Goal: Task Accomplishment & Management: Manage account settings

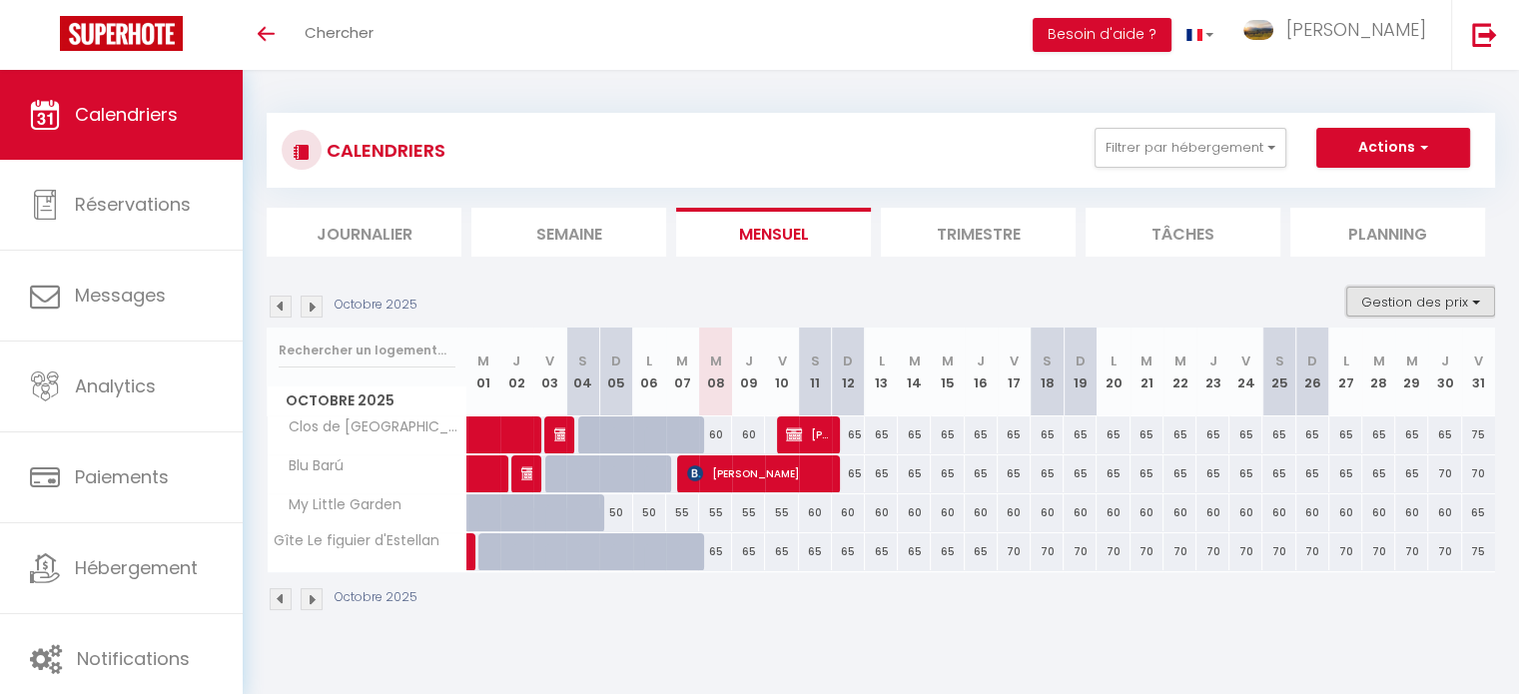
click at [1414, 299] on button "Gestion des prix" at bounding box center [1420, 302] width 149 height 30
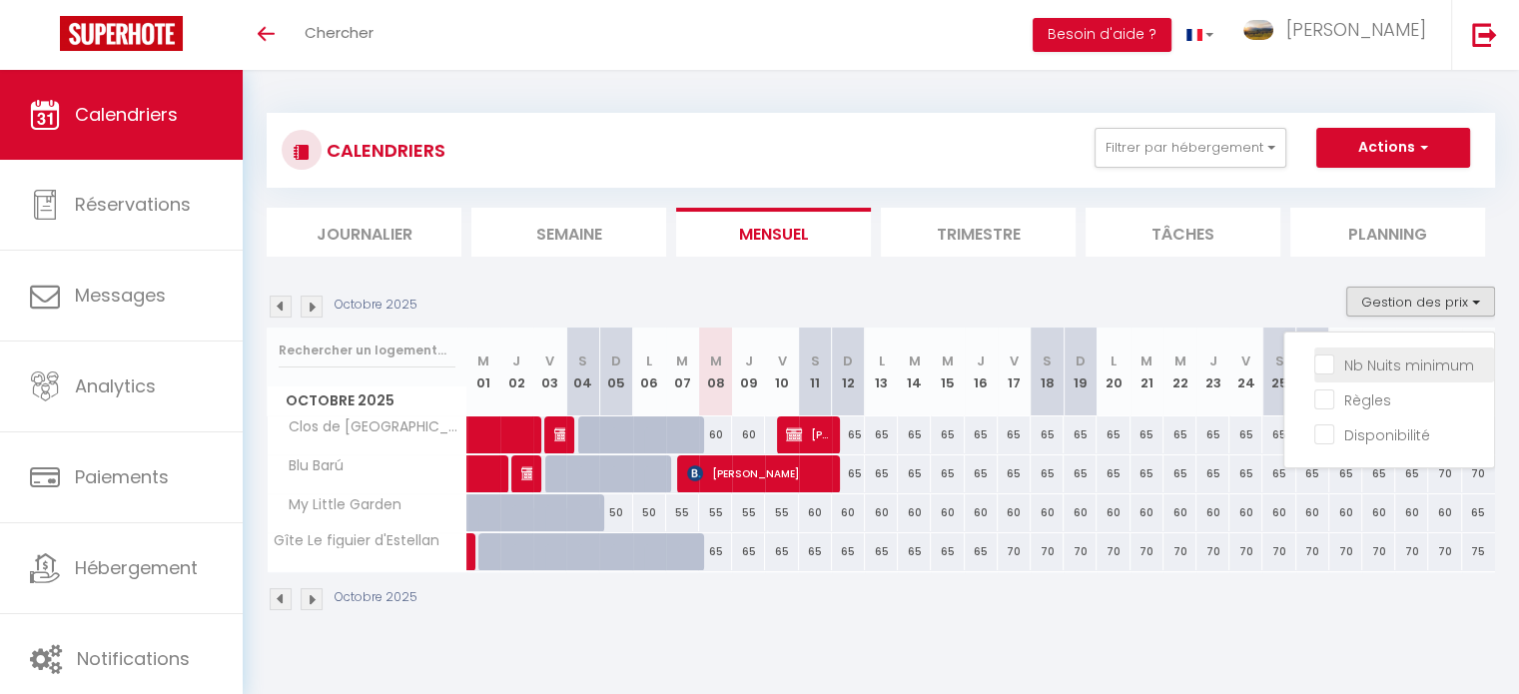
click at [1398, 362] on input "Nb Nuits minimum" at bounding box center [1404, 364] width 180 height 20
checkbox input "true"
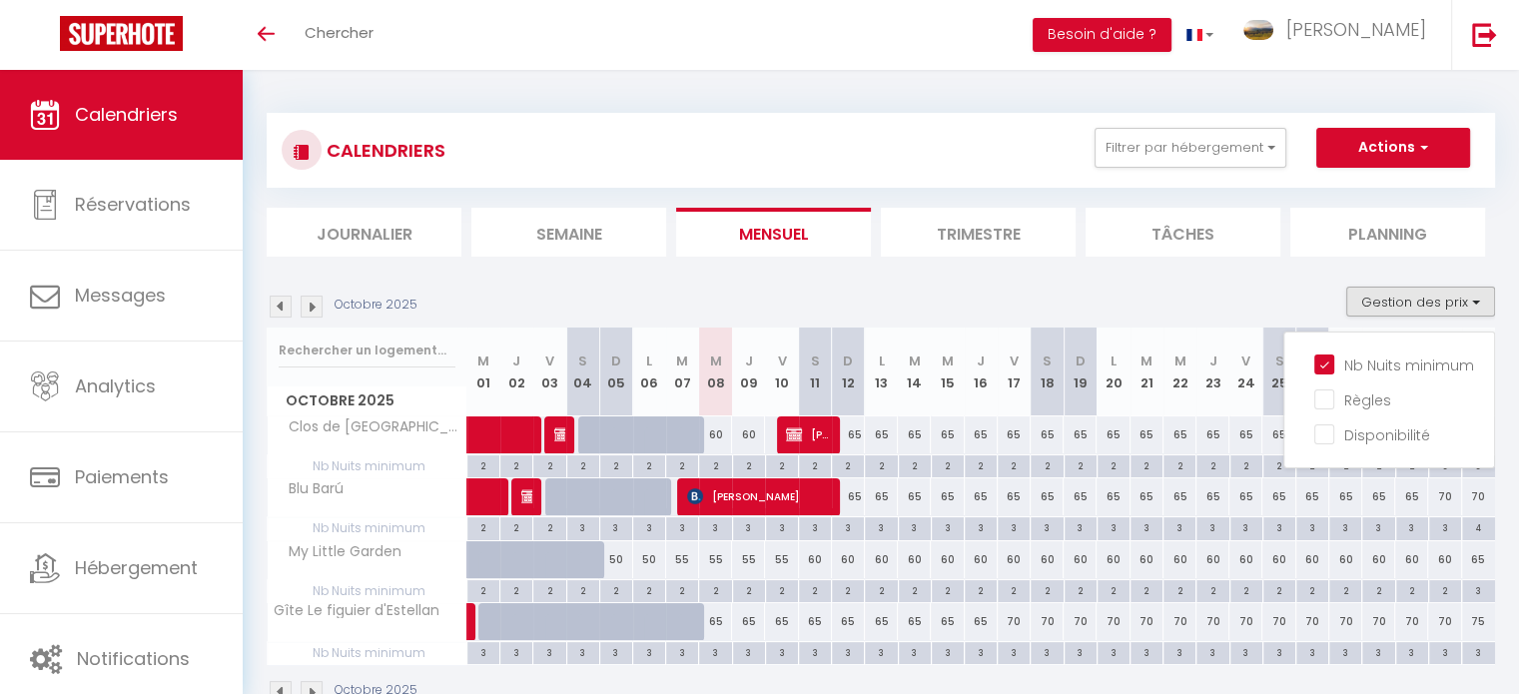
click at [723, 439] on div "60" at bounding box center [715, 434] width 33 height 37
type input "60"
type input "Mer 08 Octobre 2025"
type input "Jeu 09 Octobre 2025"
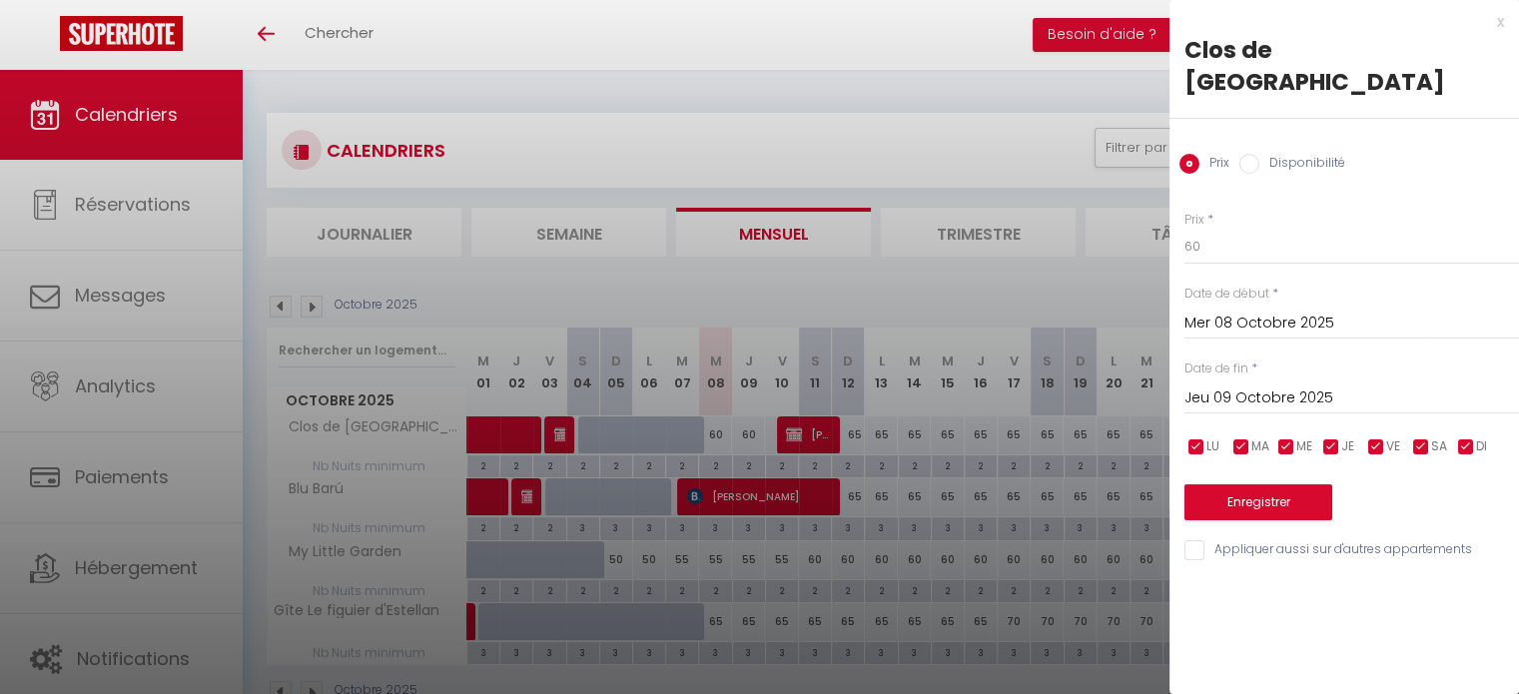
click at [1244, 154] on input "Disponibilité" at bounding box center [1249, 164] width 20 height 20
radio input "true"
click at [1194, 154] on input "Prix" at bounding box center [1189, 164] width 20 height 20
radio input "true"
radio input "false"
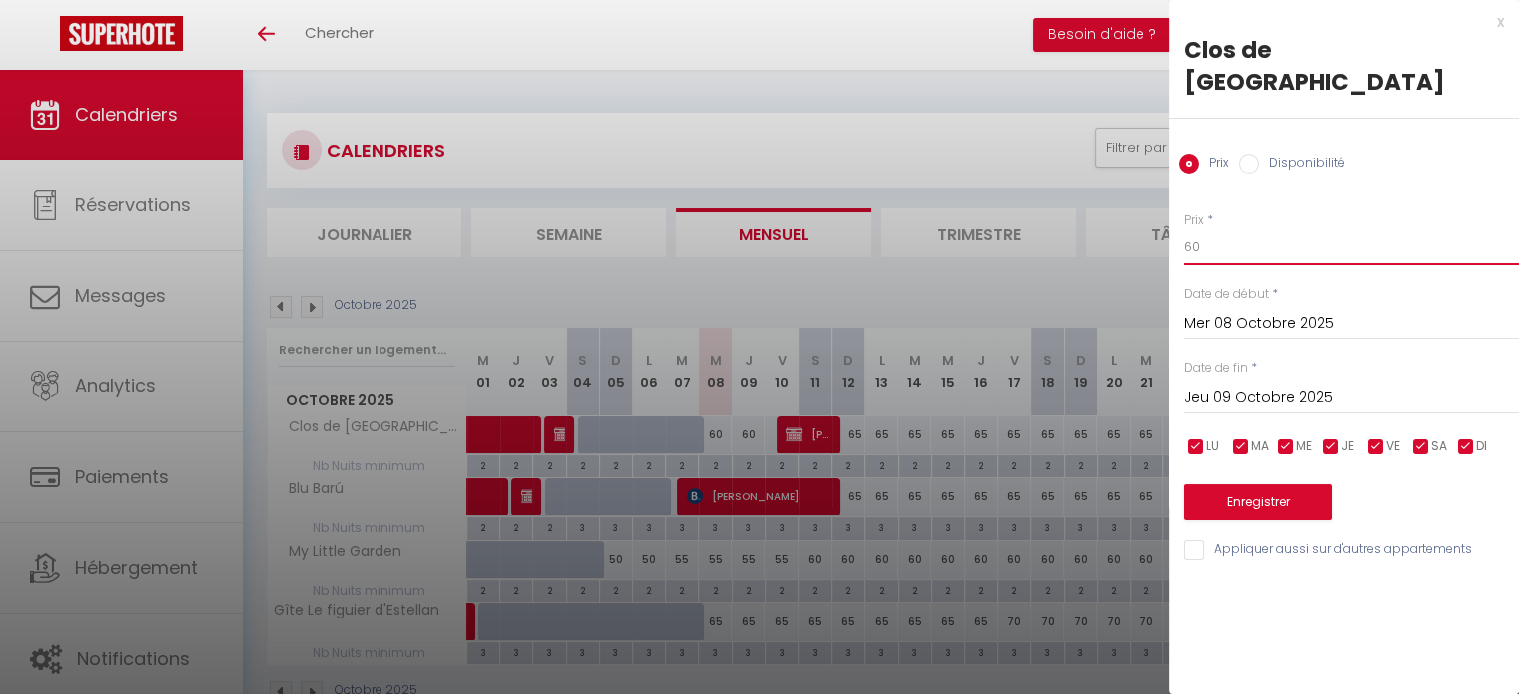
click at [1202, 229] on input "60" at bounding box center [1351, 247] width 335 height 36
type input "6"
type input "55"
click at [1236, 385] on input "Jeu 09 Octobre 2025" at bounding box center [1351, 398] width 335 height 26
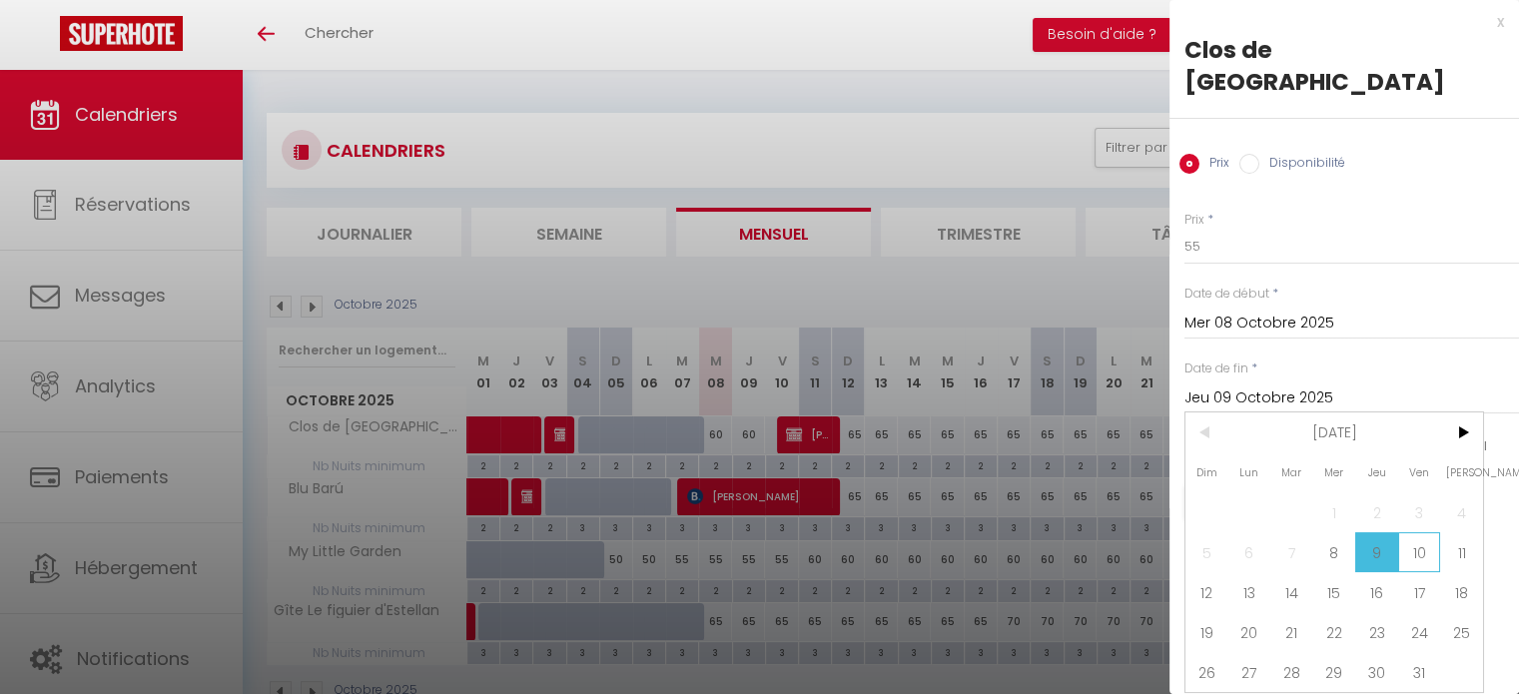
click at [1414, 532] on span "10" at bounding box center [1419, 552] width 43 height 40
type input "Ven 10 Octobre 2025"
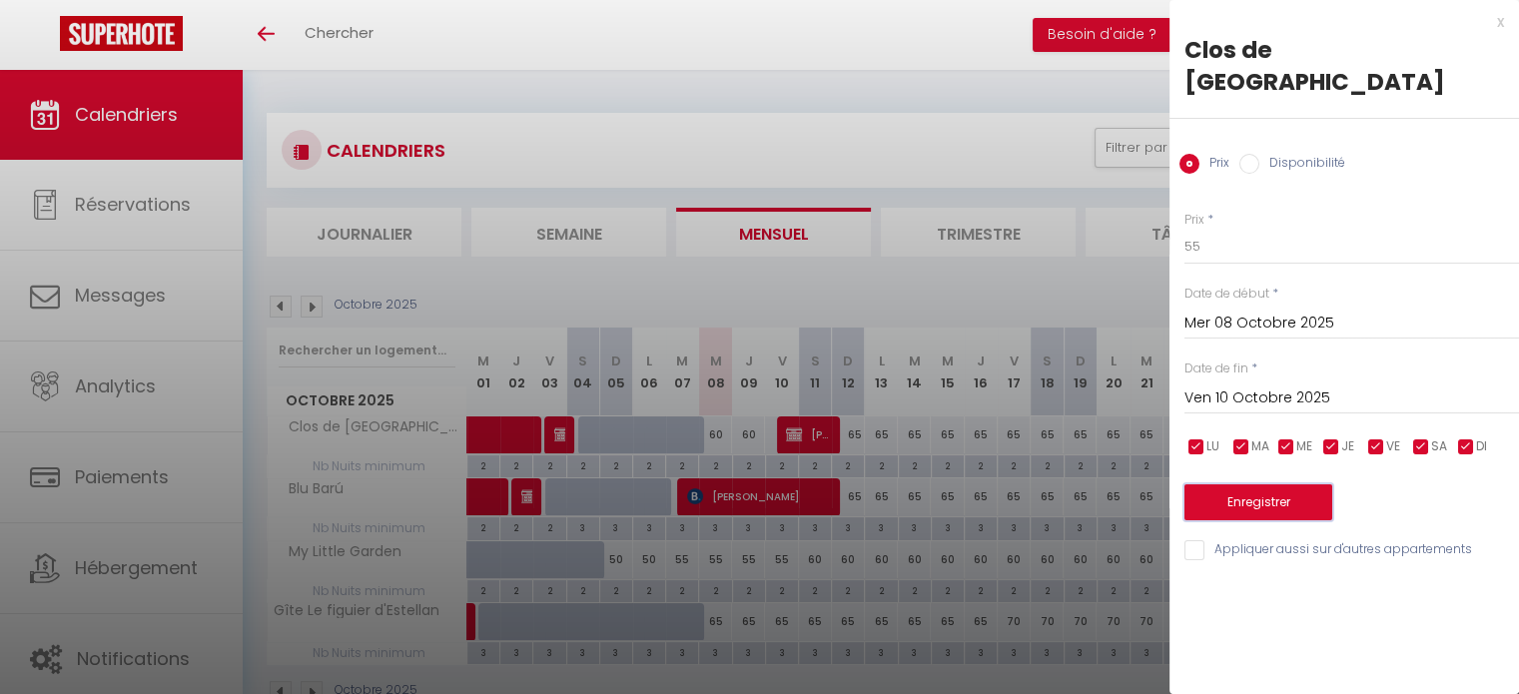
click at [1320, 484] on button "Enregistrer" at bounding box center [1258, 502] width 148 height 36
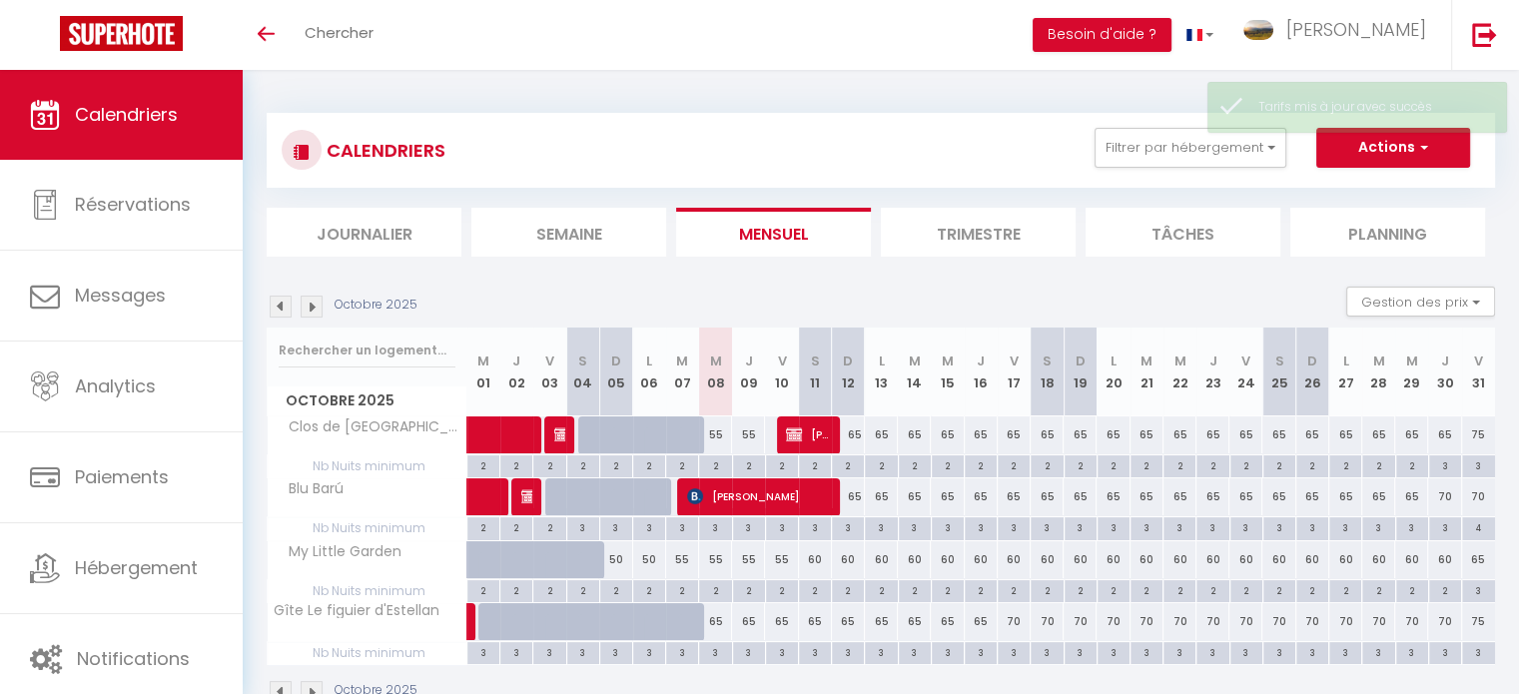
click at [714, 458] on div "2" at bounding box center [715, 464] width 32 height 19
type input "2"
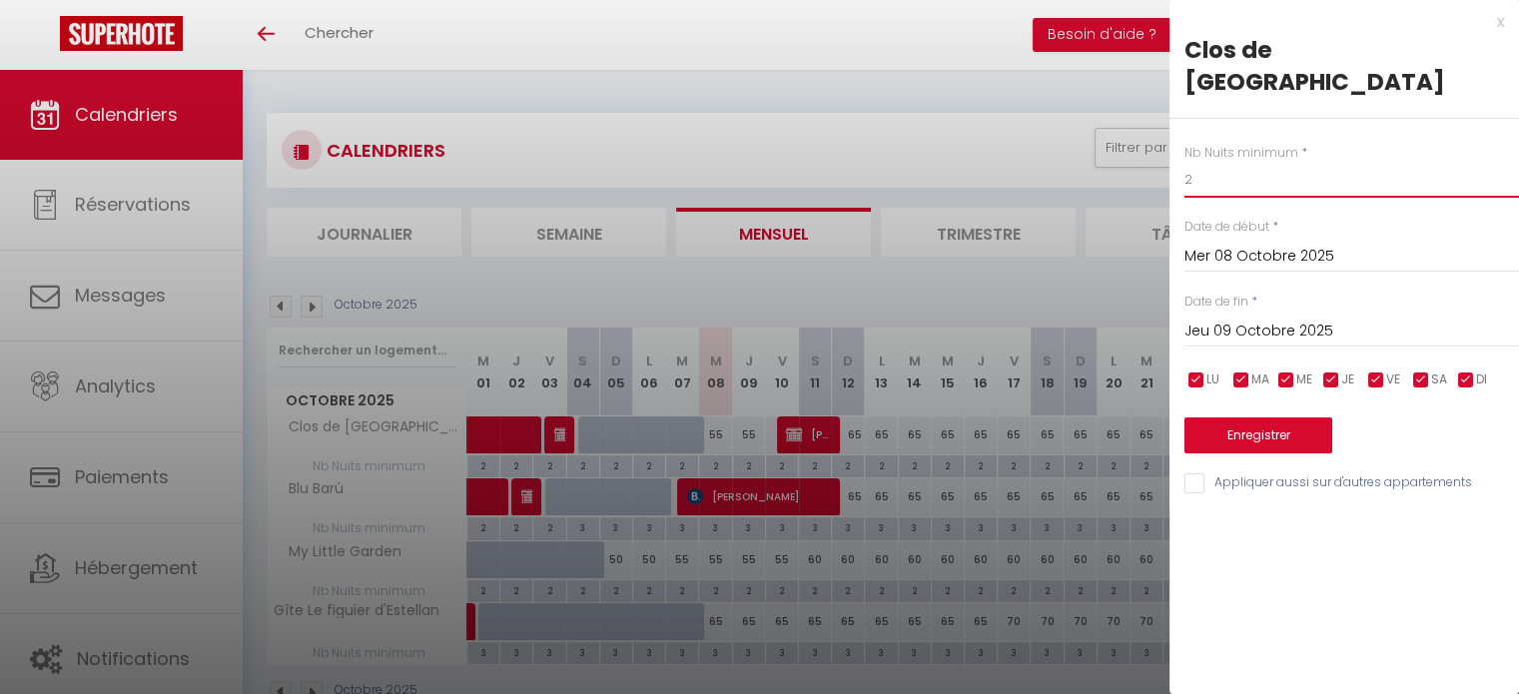
click at [1215, 162] on input "2" at bounding box center [1351, 180] width 335 height 36
type input "1"
click at [1260, 319] on input "Jeu 09 Octobre 2025" at bounding box center [1351, 332] width 335 height 26
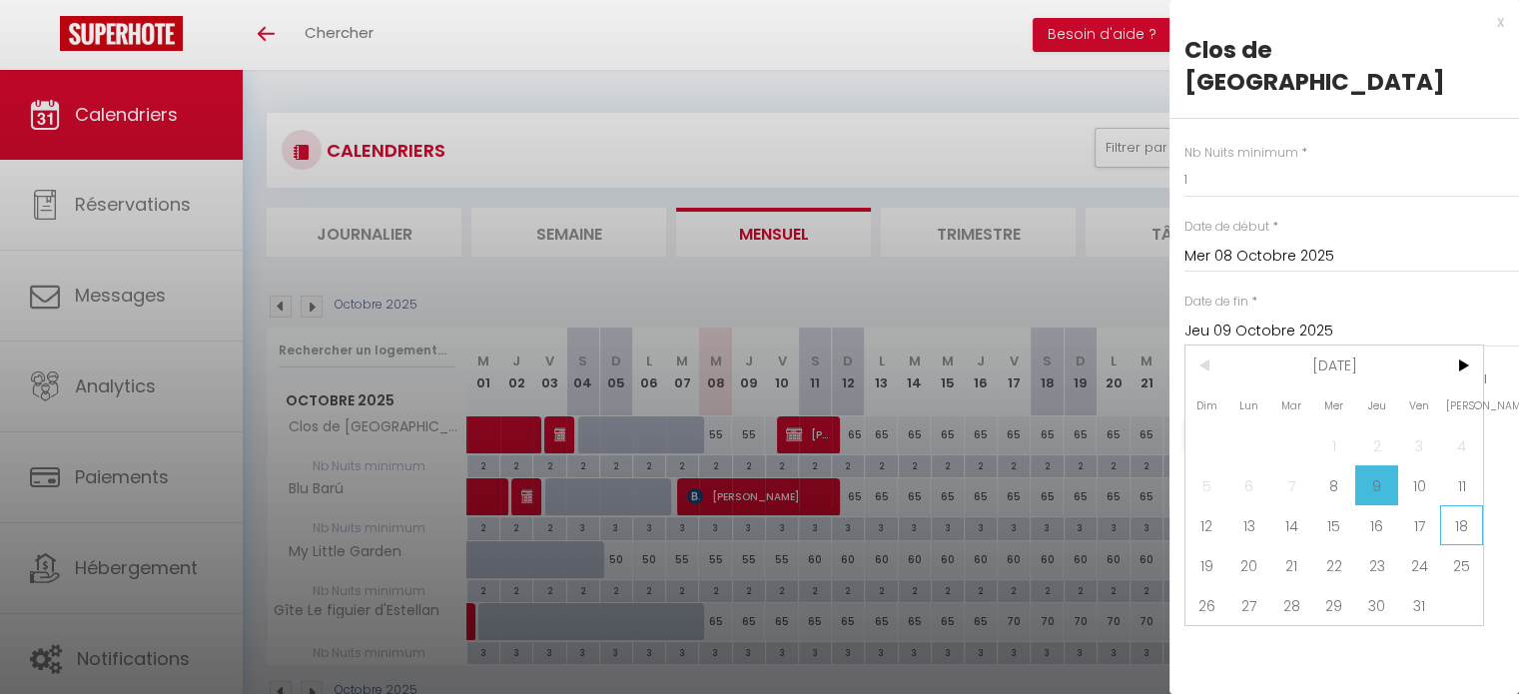
click at [1463, 509] on span "18" at bounding box center [1461, 525] width 43 height 40
type input "Sam 18 Octobre 2025"
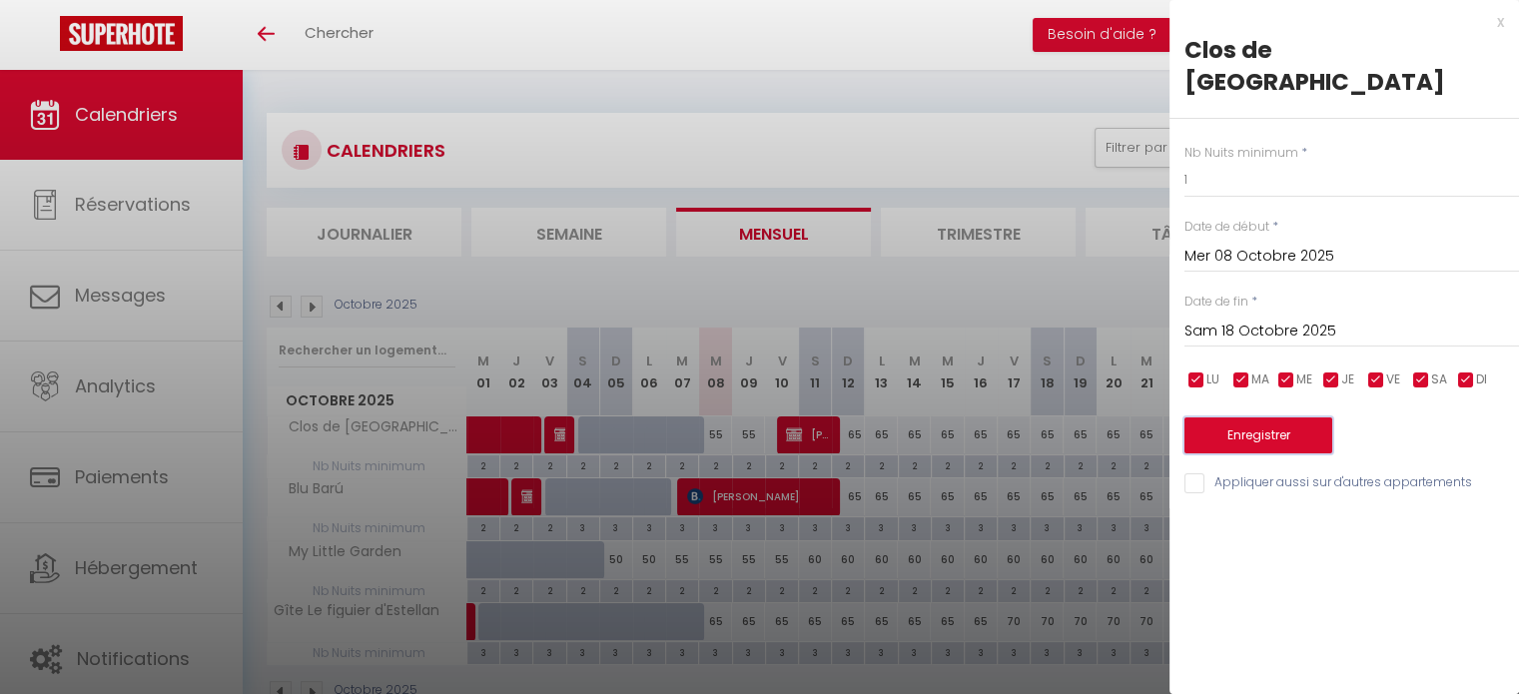
click at [1298, 417] on button "Enregistrer" at bounding box center [1258, 435] width 148 height 36
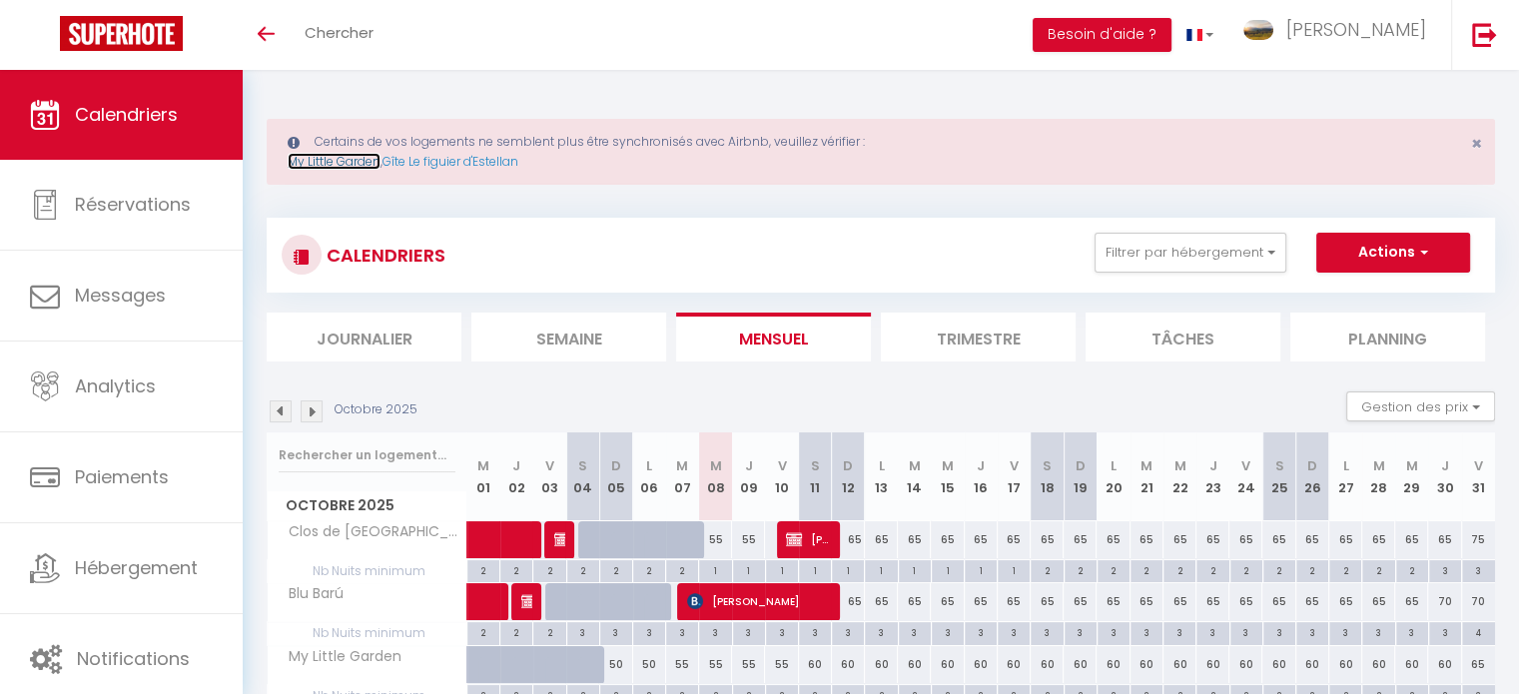
click at [357, 159] on link "My Little Garden" at bounding box center [334, 161] width 93 height 17
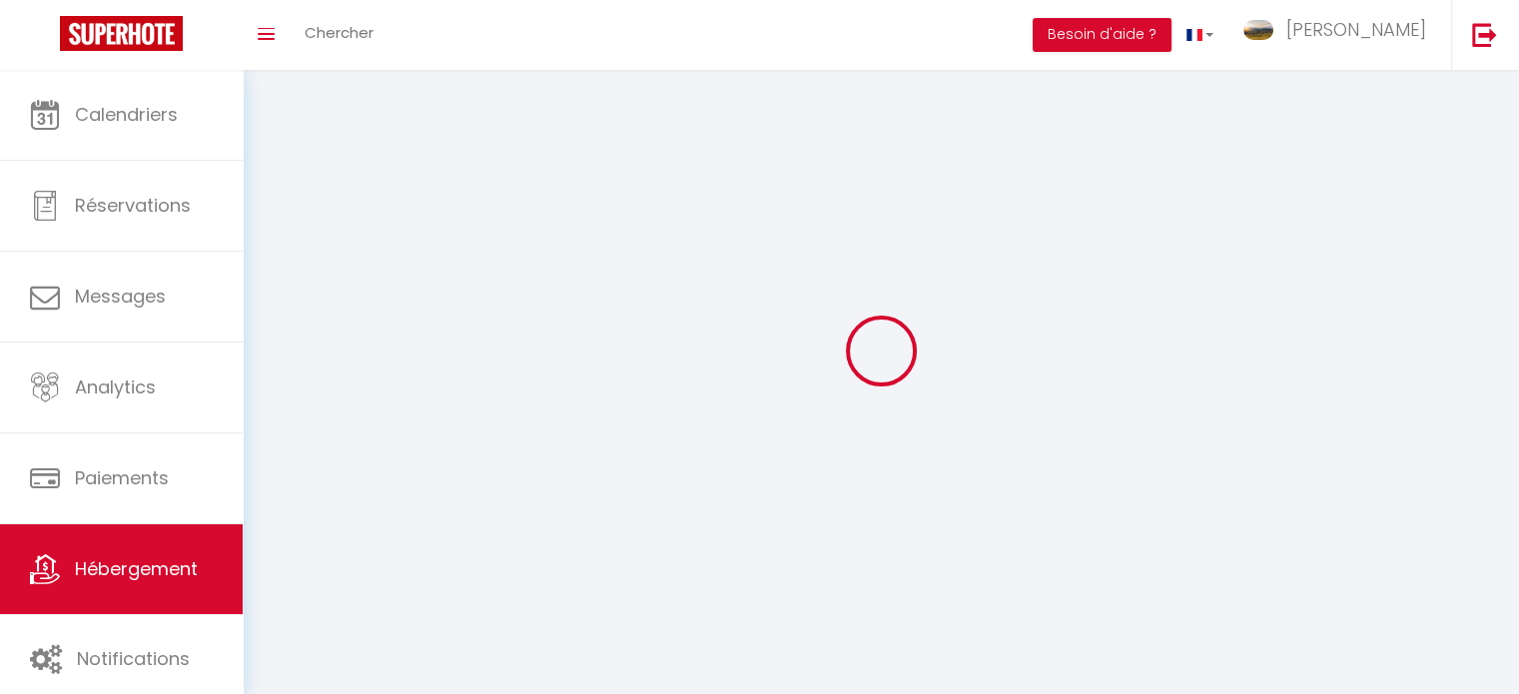
select select "1"
select select
select select "28"
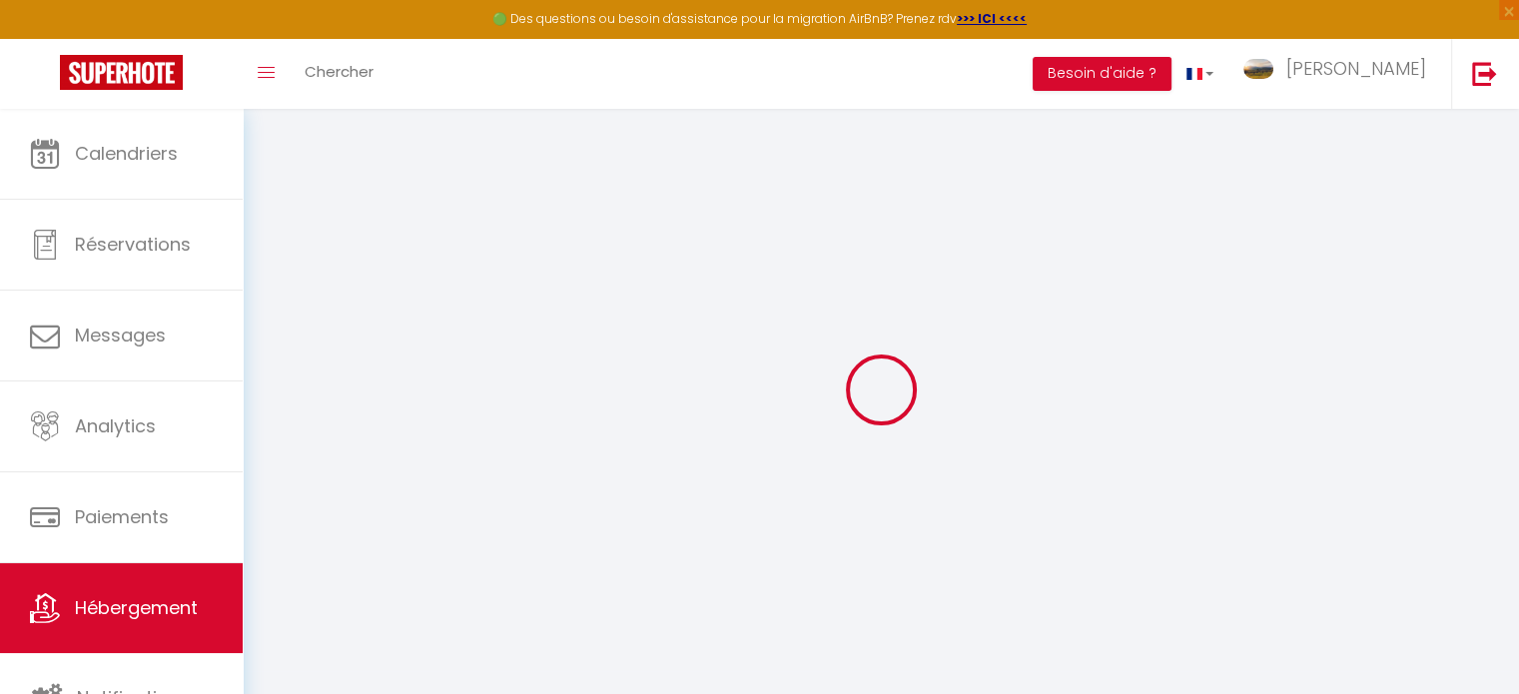
select select
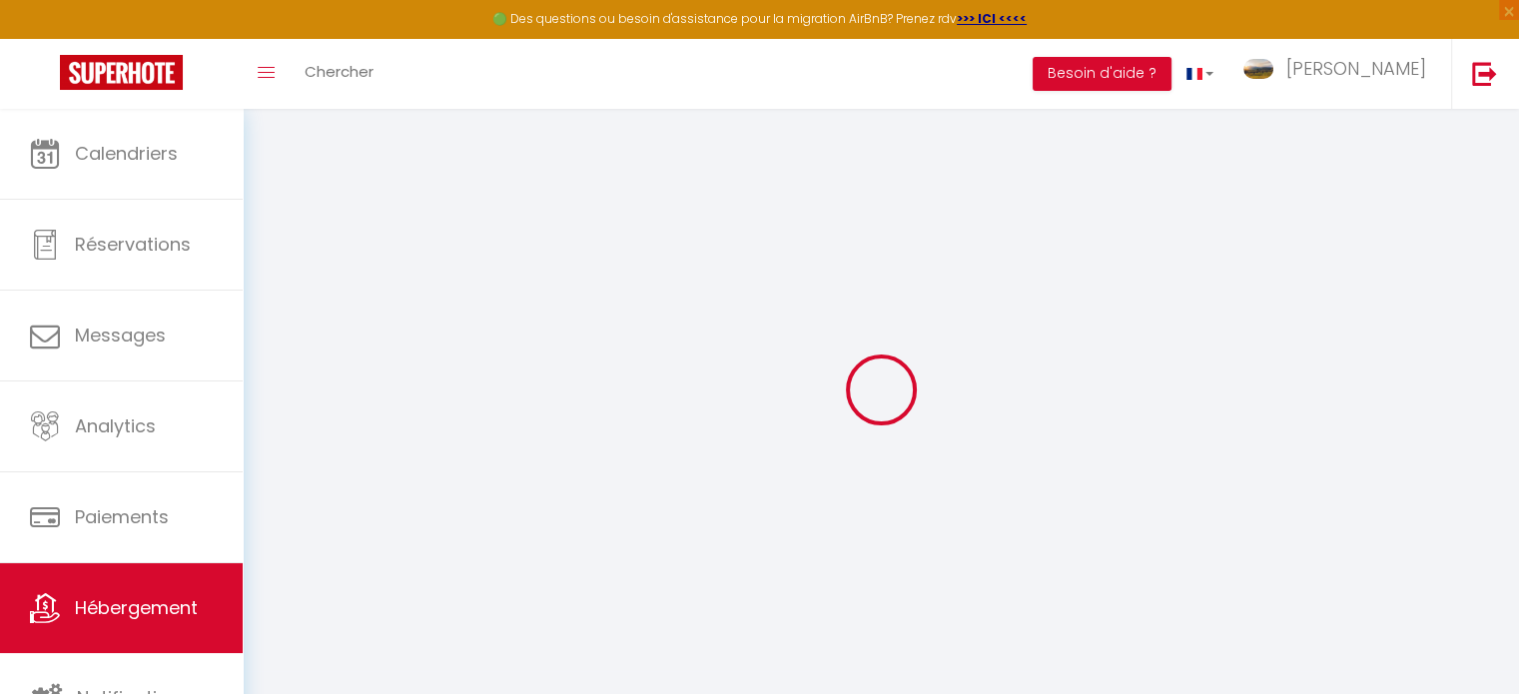
select select
checkbox input "false"
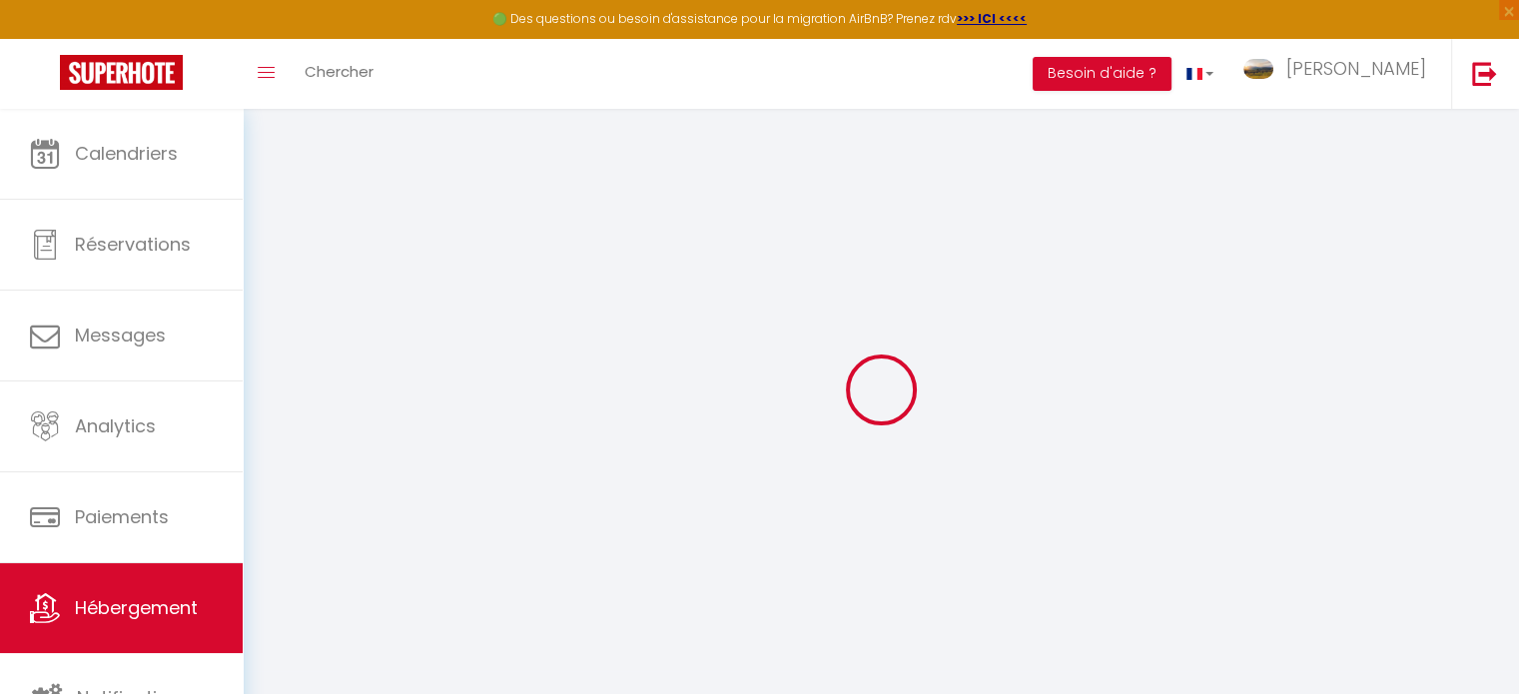
select select
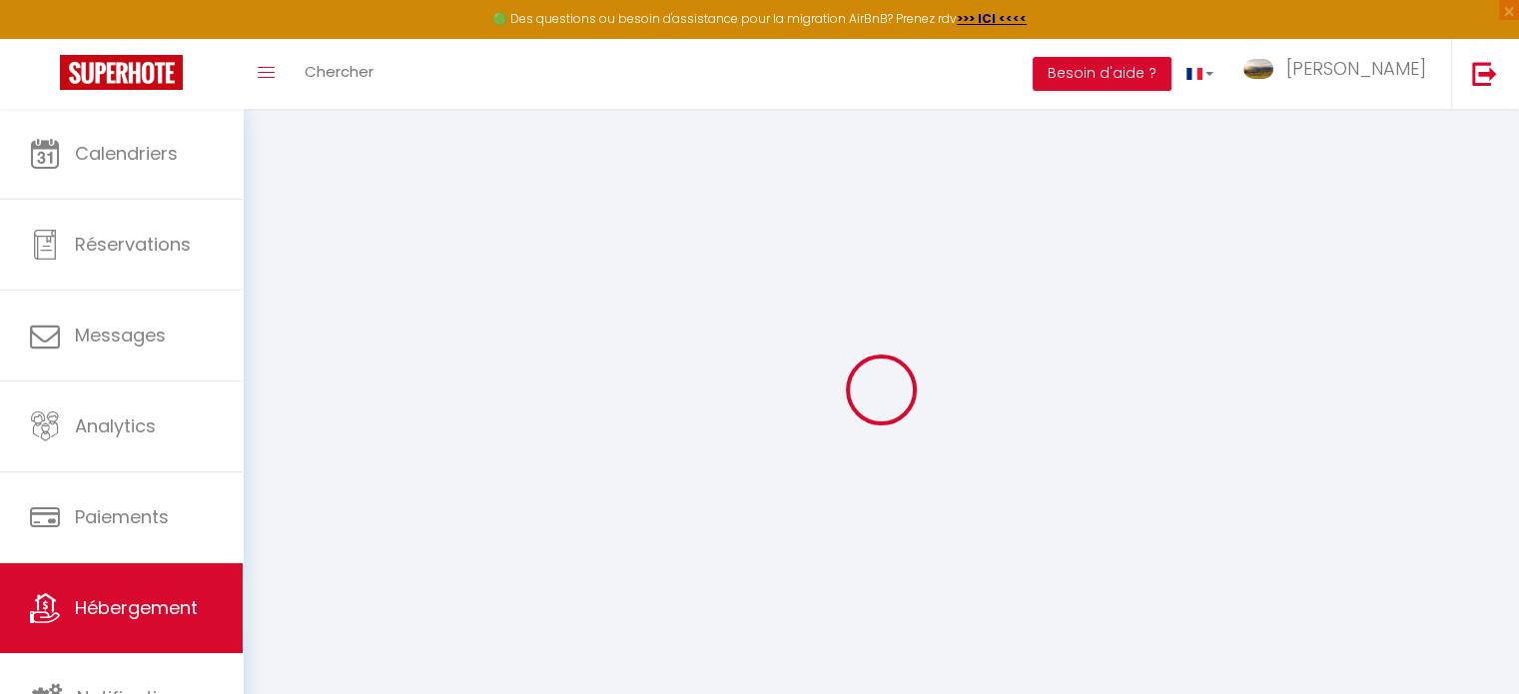
select select
checkbox input "false"
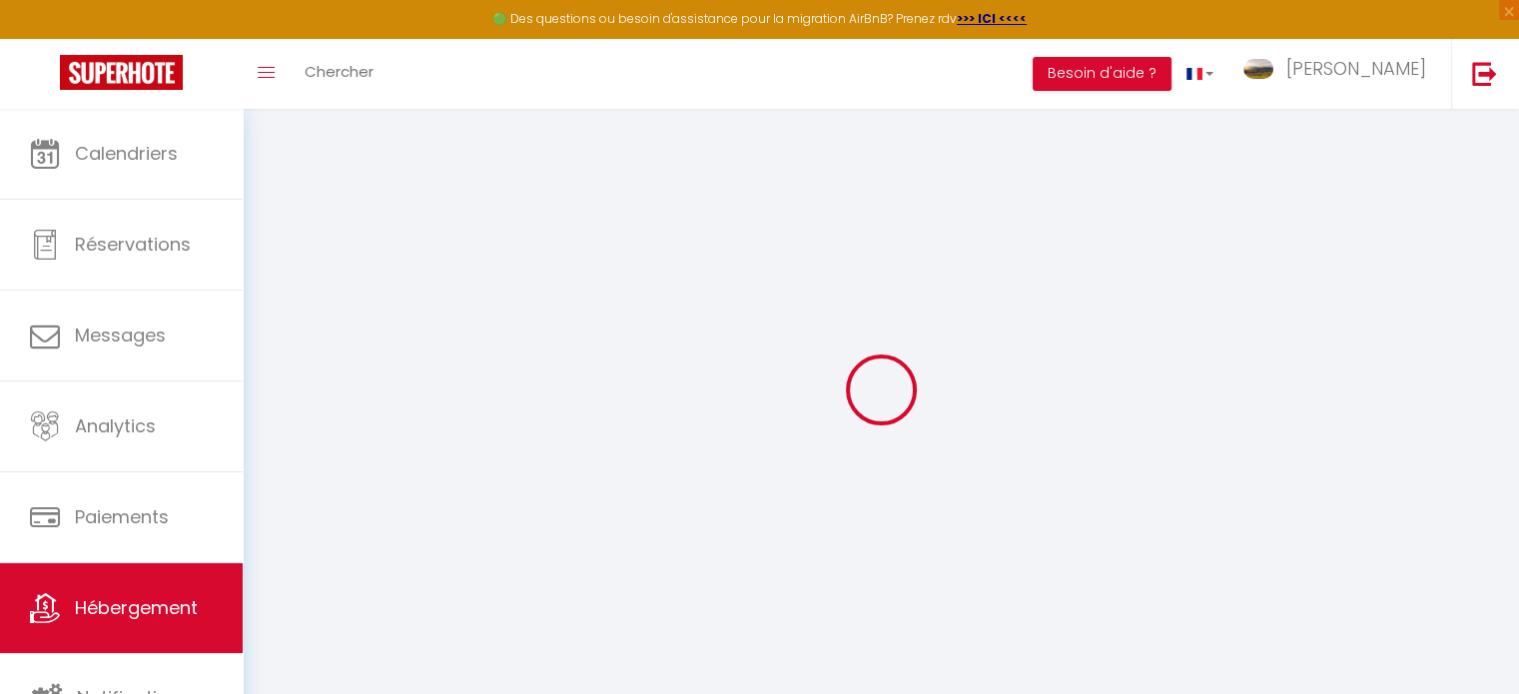
checkbox input "false"
select select
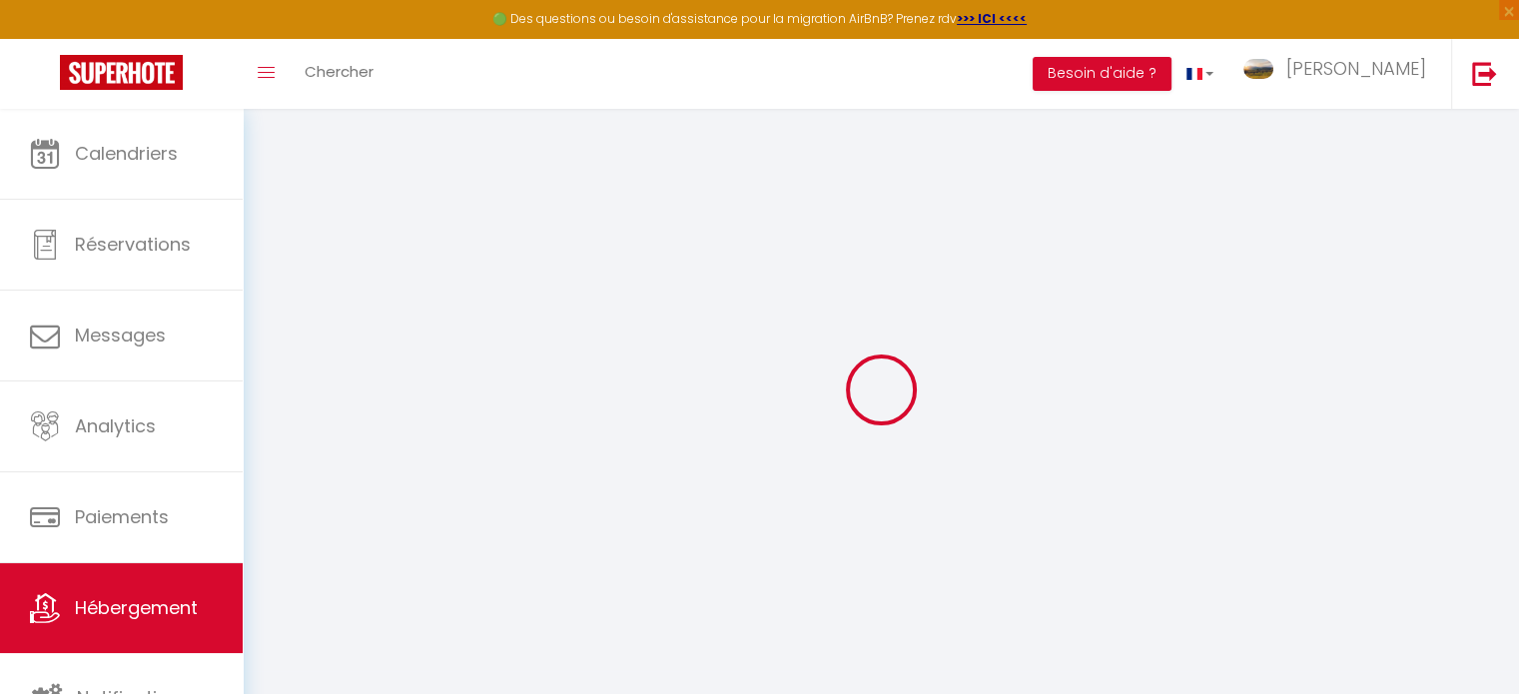
select select
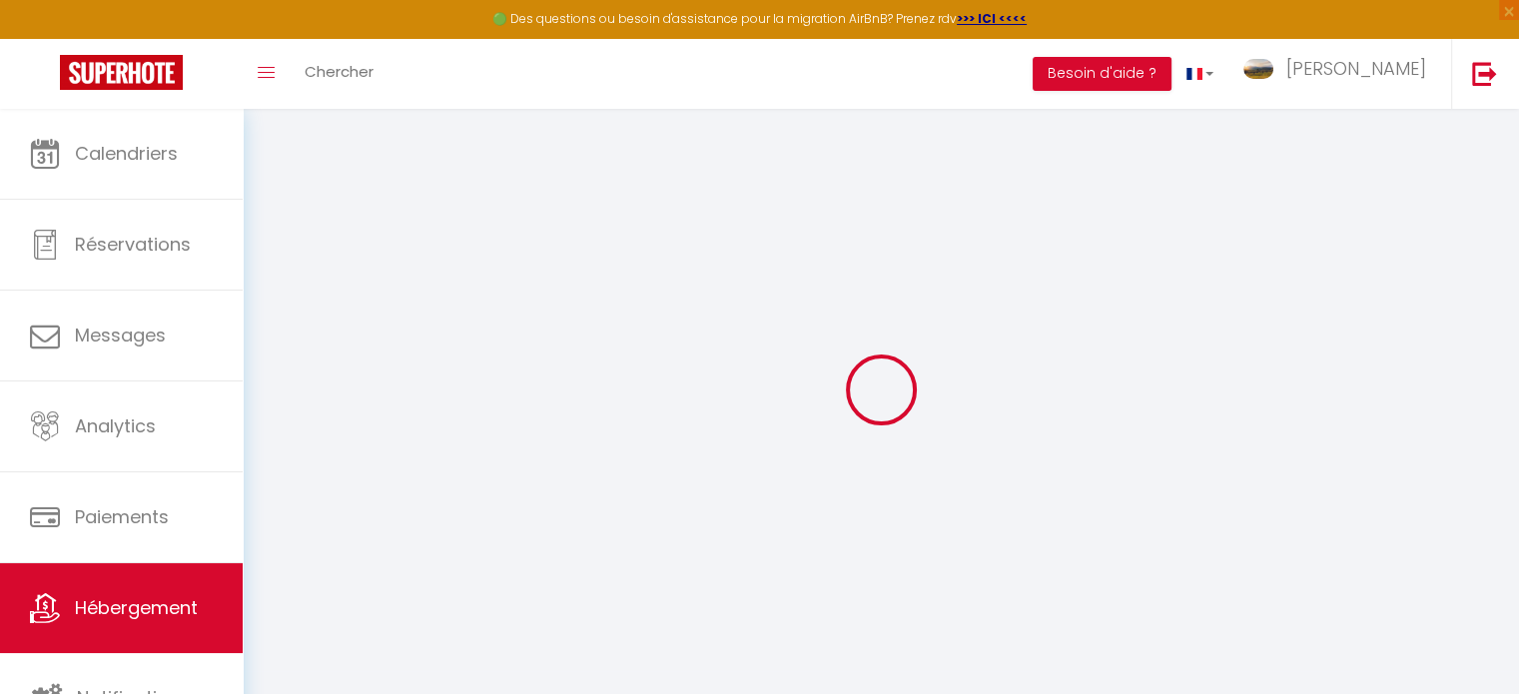
checkbox input "false"
select select
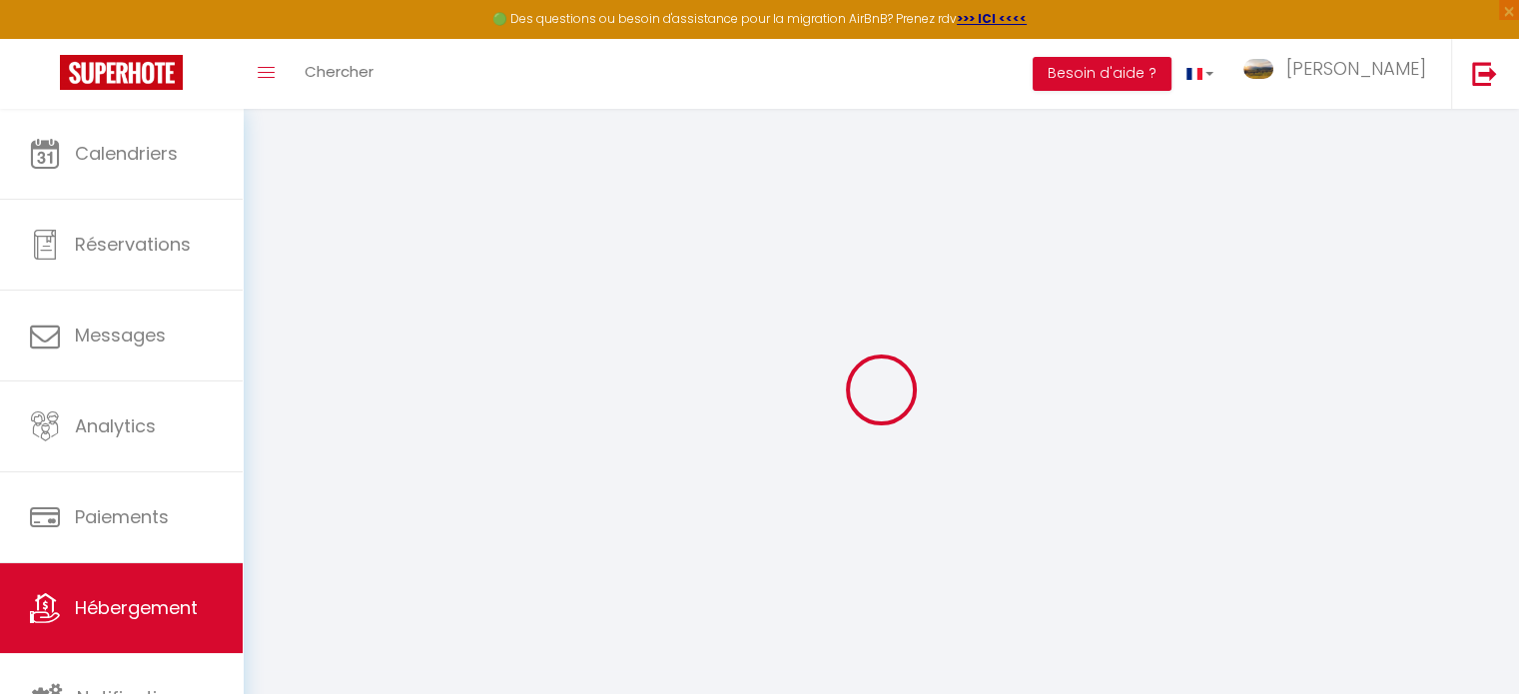
select select
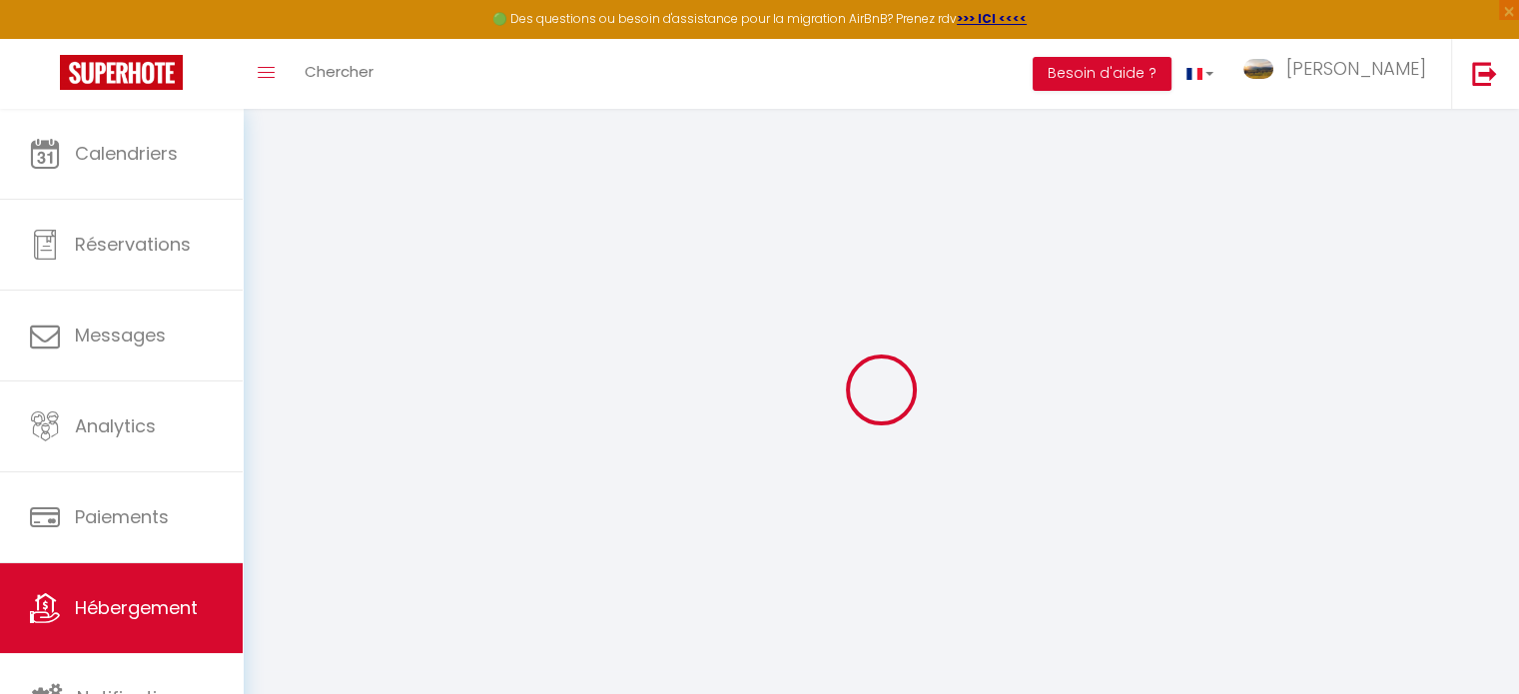
select select
checkbox input "false"
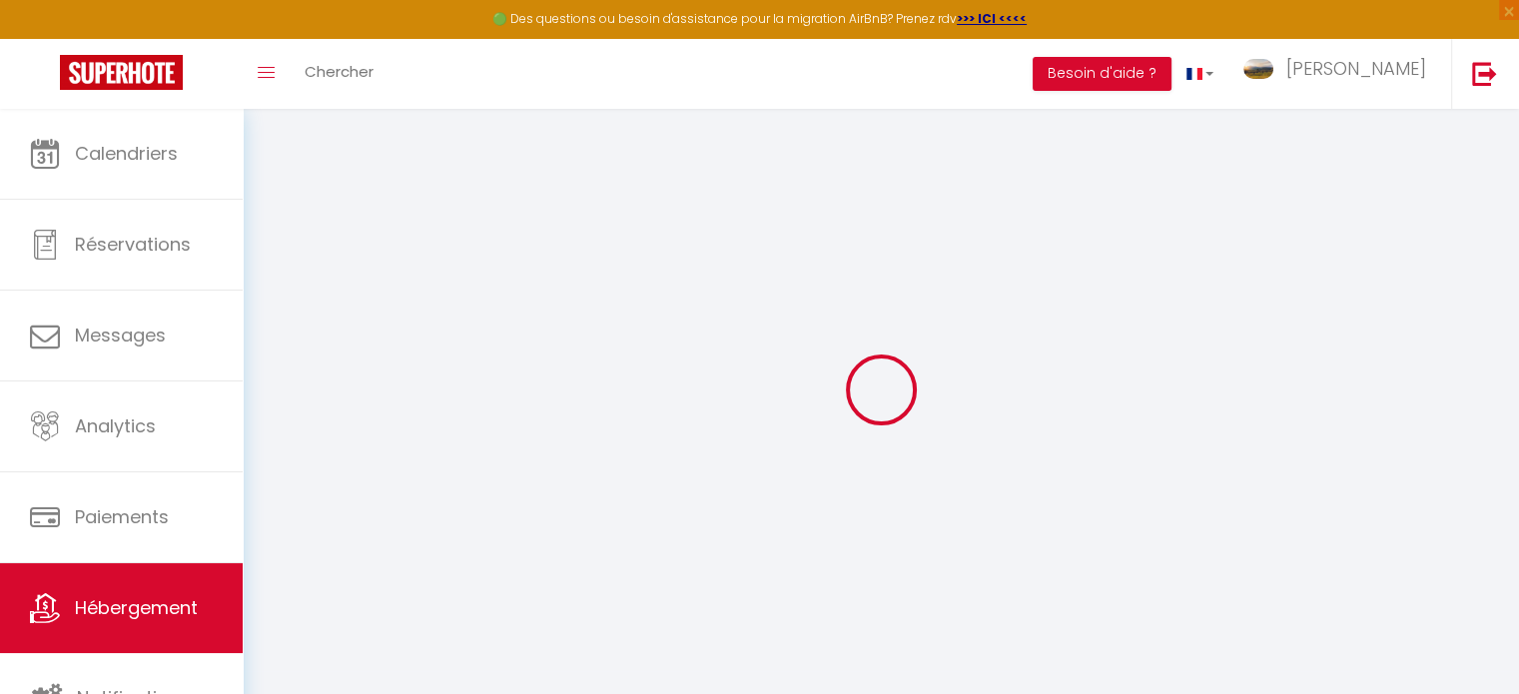
checkbox input "false"
select select
type input "My Little Garden"
select select "2"
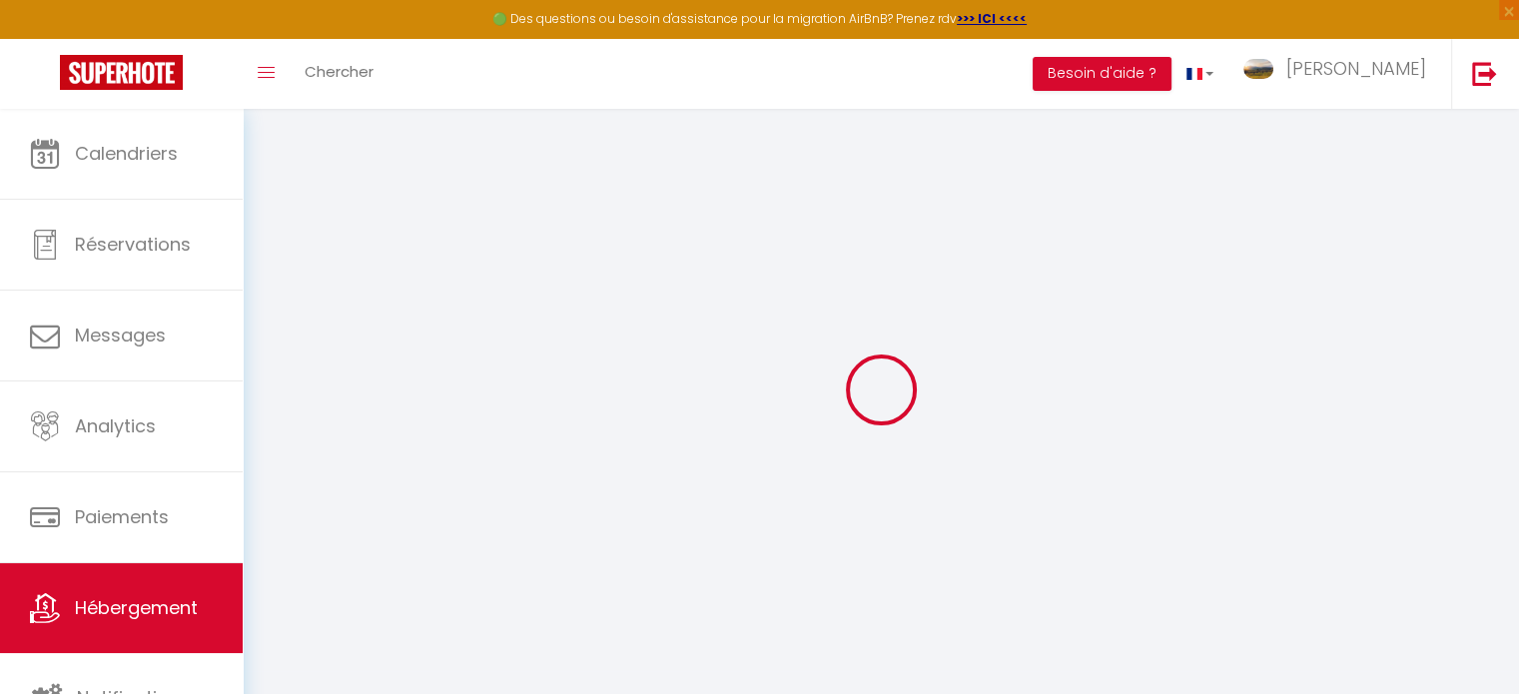
type input "40"
type input "18"
type input "0.98"
select select
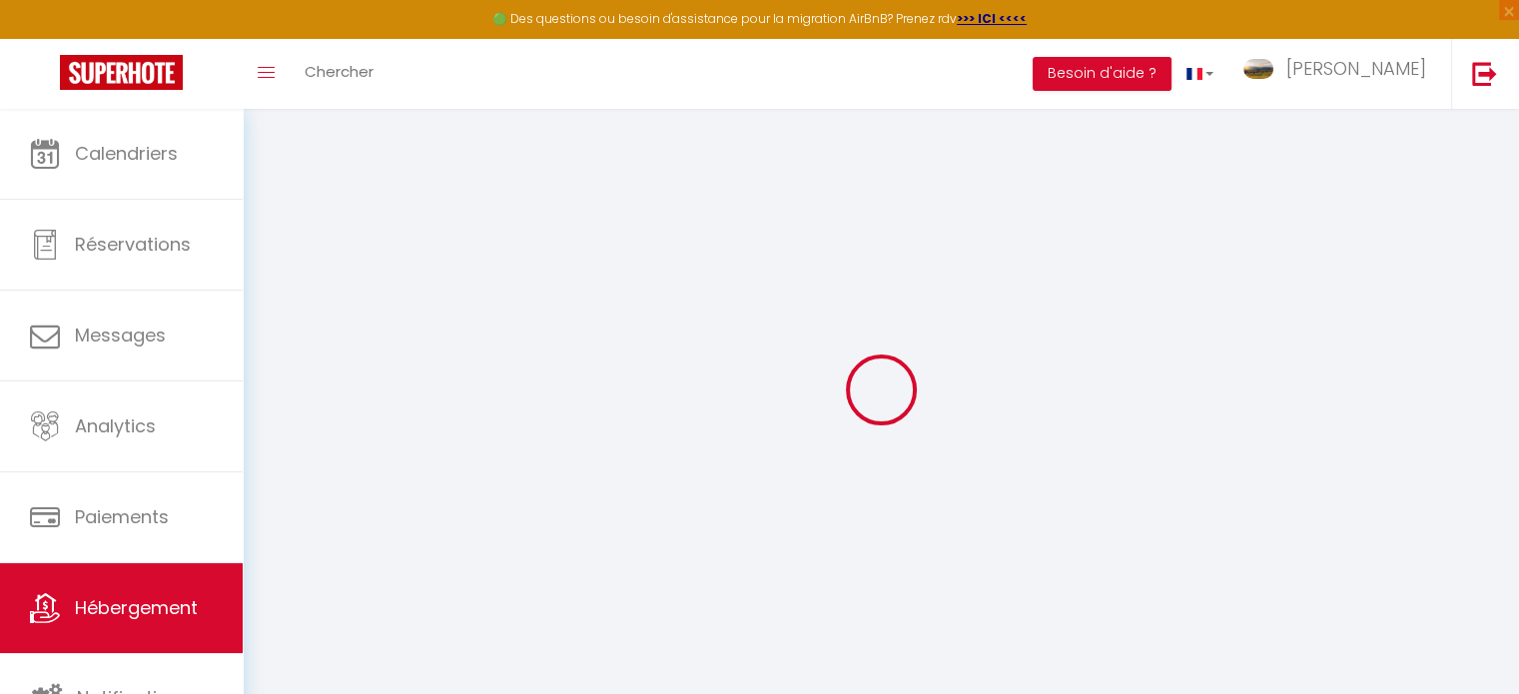
select select
type input "242 chemin du Clos de Susville"
type input "83670"
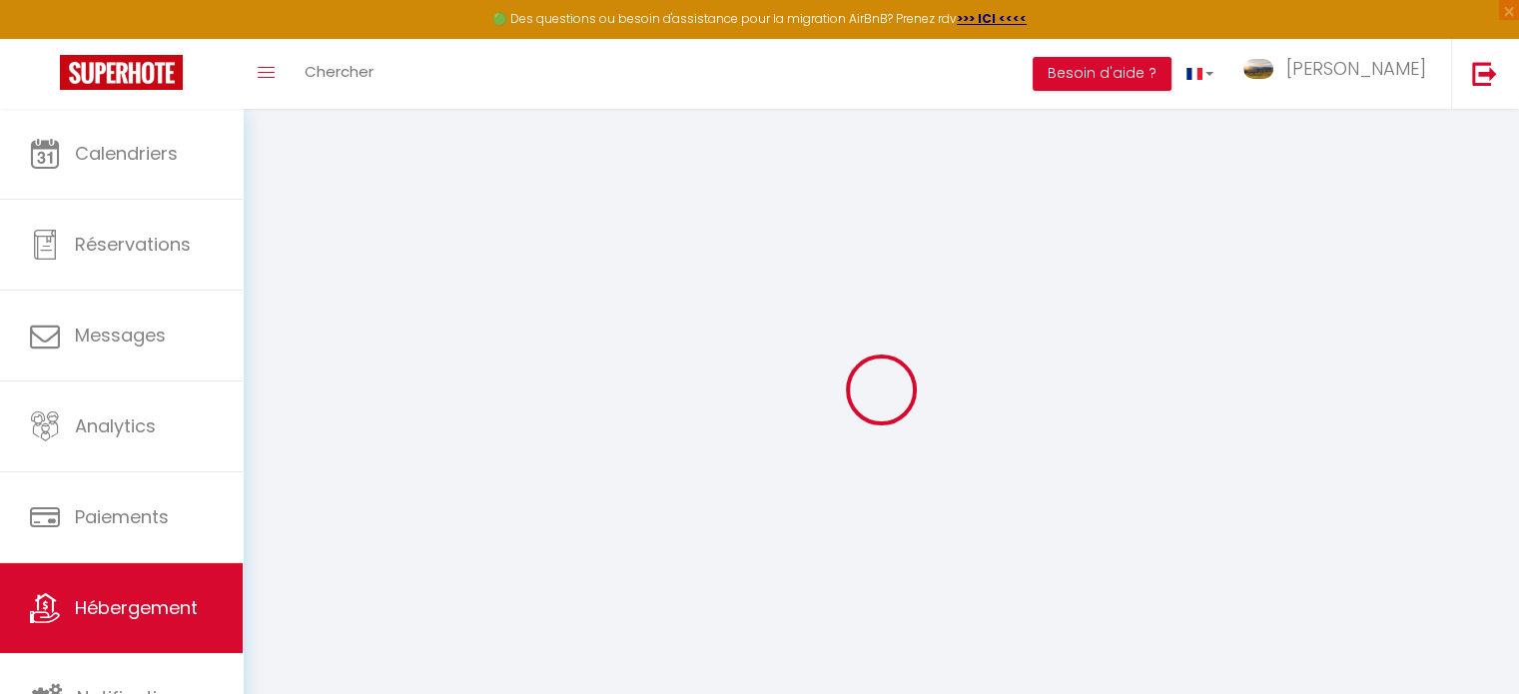
type input "Tavernes"
type input "pantaiahomes@hotmail.com"
select select "495"
checkbox input "false"
checkbox input "true"
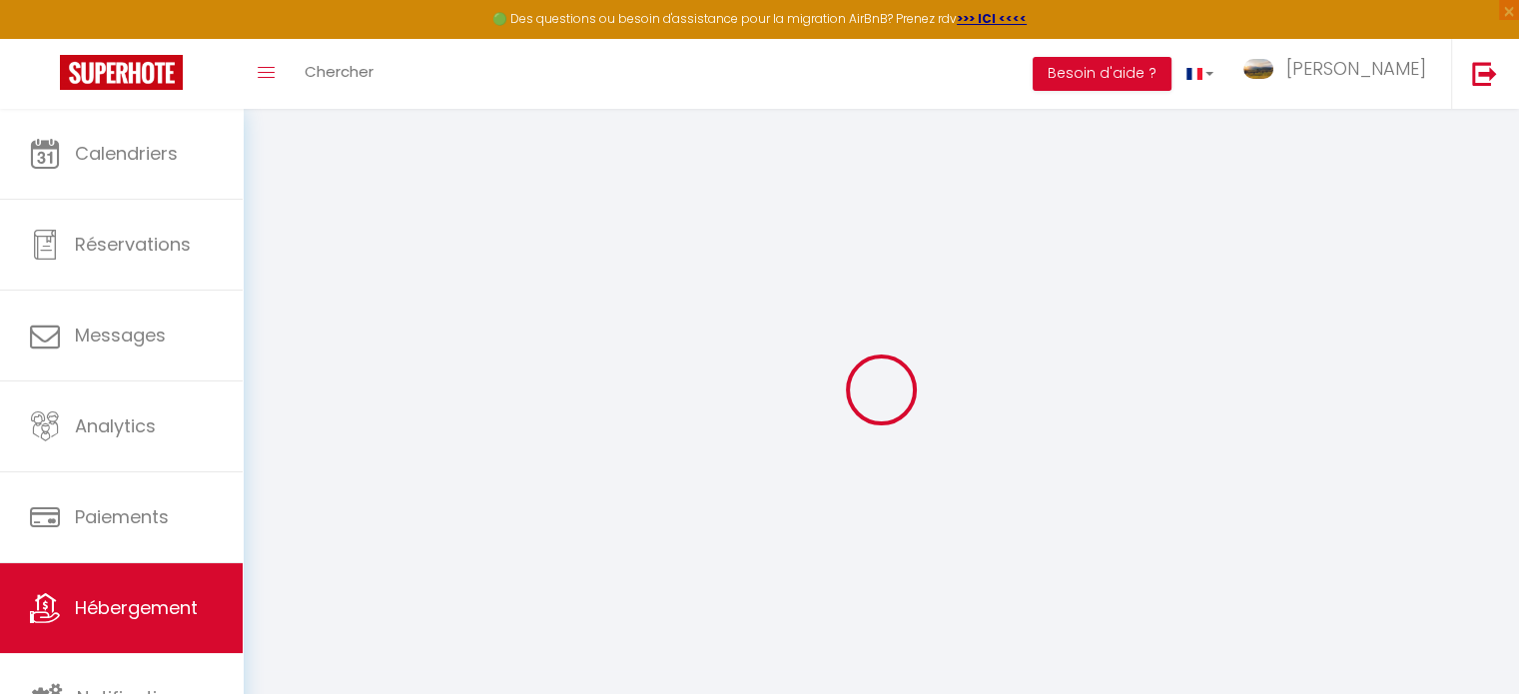
checkbox input "false"
select select
type input "0"
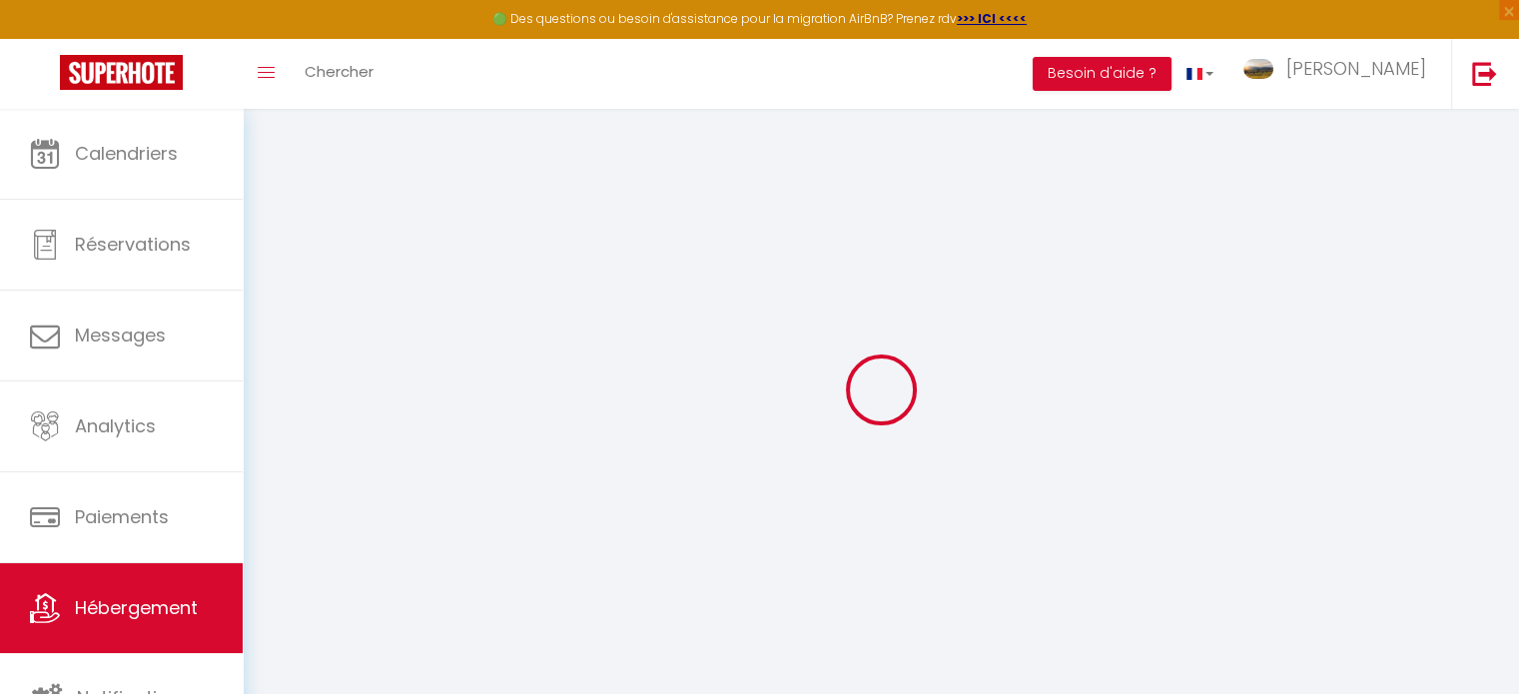
type input "0"
select select
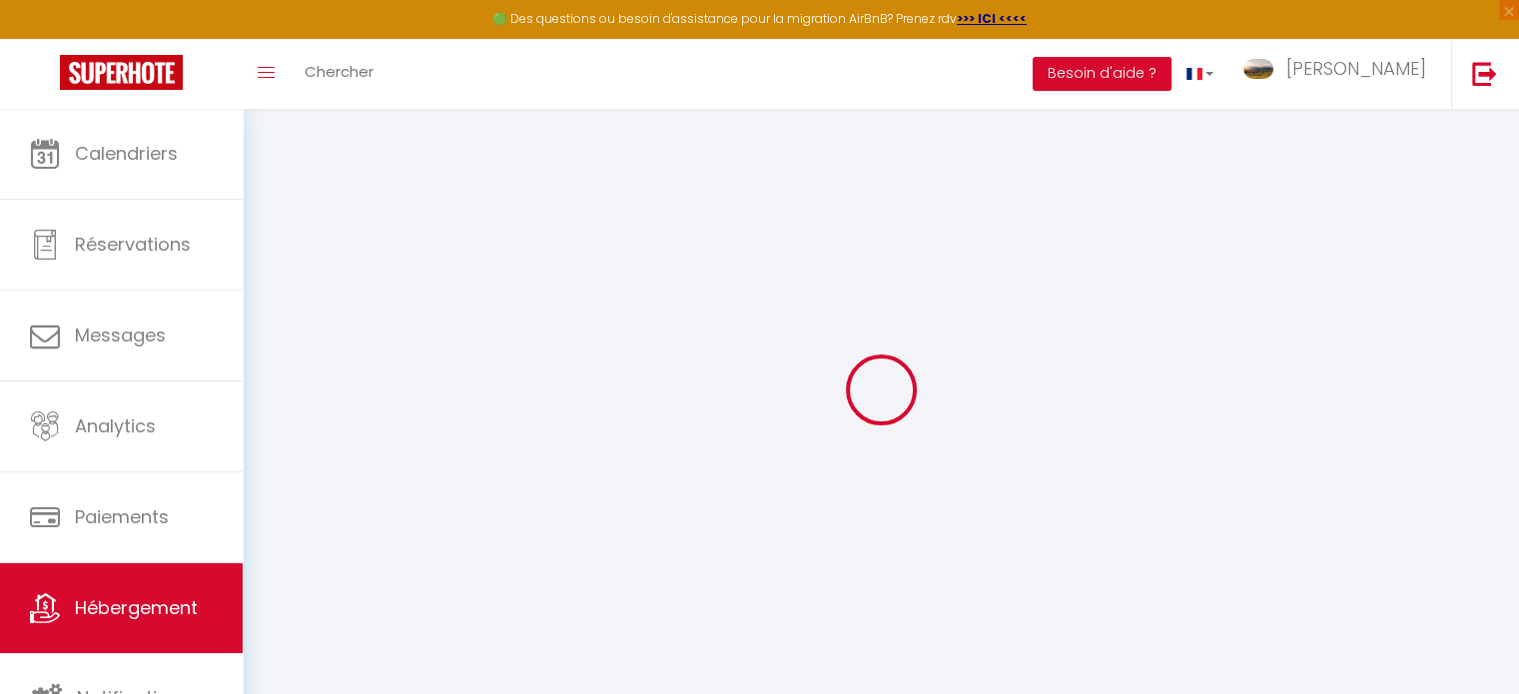
select select
checkbox input "false"
checkbox input "true"
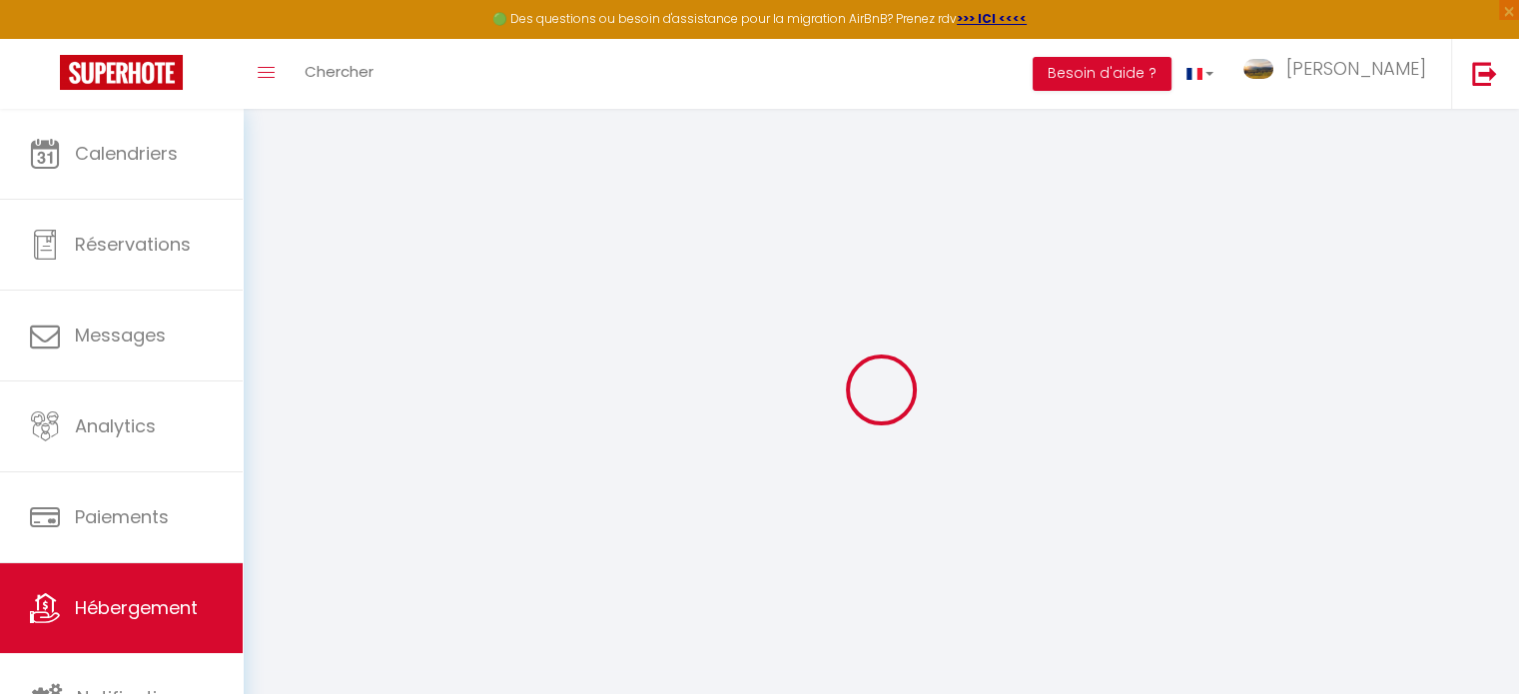
checkbox input "false"
select select
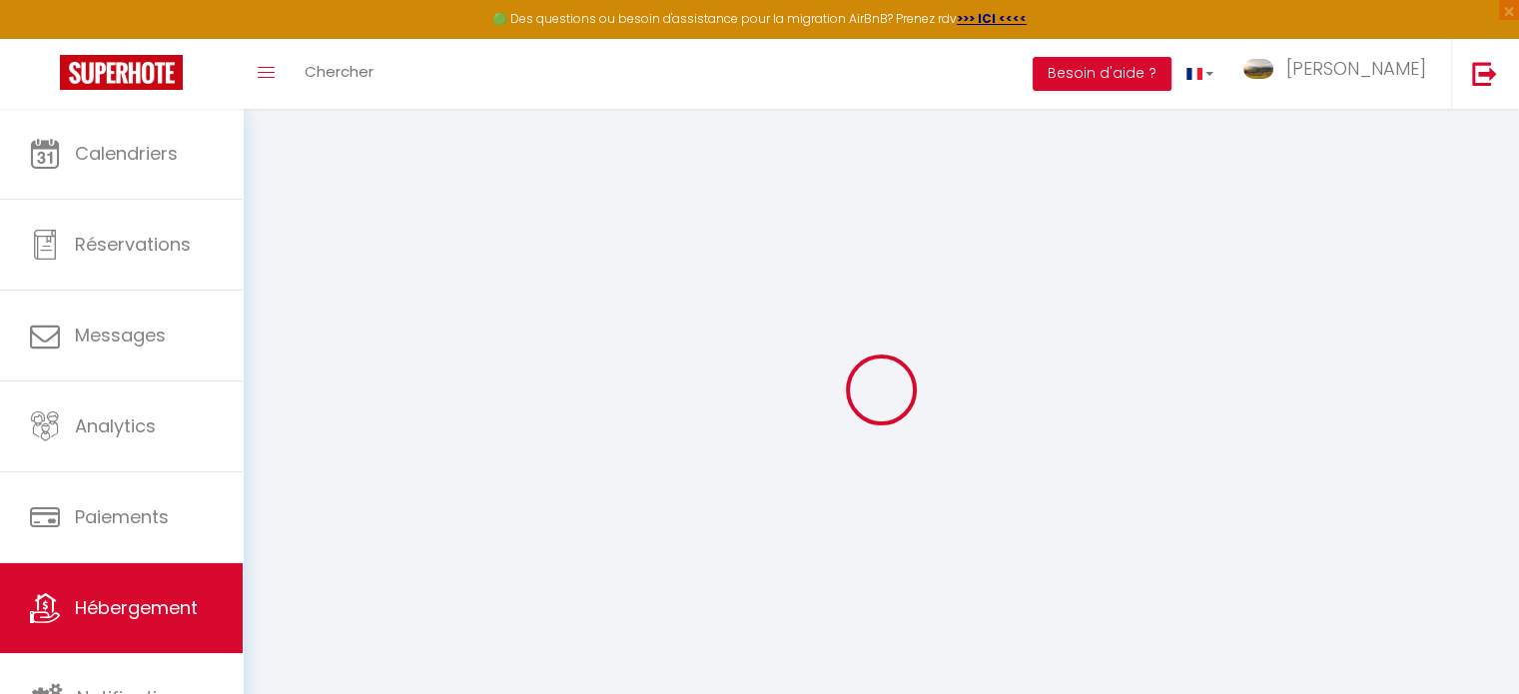
select select
checkbox input "false"
checkbox input "true"
checkbox input "false"
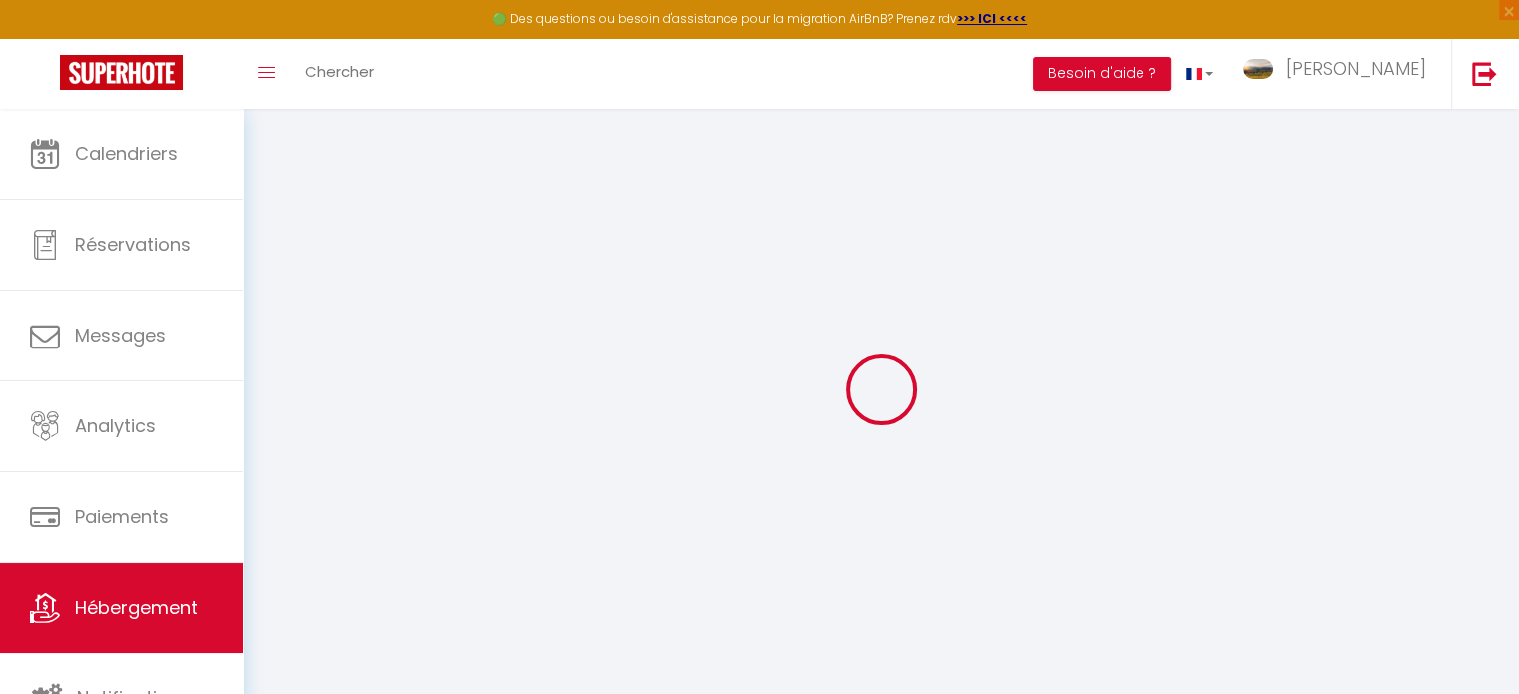
checkbox input "false"
checkbox input "true"
checkbox input "false"
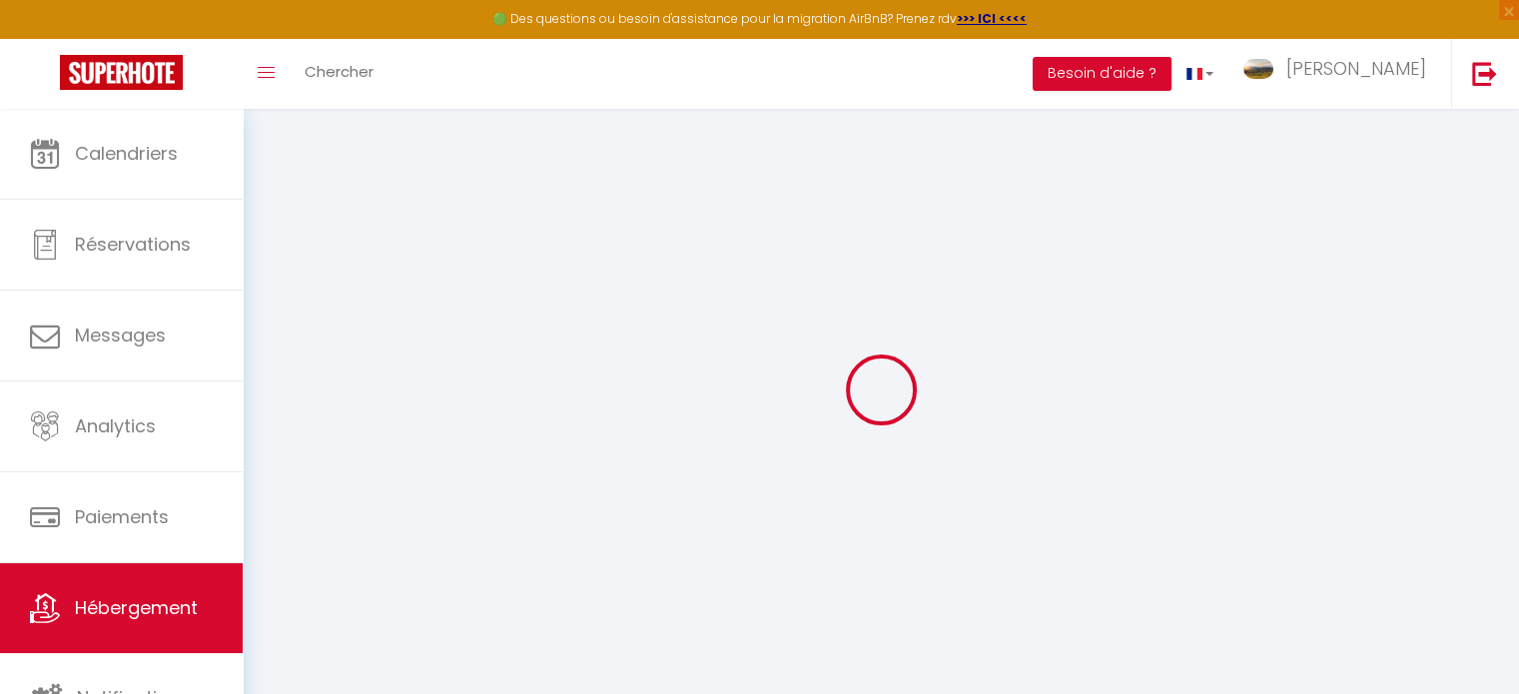
select select "16:00"
select select "22:00"
select select "11:00"
select select
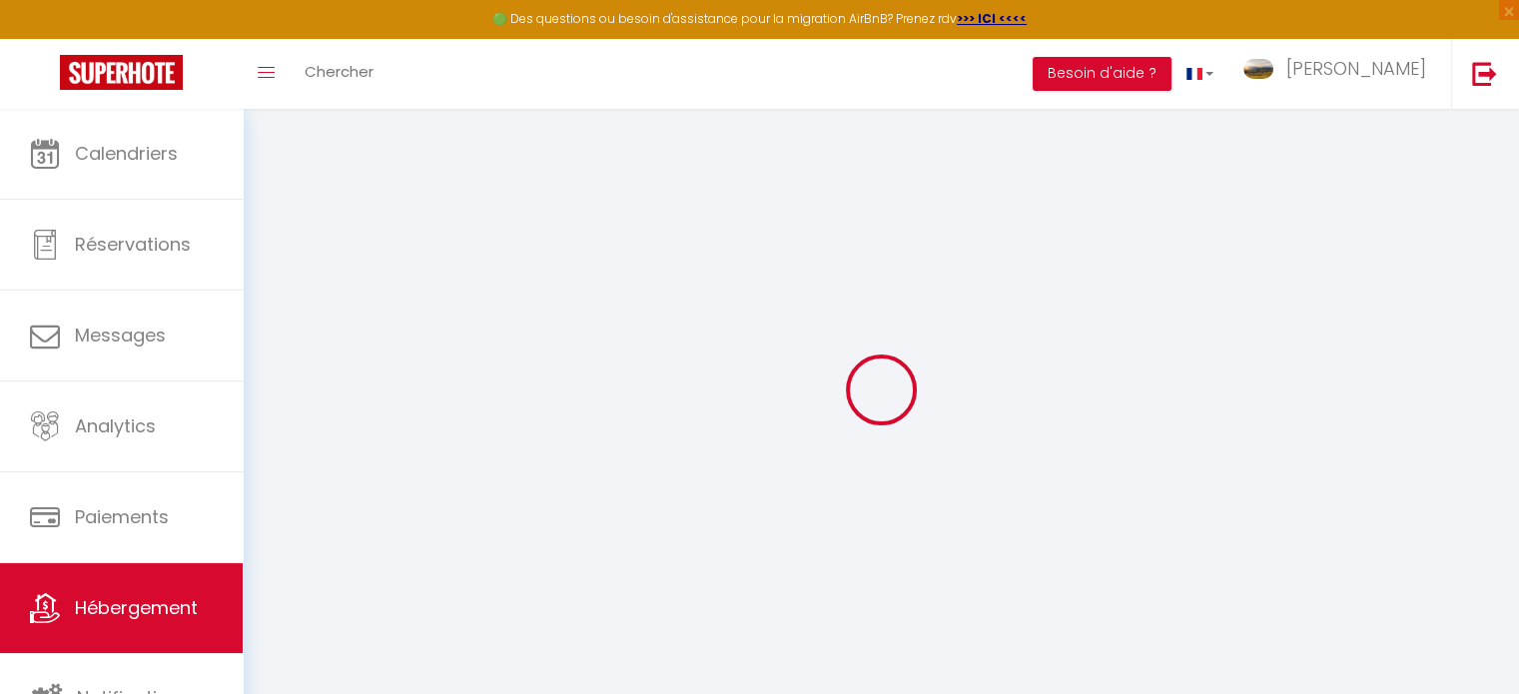
select select
checkbox input "false"
checkbox input "true"
checkbox input "false"
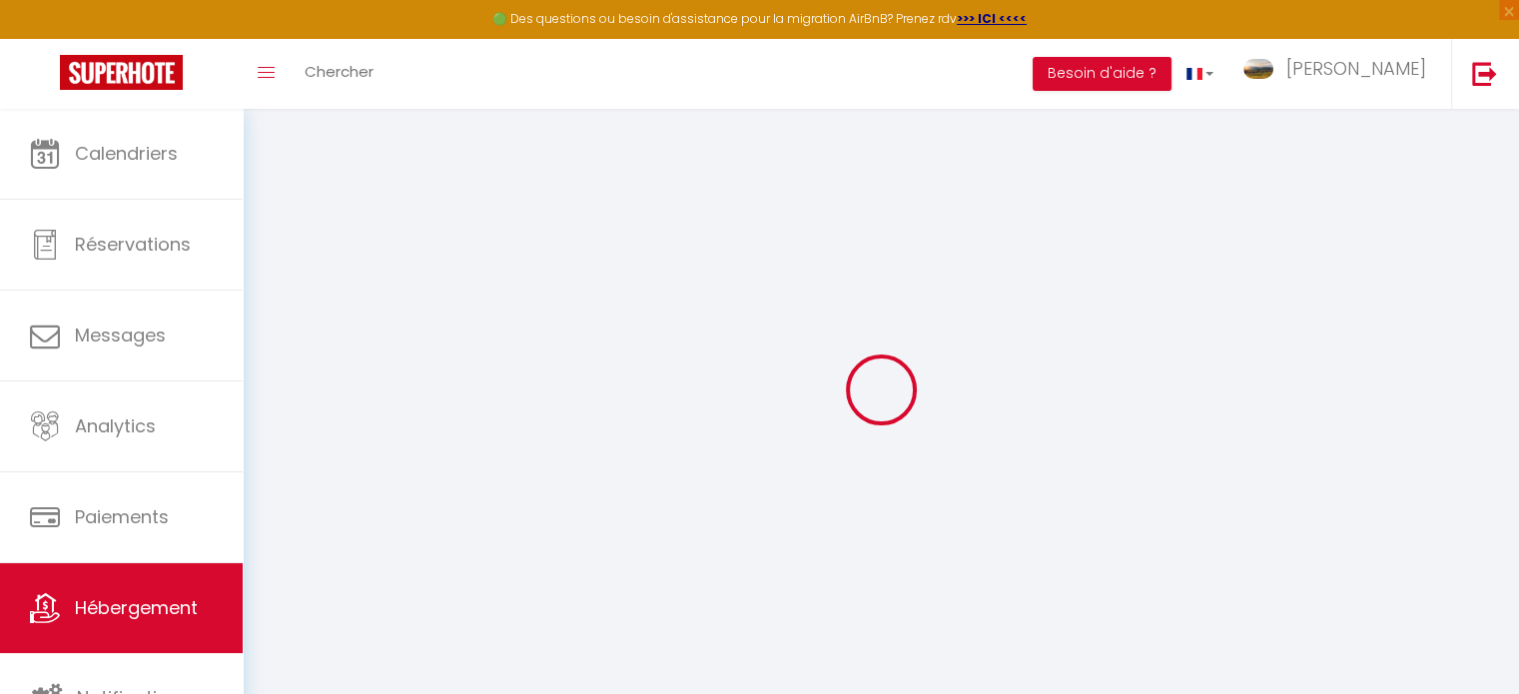
checkbox input "false"
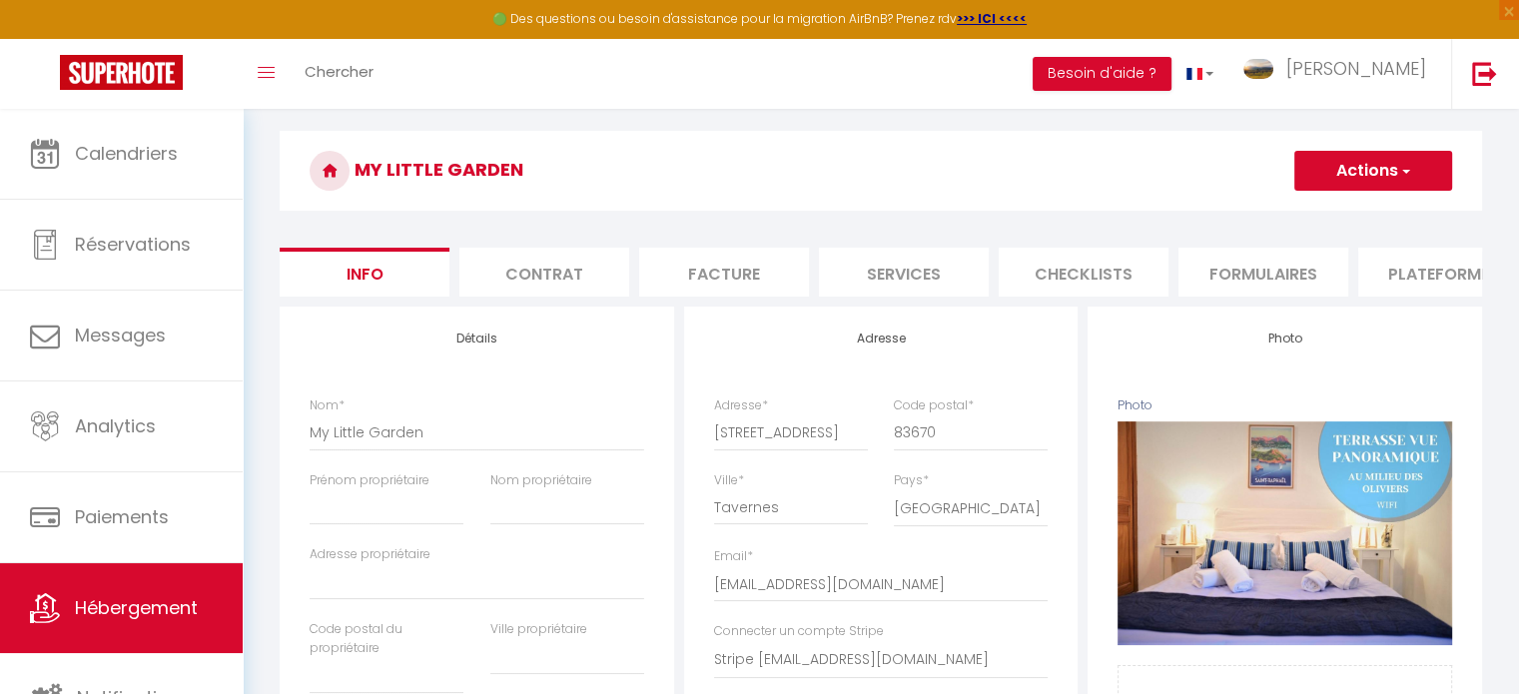
scroll to position [144, 0]
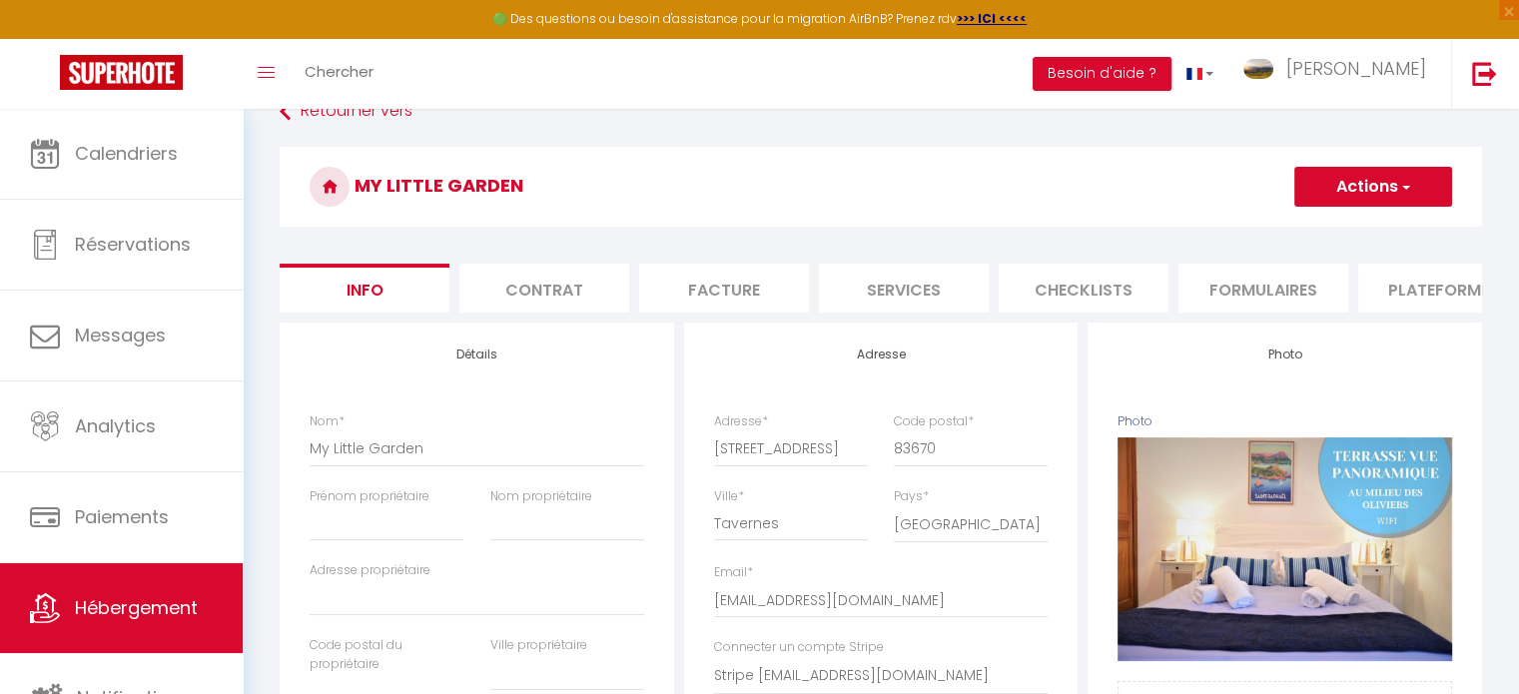
click at [1453, 295] on li "Plateformes" at bounding box center [1443, 288] width 170 height 49
select select
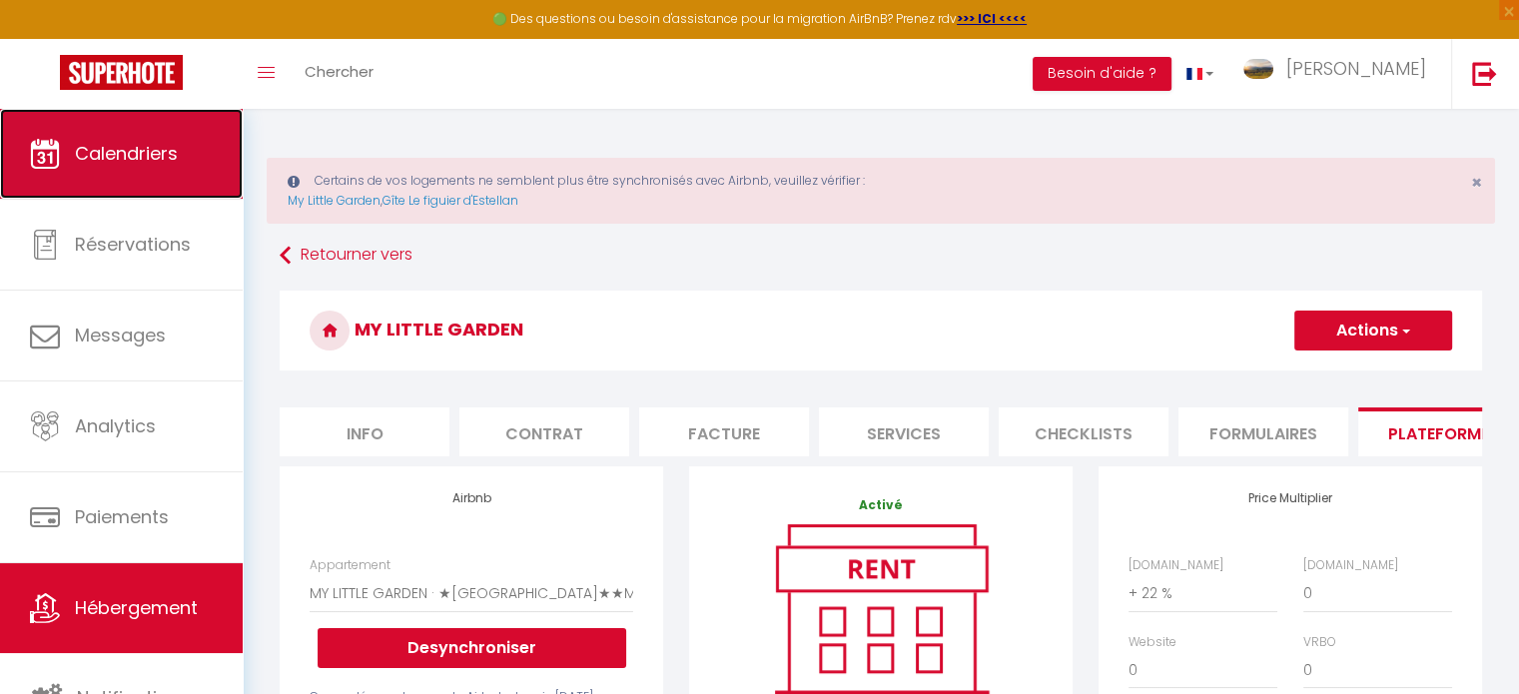
click at [104, 171] on link "Calendriers" at bounding box center [121, 154] width 243 height 90
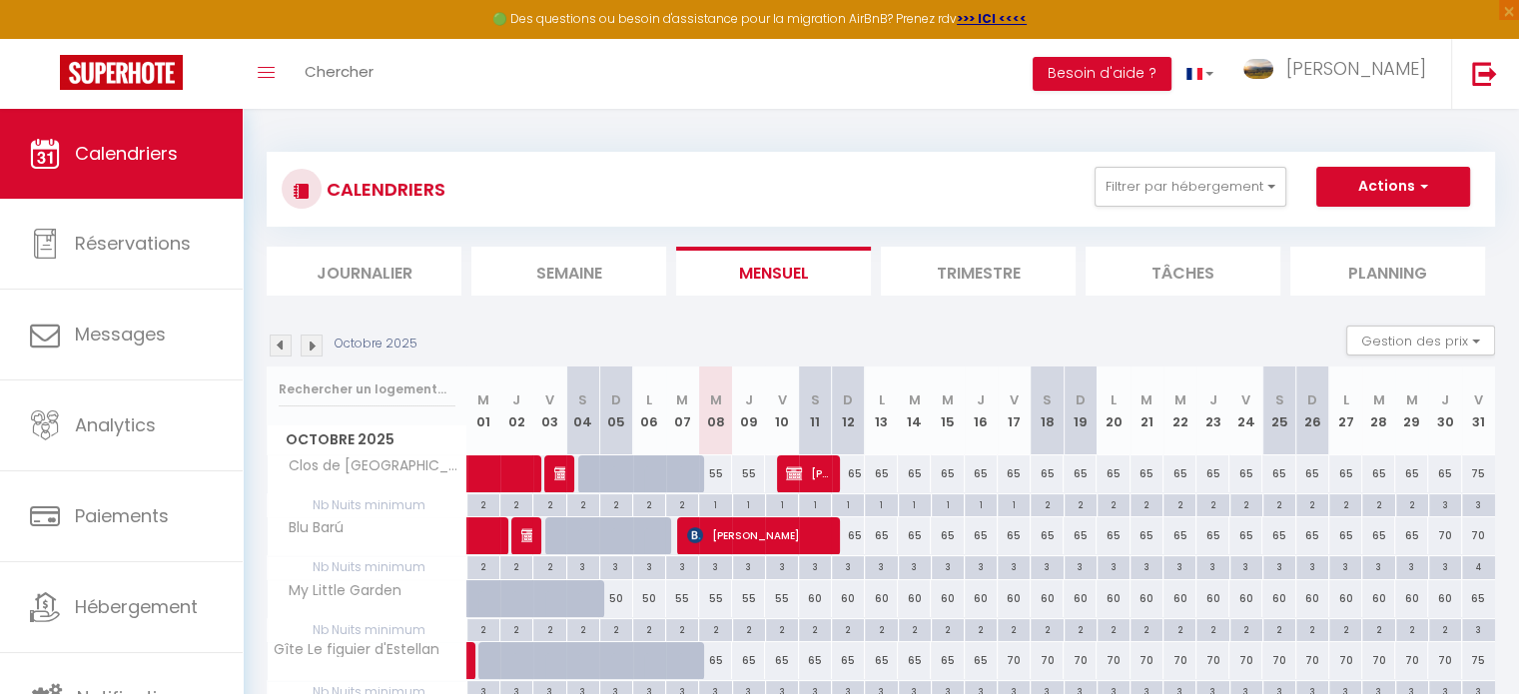
click at [854, 473] on div "65" at bounding box center [848, 473] width 33 height 37
type input "65"
type input "Dim 12 Octobre 2025"
type input "Lun 13 Octobre 2025"
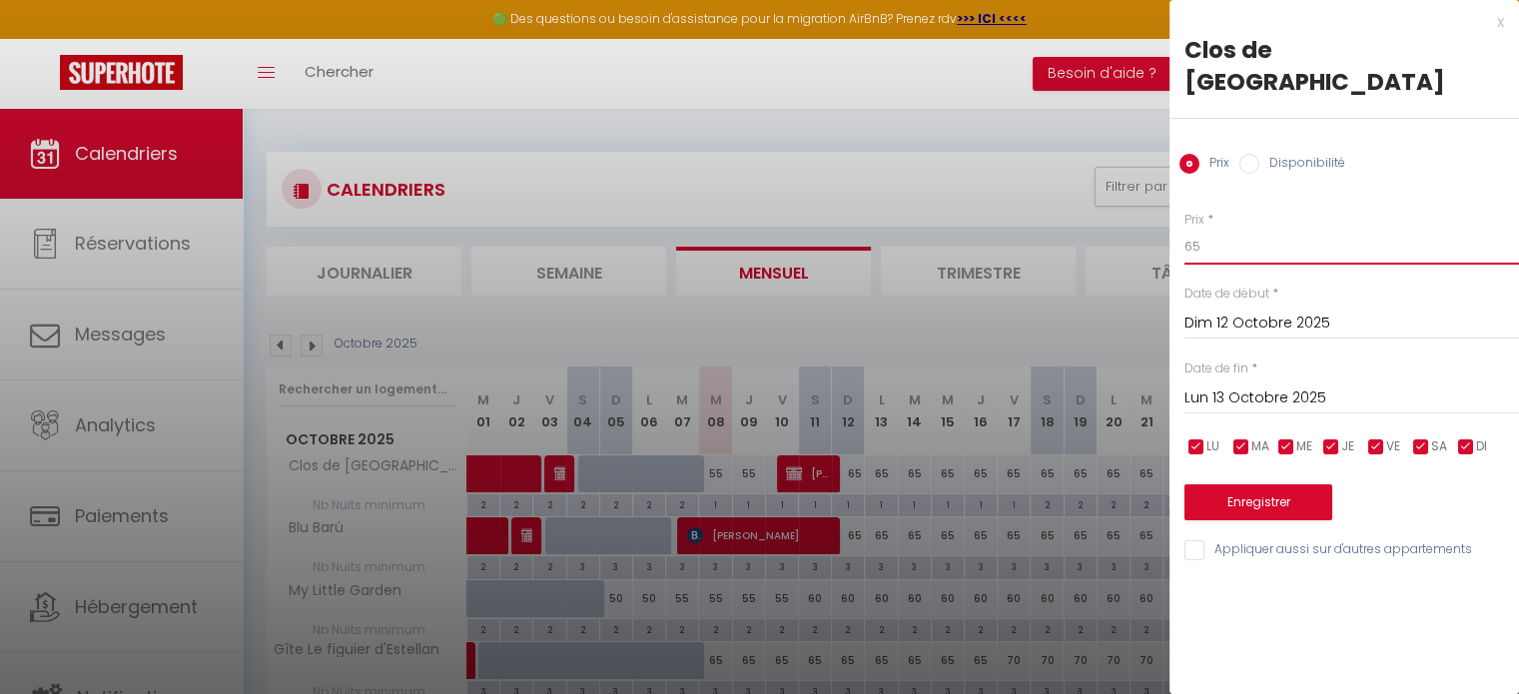
click at [1228, 229] on input "65" at bounding box center [1351, 247] width 335 height 36
type input "60"
click at [1226, 385] on input "Lun 13 Octobre 2025" at bounding box center [1351, 398] width 335 height 26
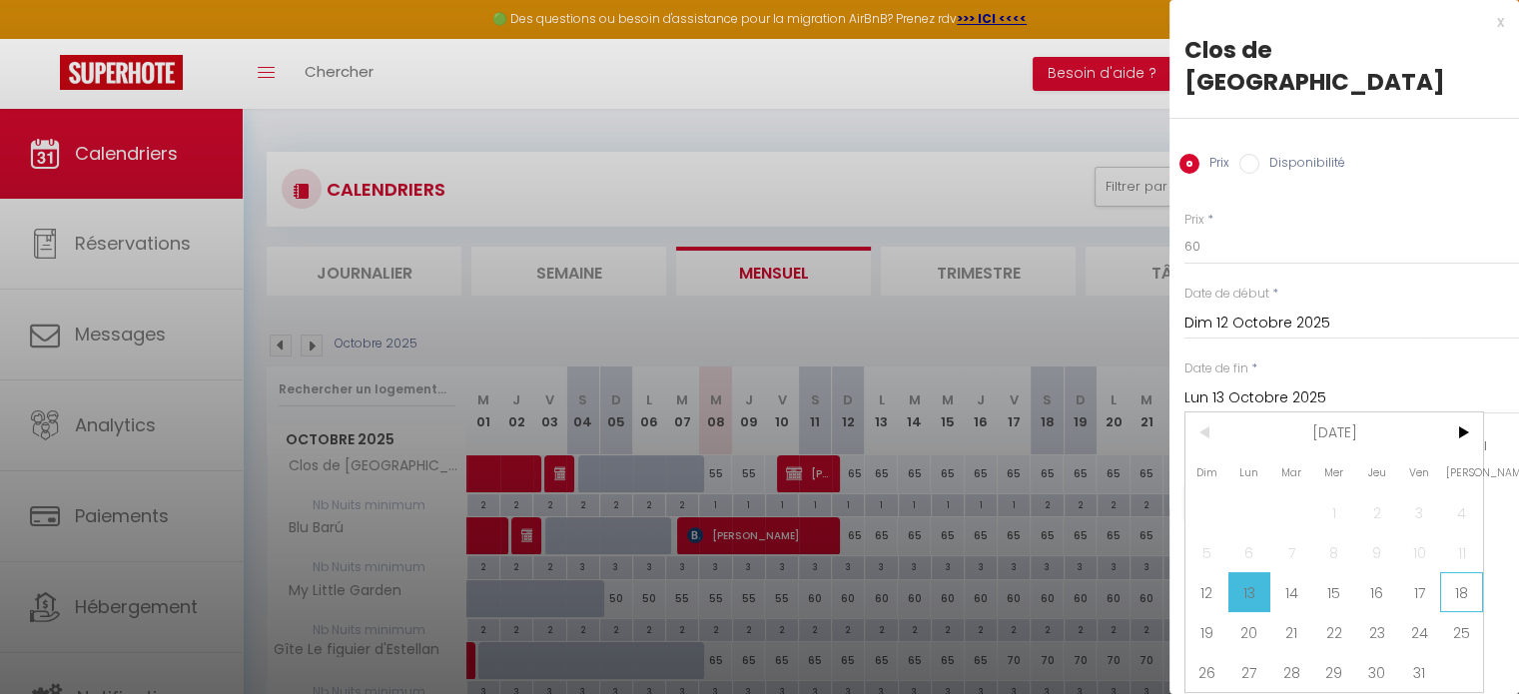
click at [1454, 572] on span "18" at bounding box center [1461, 592] width 43 height 40
type input "Sam 18 Octobre 2025"
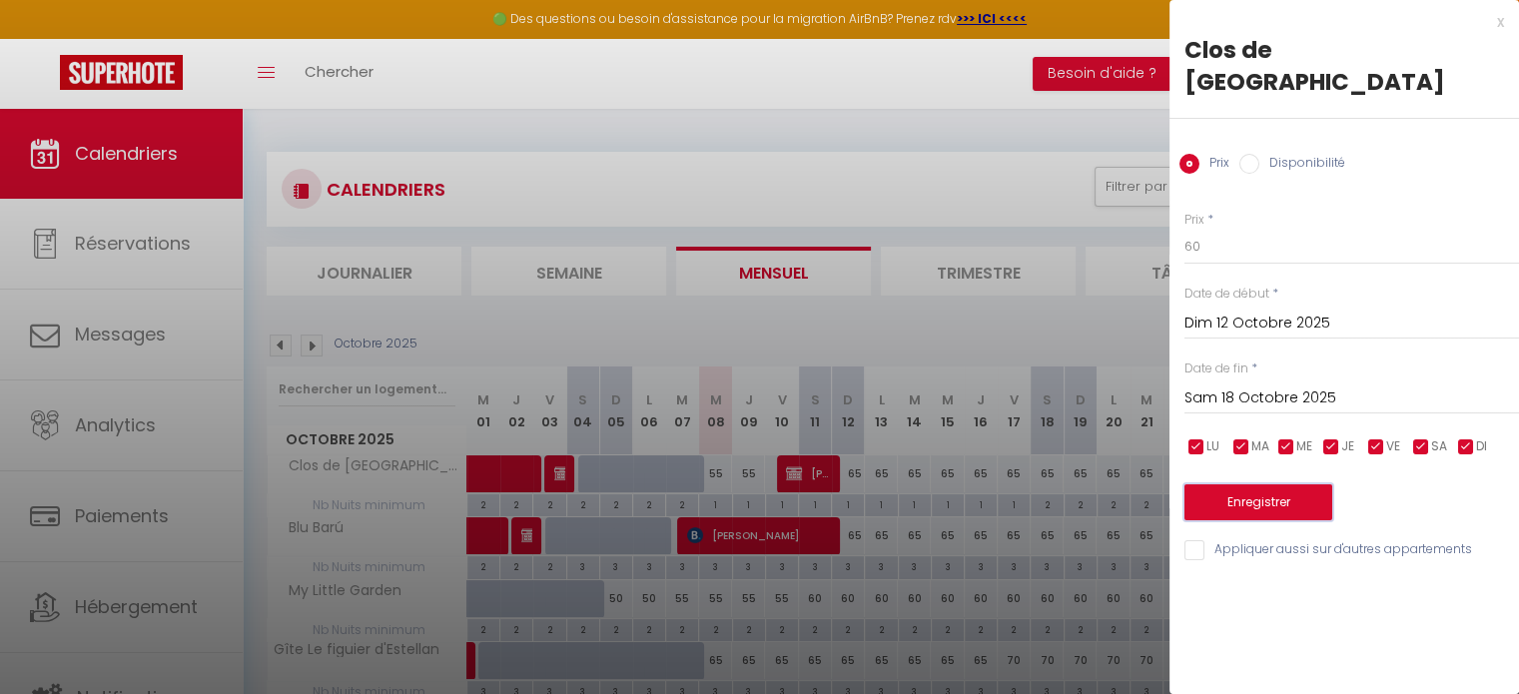
click at [1278, 484] on button "Enregistrer" at bounding box center [1258, 502] width 148 height 36
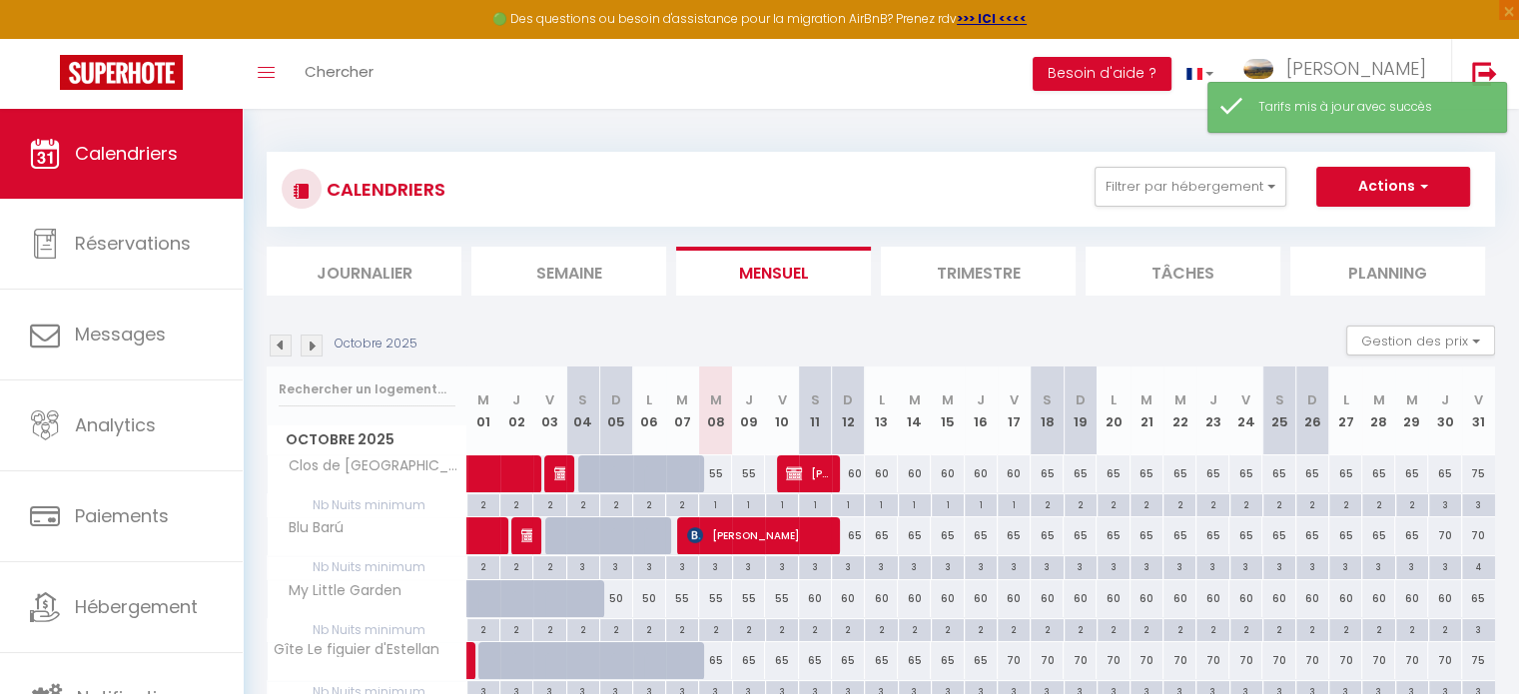
click at [854, 537] on div "65" at bounding box center [848, 535] width 33 height 37
type input "65"
type input "Dim 12 Octobre 2025"
type input "Lun 13 Octobre 2025"
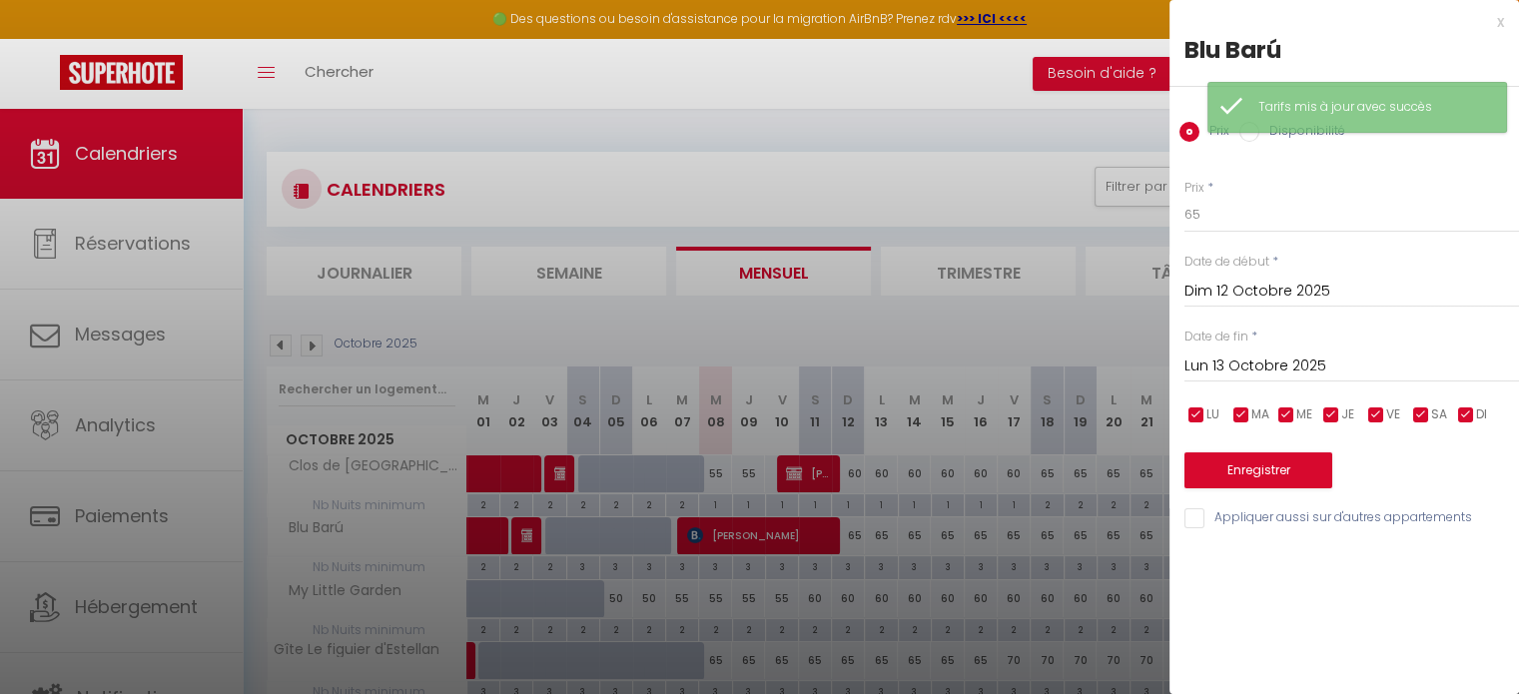
click at [1254, 139] on input "Disponibilité" at bounding box center [1249, 132] width 20 height 20
radio input "true"
radio input "false"
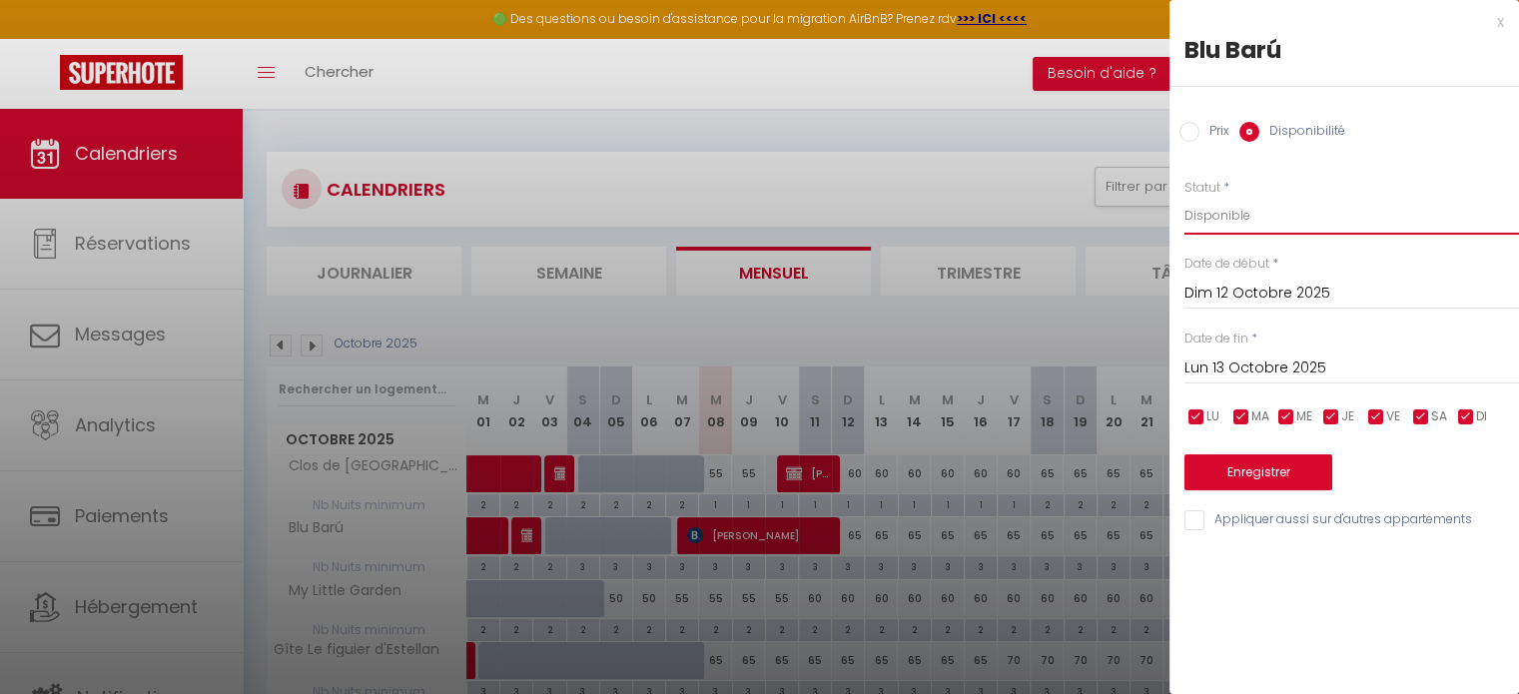
click at [1237, 218] on select "Disponible Indisponible" at bounding box center [1351, 216] width 335 height 38
select select "0"
click at [1184, 197] on select "Disponible Indisponible" at bounding box center [1351, 216] width 335 height 38
click at [1195, 130] on input "Prix" at bounding box center [1189, 132] width 20 height 20
radio input "true"
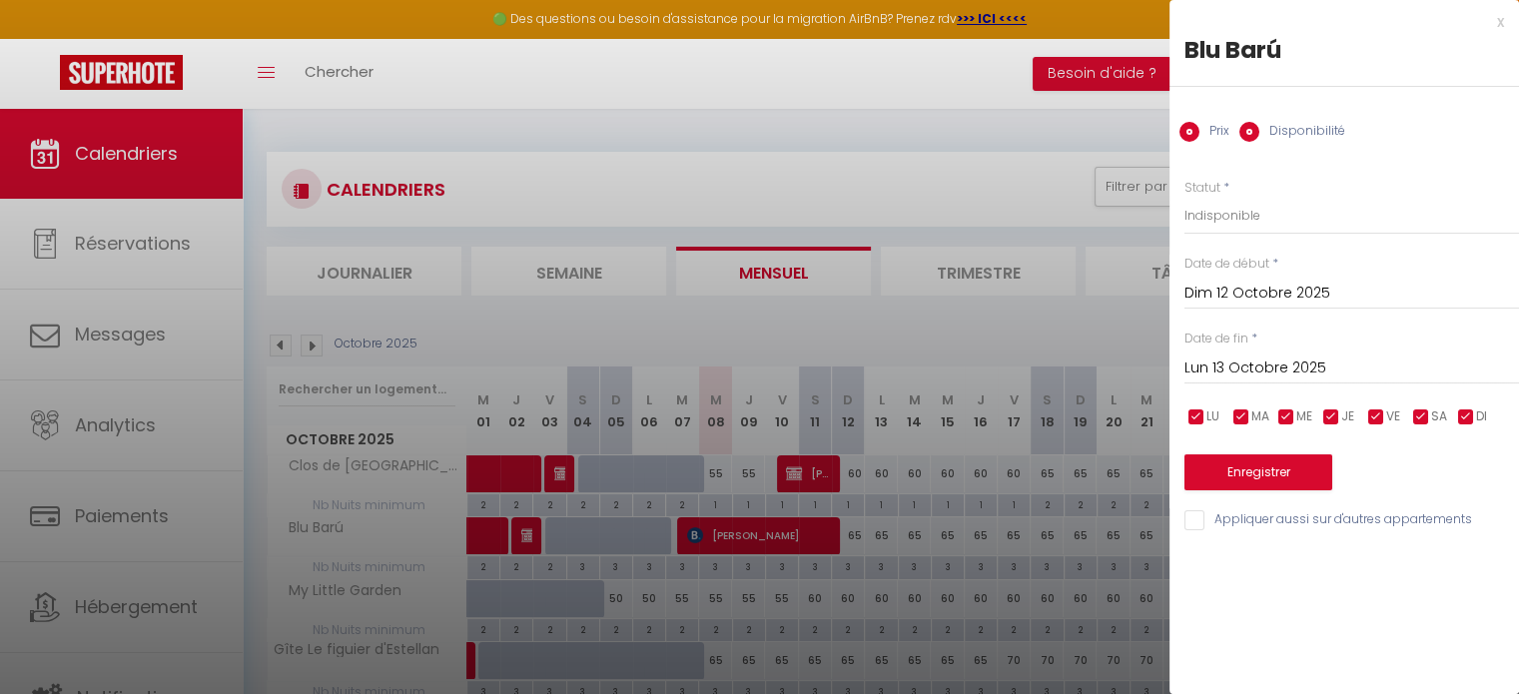
radio input "false"
click at [1010, 98] on div at bounding box center [759, 347] width 1519 height 694
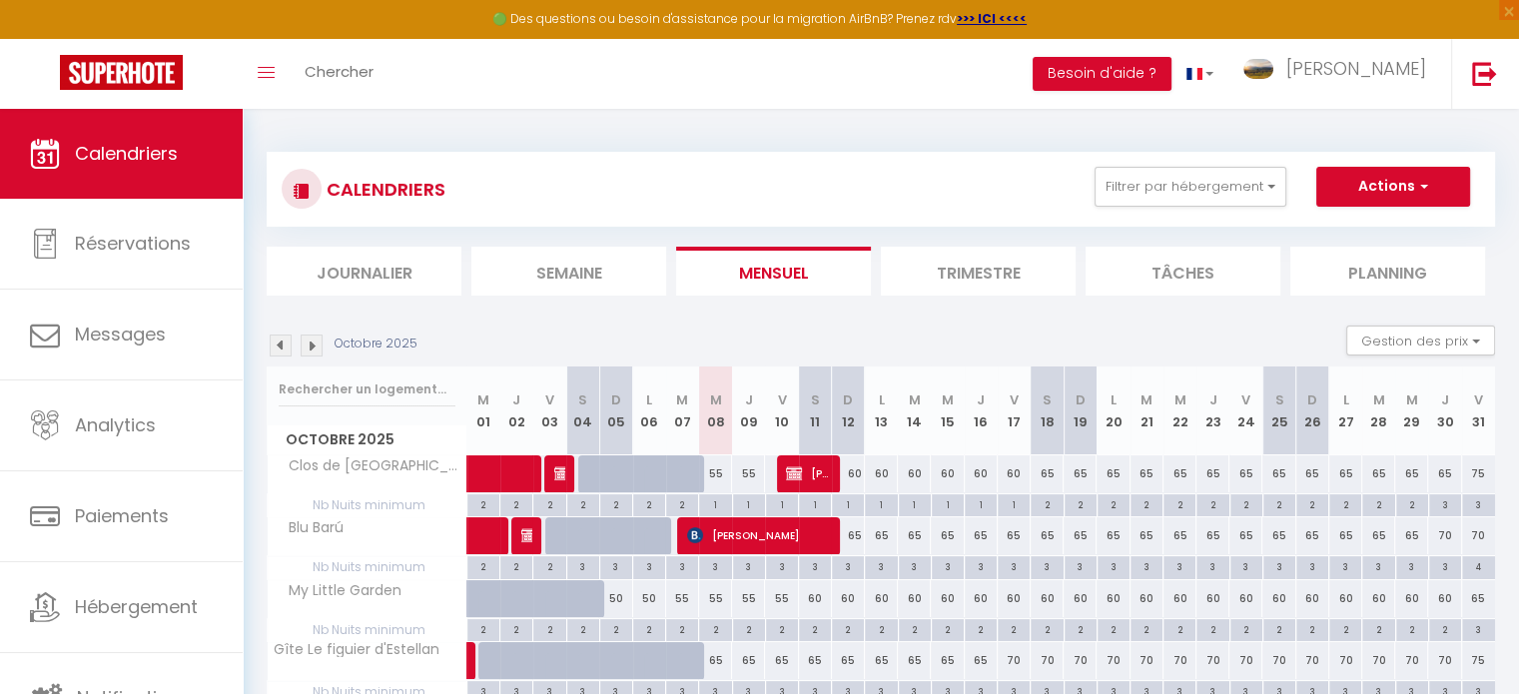
click at [616, 630] on div "2" at bounding box center [616, 628] width 32 height 19
type input "2"
type input "Dim 05 Octobre 2025"
type input "Lun 06 Octobre 2025"
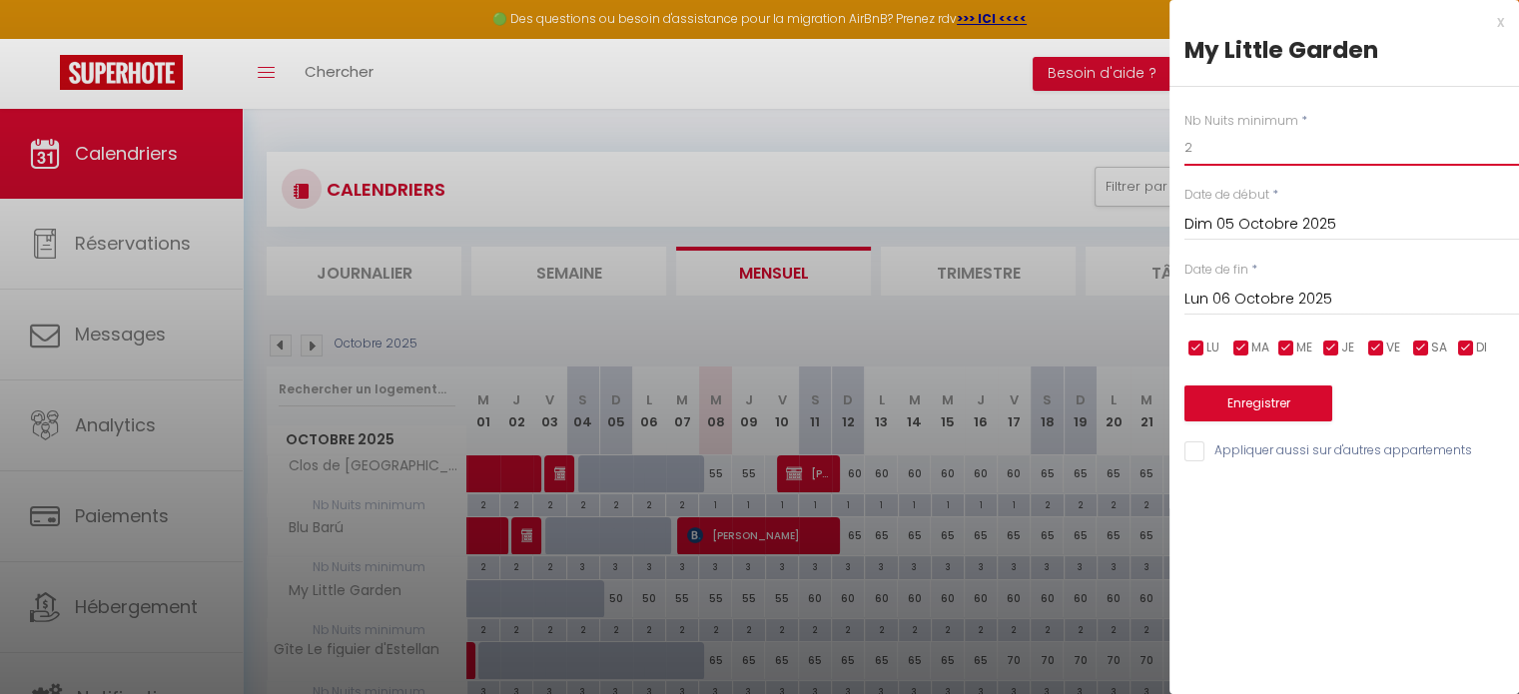
click at [1250, 143] on input "2" at bounding box center [1351, 148] width 335 height 36
type input "1"
click at [1285, 288] on input "Lun 06 Octobre 2025" at bounding box center [1351, 300] width 335 height 26
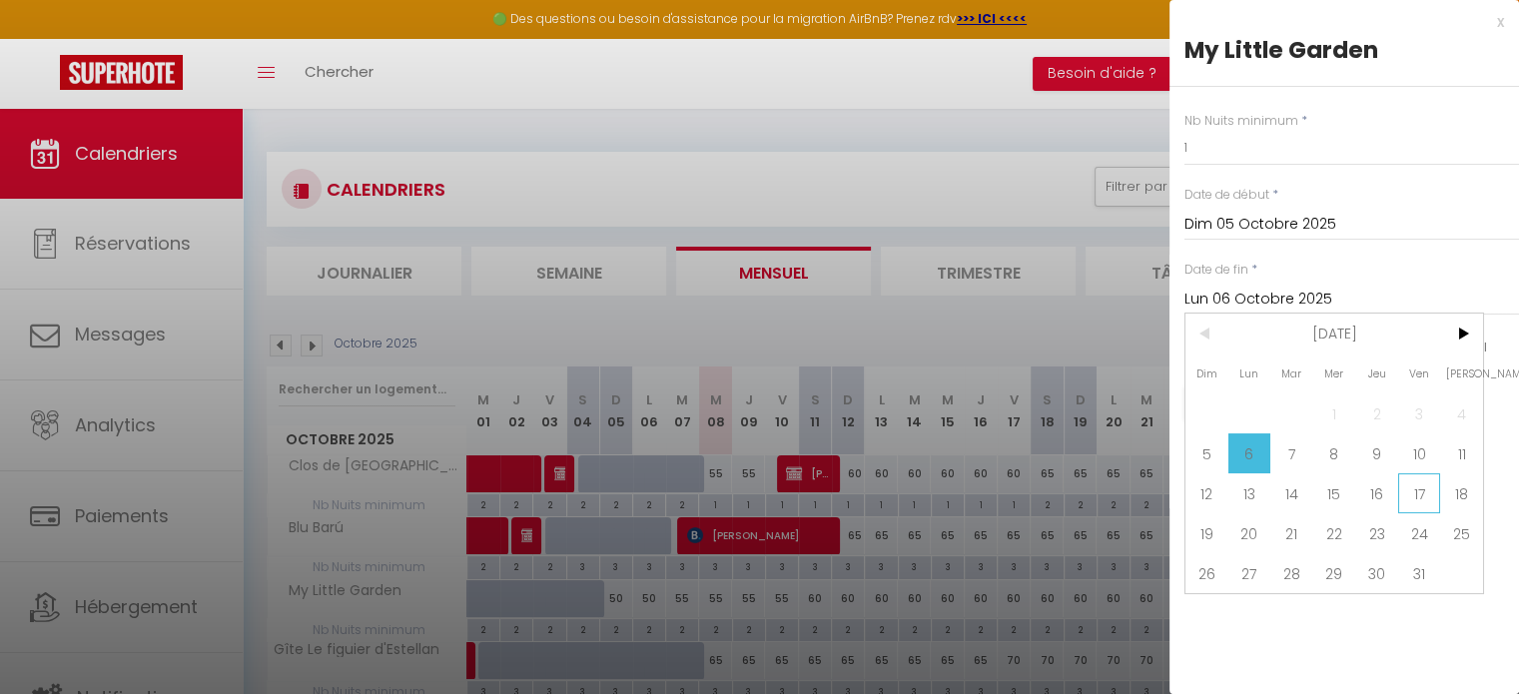
click at [1415, 496] on span "17" at bounding box center [1419, 493] width 43 height 40
type input "Ven 17 Octobre 2025"
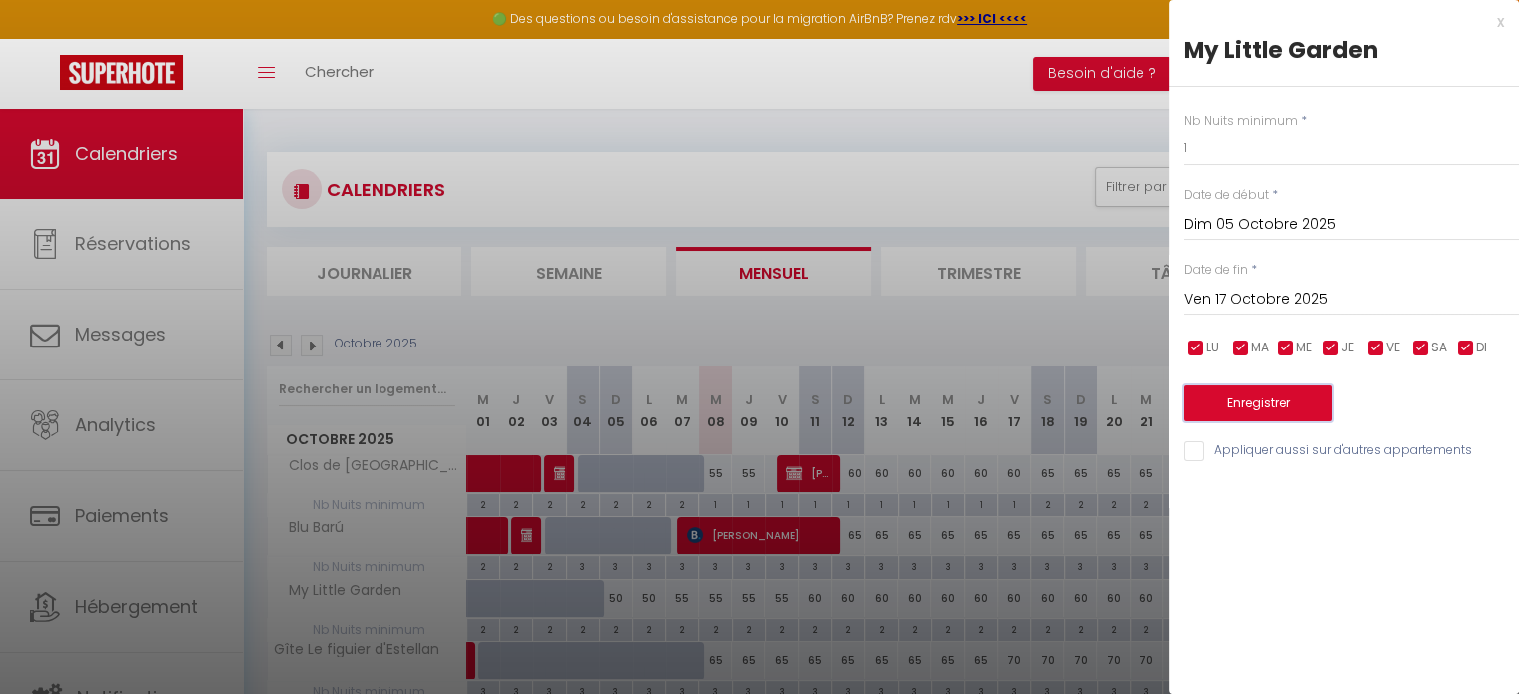
click at [1254, 407] on button "Enregistrer" at bounding box center [1258, 403] width 148 height 36
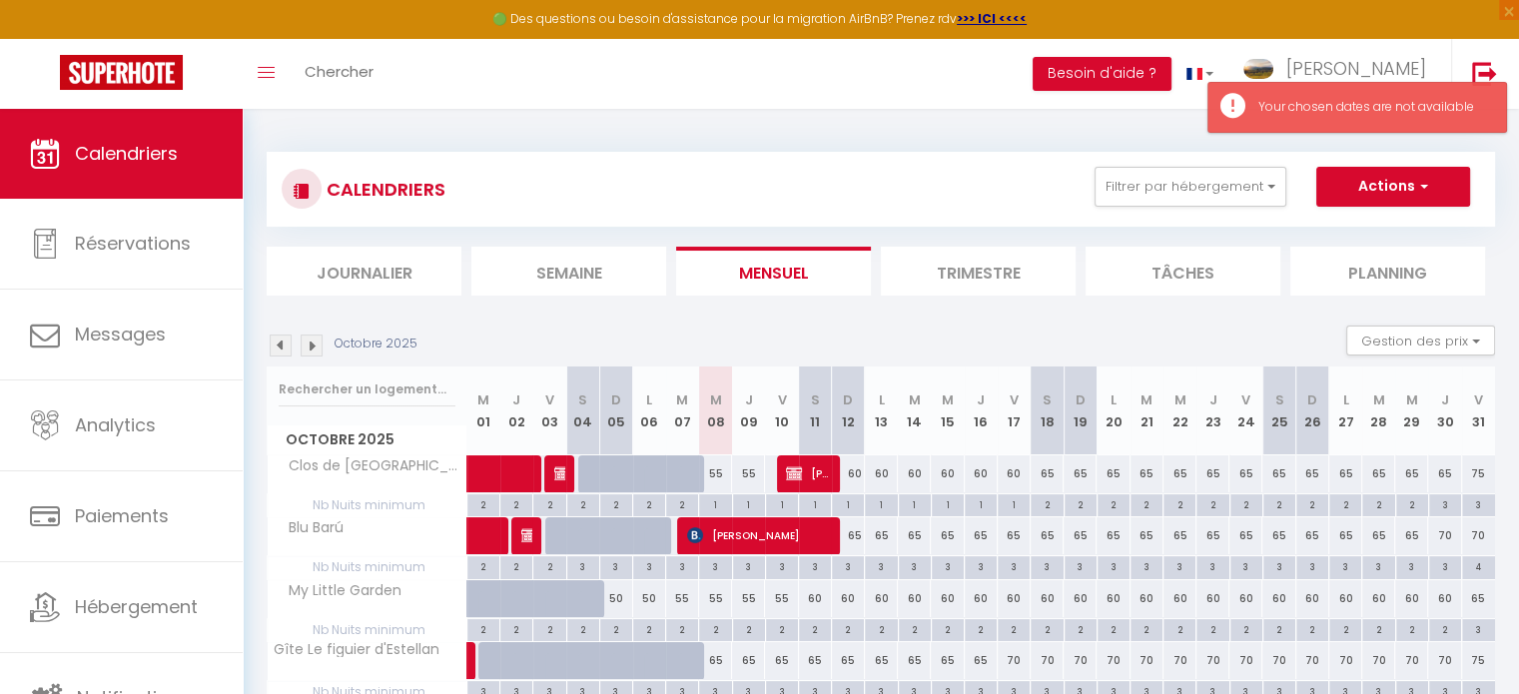
click at [816, 598] on div "60" at bounding box center [815, 598] width 33 height 37
type input "60"
type input "Sam 11 Octobre 2025"
type input "Dim 12 Octobre 2025"
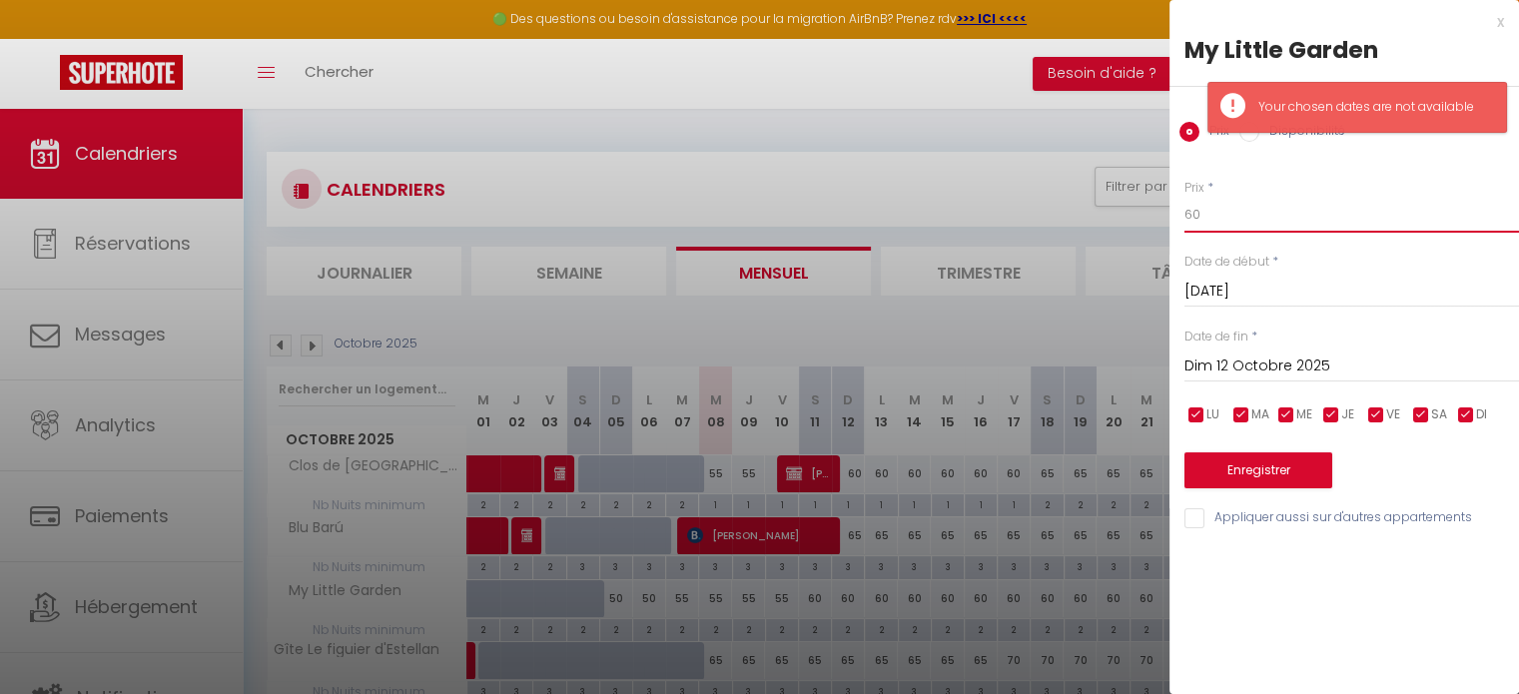
click at [1216, 215] on input "60" at bounding box center [1351, 215] width 335 height 36
type input "6"
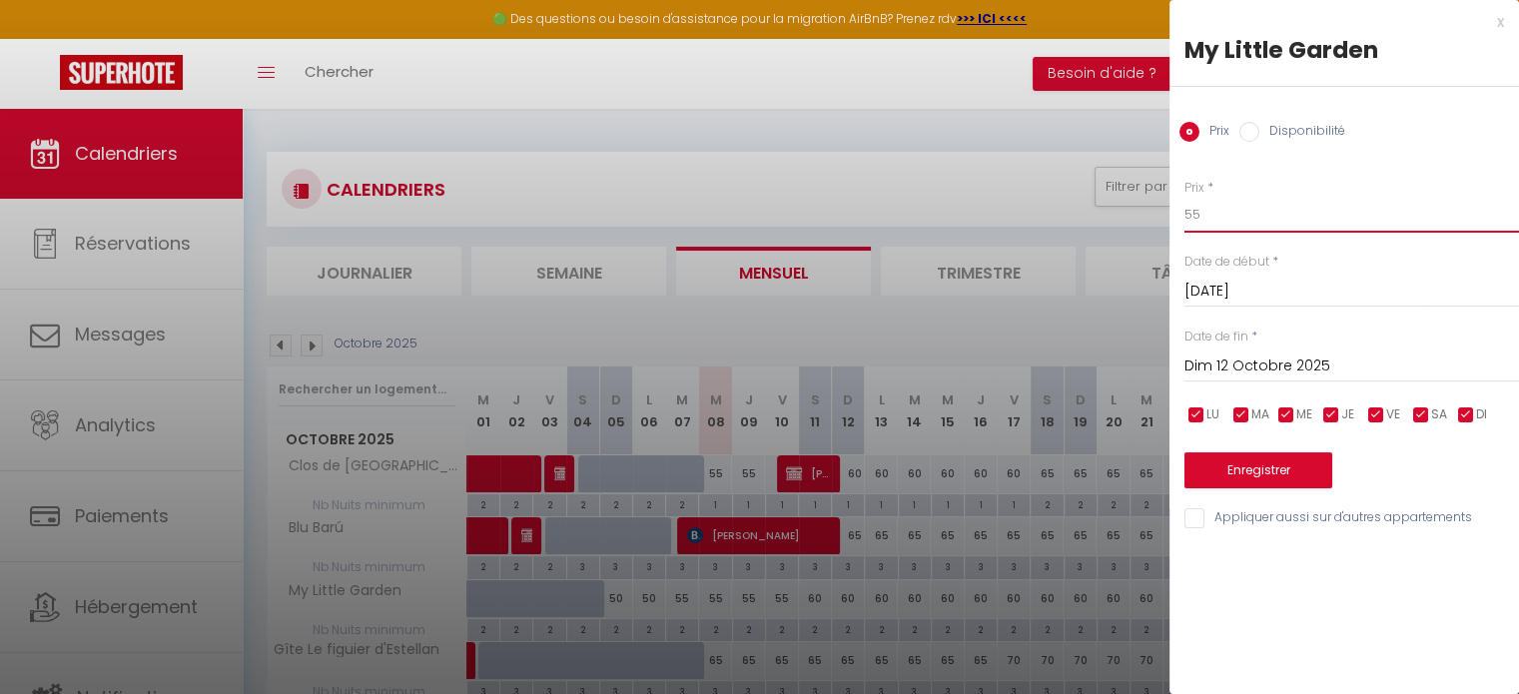
type input "55"
click at [1266, 356] on input "Dim 12 Octobre 2025" at bounding box center [1351, 367] width 335 height 26
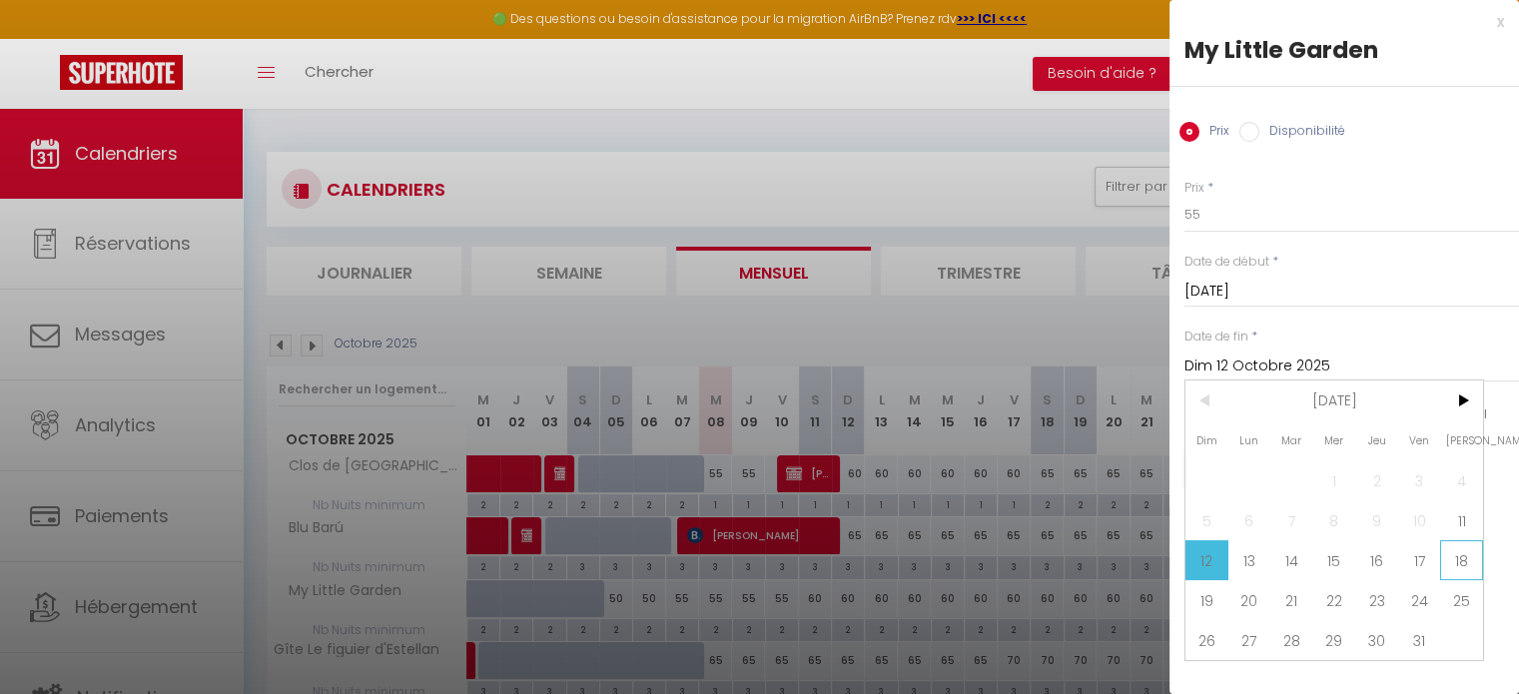
click at [1460, 560] on span "18" at bounding box center [1461, 560] width 43 height 40
type input "Sam 18 Octobre 2025"
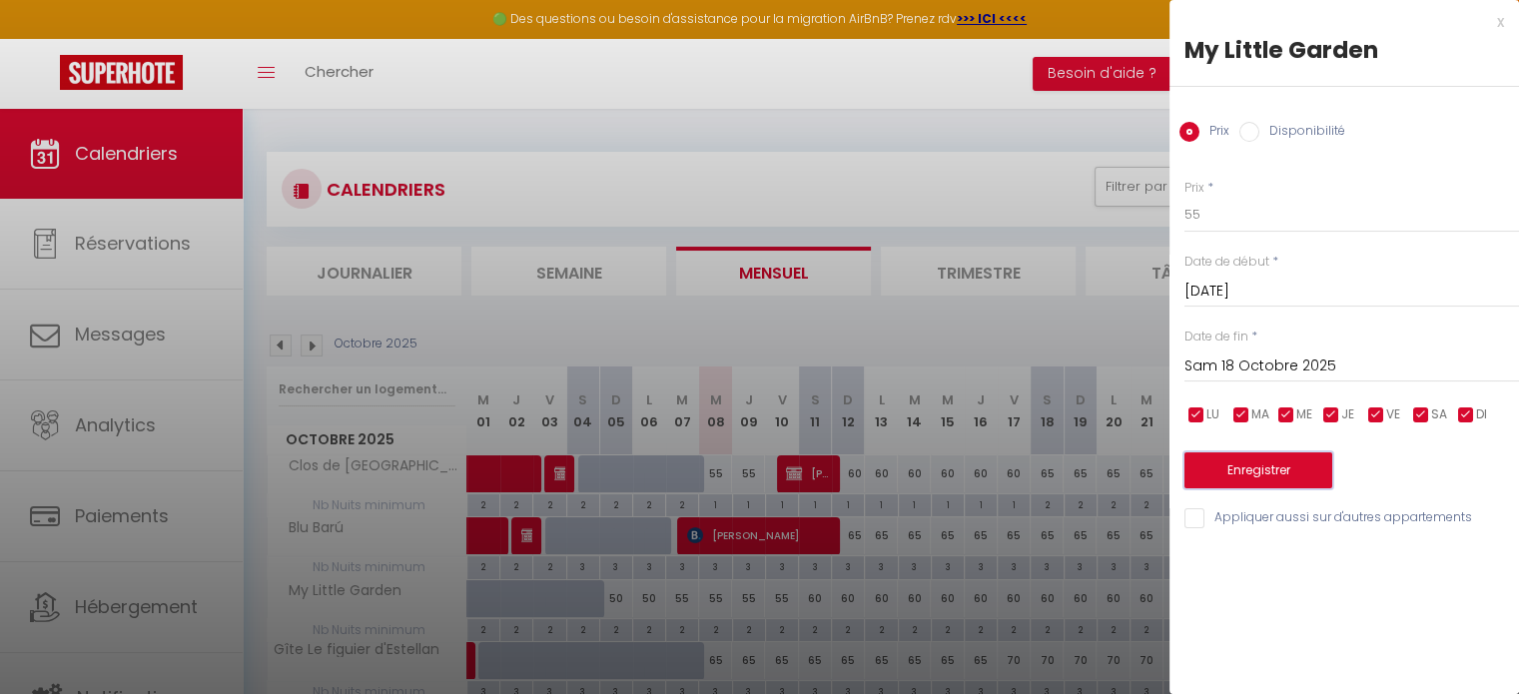
click at [1294, 462] on button "Enregistrer" at bounding box center [1258, 470] width 148 height 36
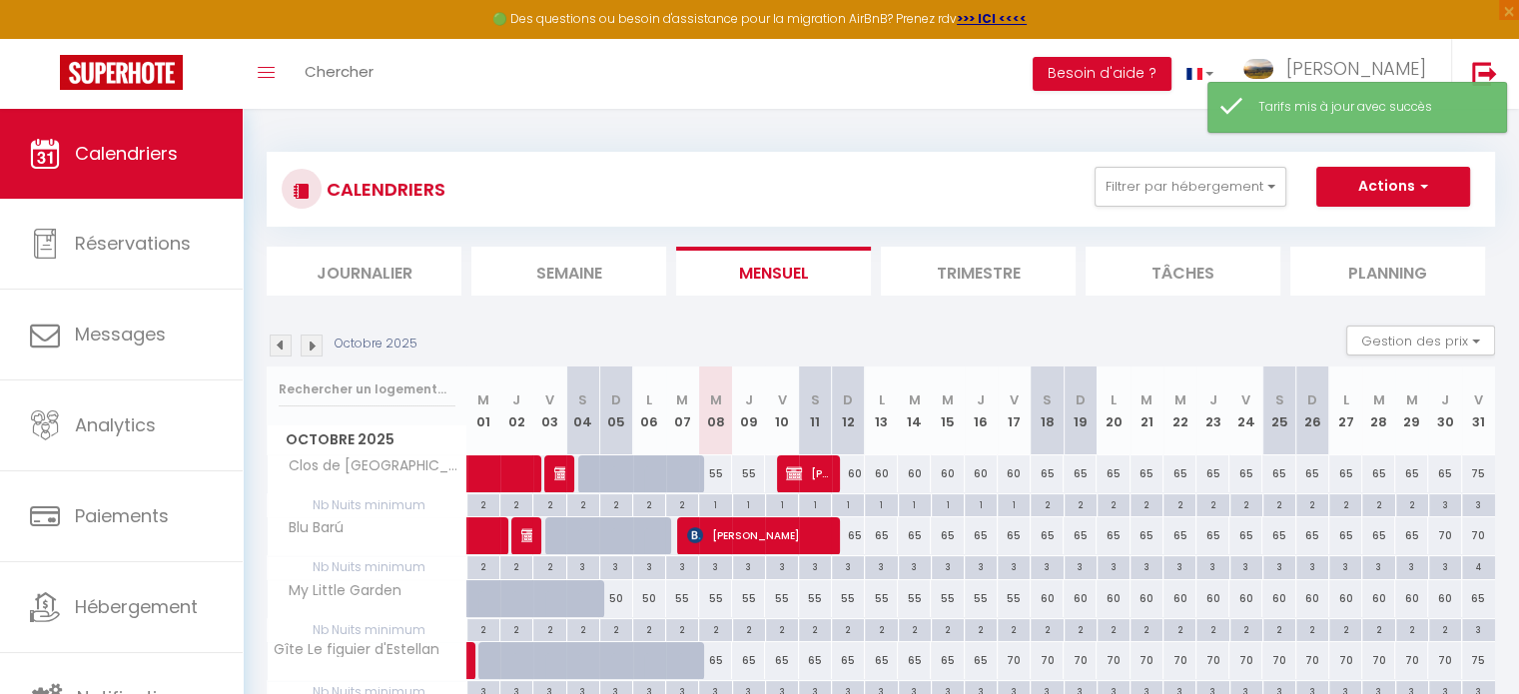
click at [726, 632] on div "2" at bounding box center [715, 628] width 32 height 19
type input "2"
type input "Mer 08 Octobre 2025"
type input "Jeu 09 Octobre 2025"
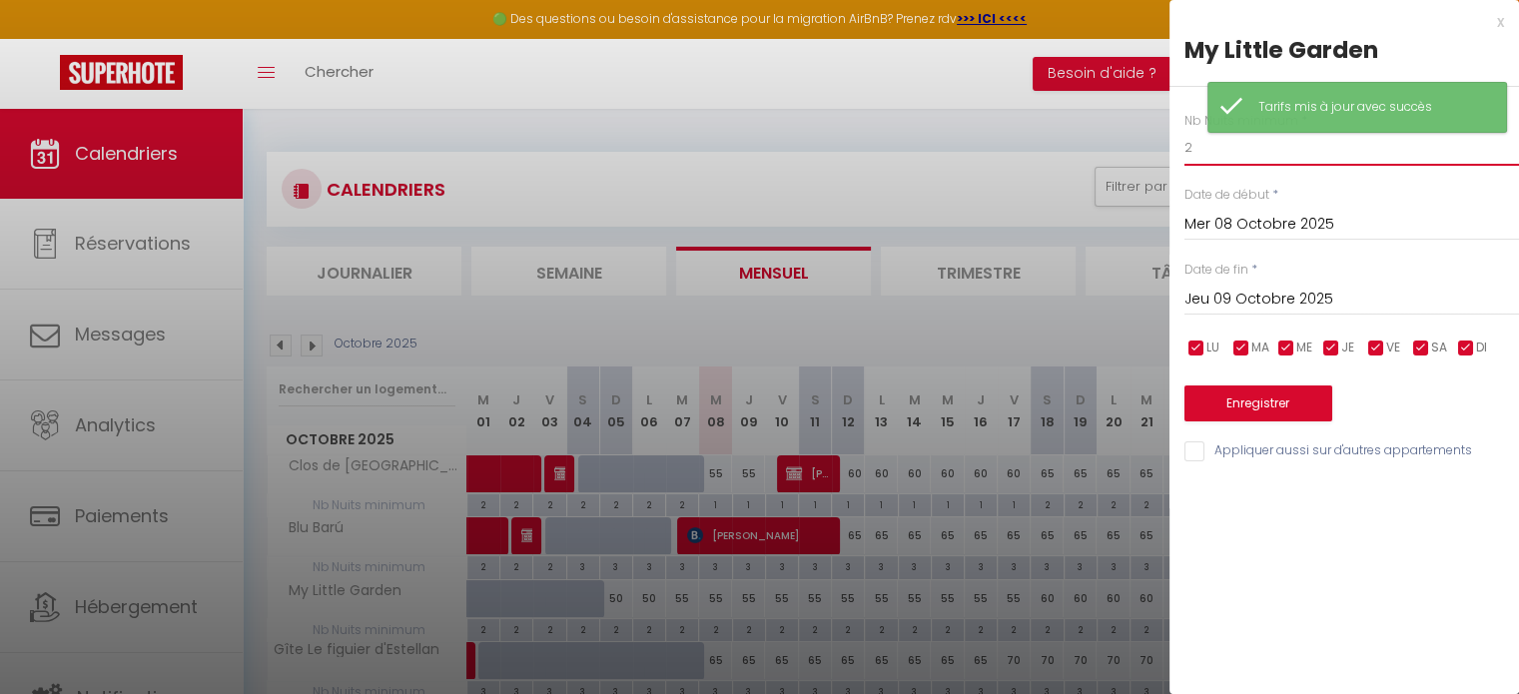
click at [1218, 151] on input "2" at bounding box center [1351, 148] width 335 height 36
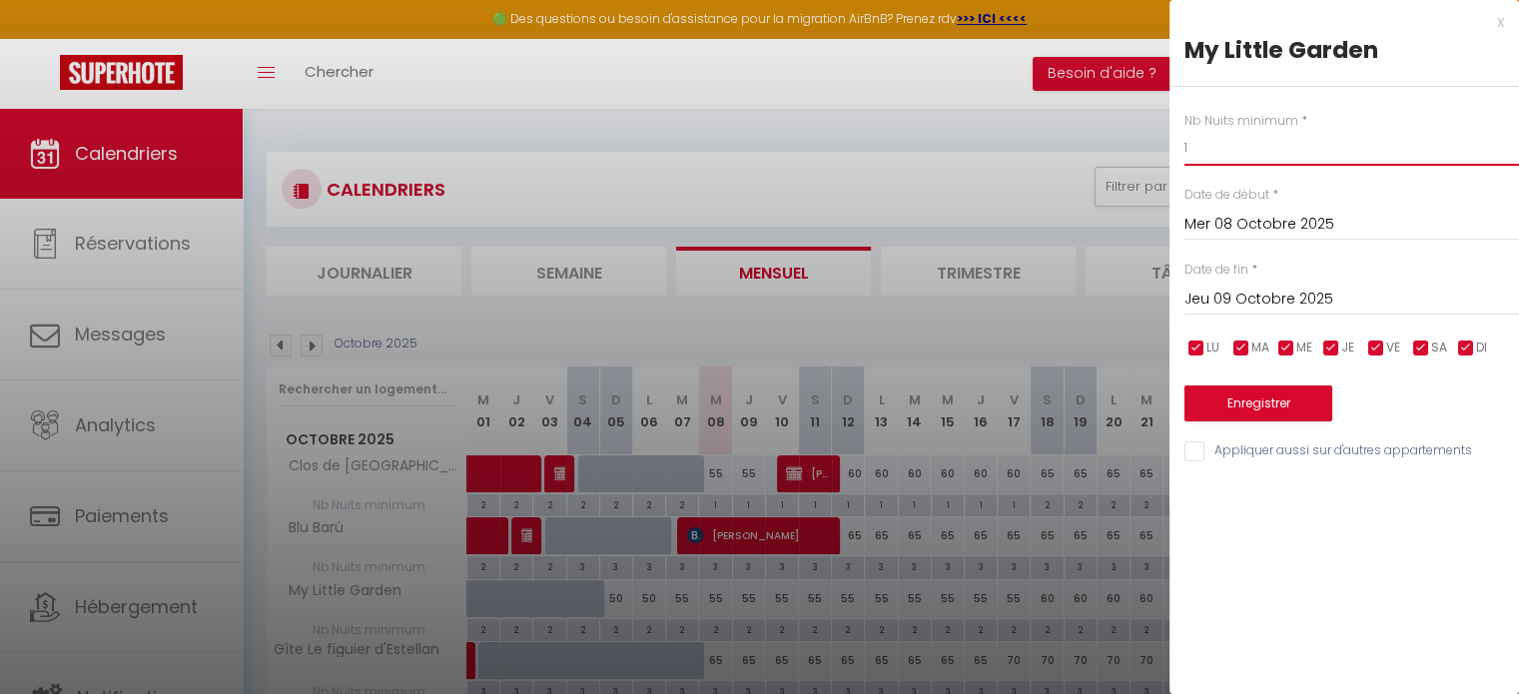
type input "1"
click at [1258, 302] on input "Jeu 09 Octobre 2025" at bounding box center [1351, 300] width 335 height 26
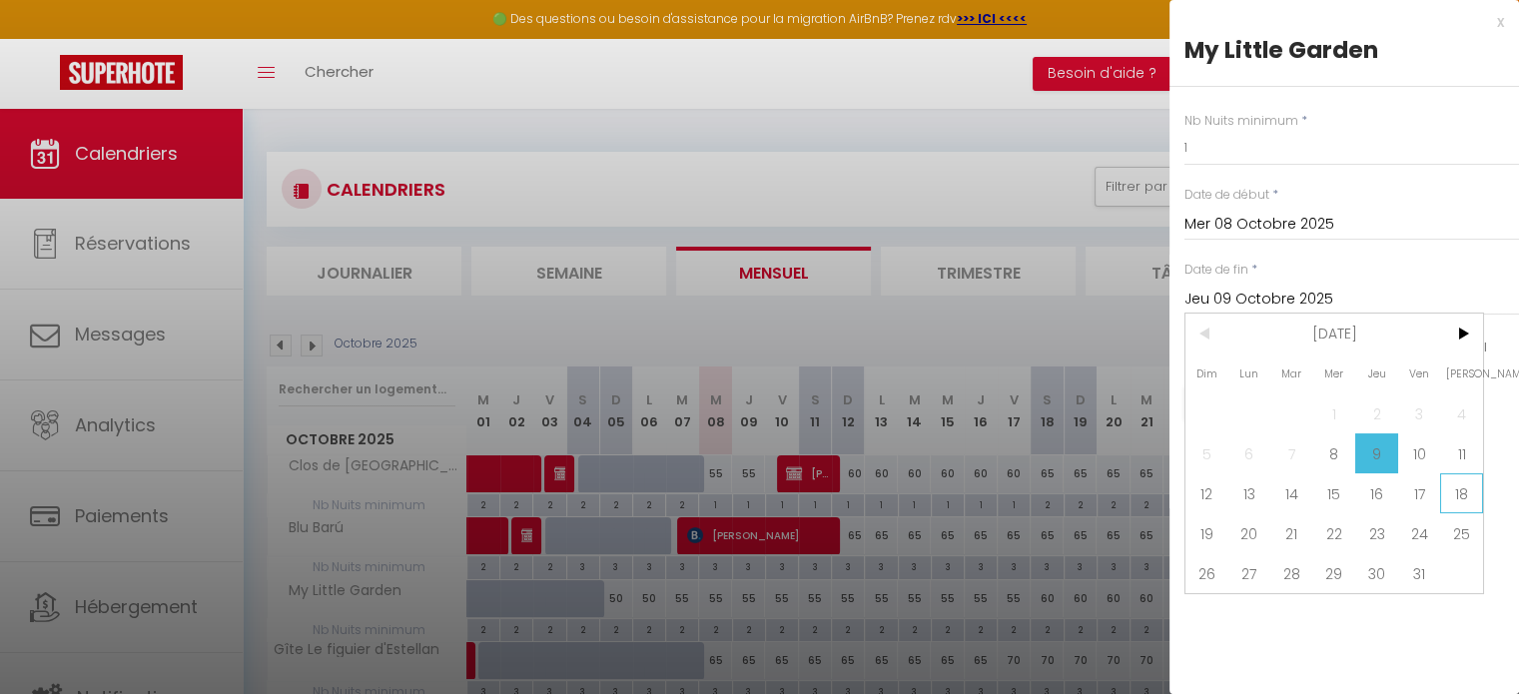
click at [1452, 494] on span "18" at bounding box center [1461, 493] width 43 height 40
type input "Sam 18 Octobre 2025"
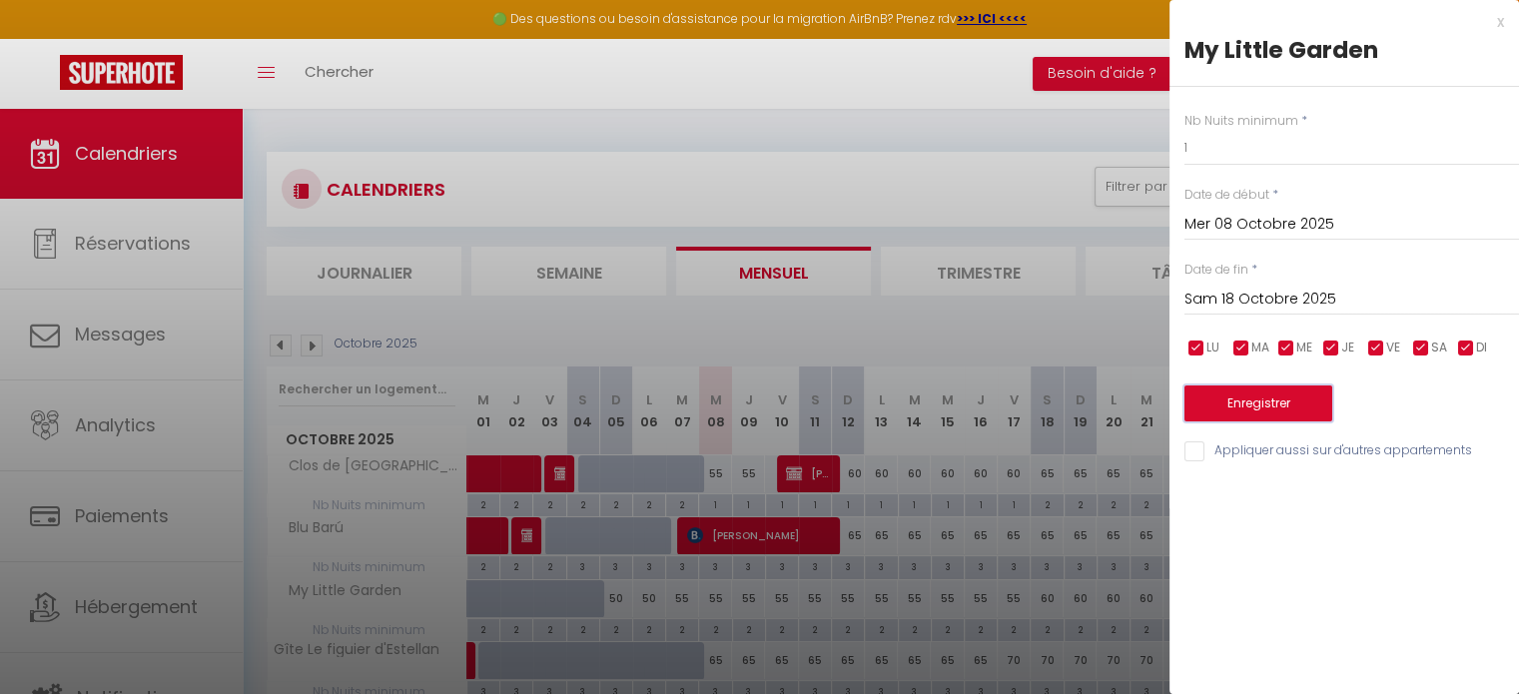
click at [1286, 403] on button "Enregistrer" at bounding box center [1258, 403] width 148 height 36
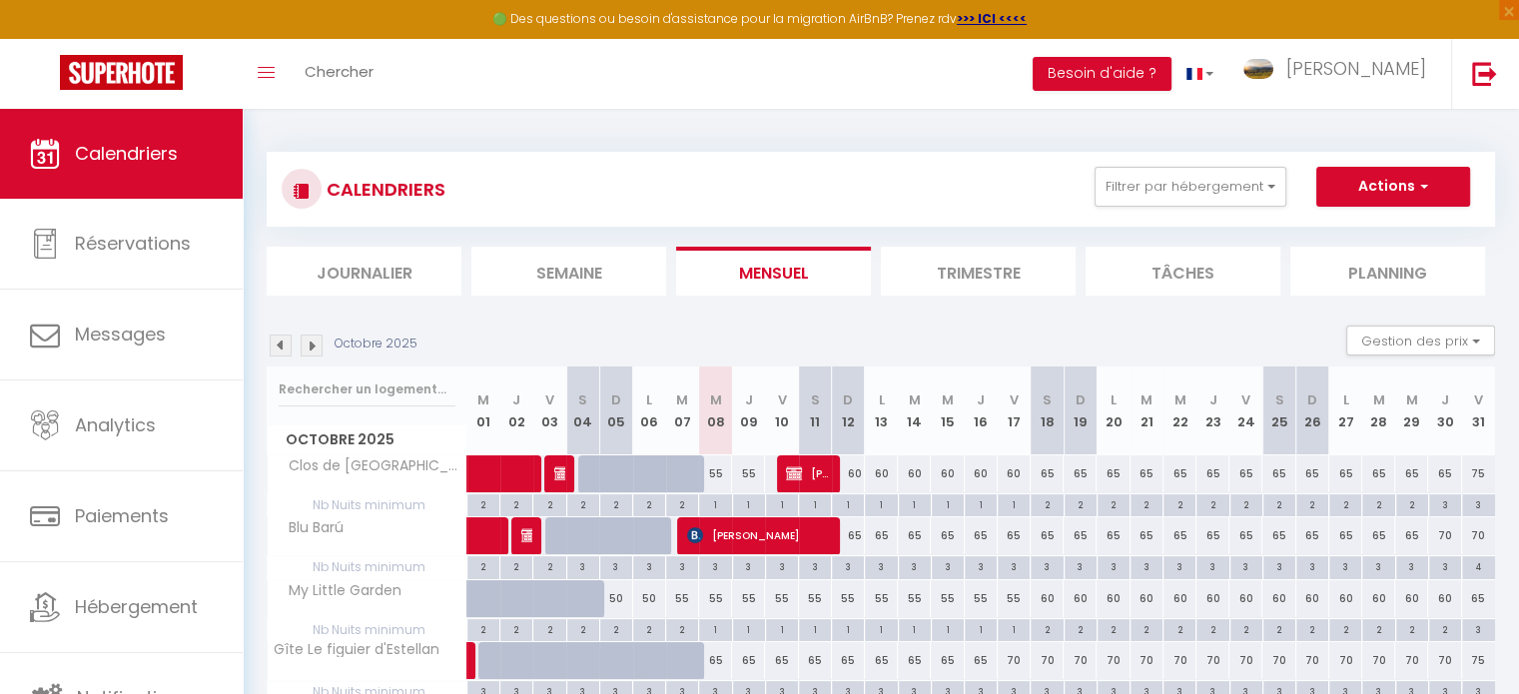
click at [1483, 628] on div "3" at bounding box center [1478, 628] width 33 height 19
type input "3"
type input "Ven 31 Octobre 2025"
type input "Sam 01 Novembre 2025"
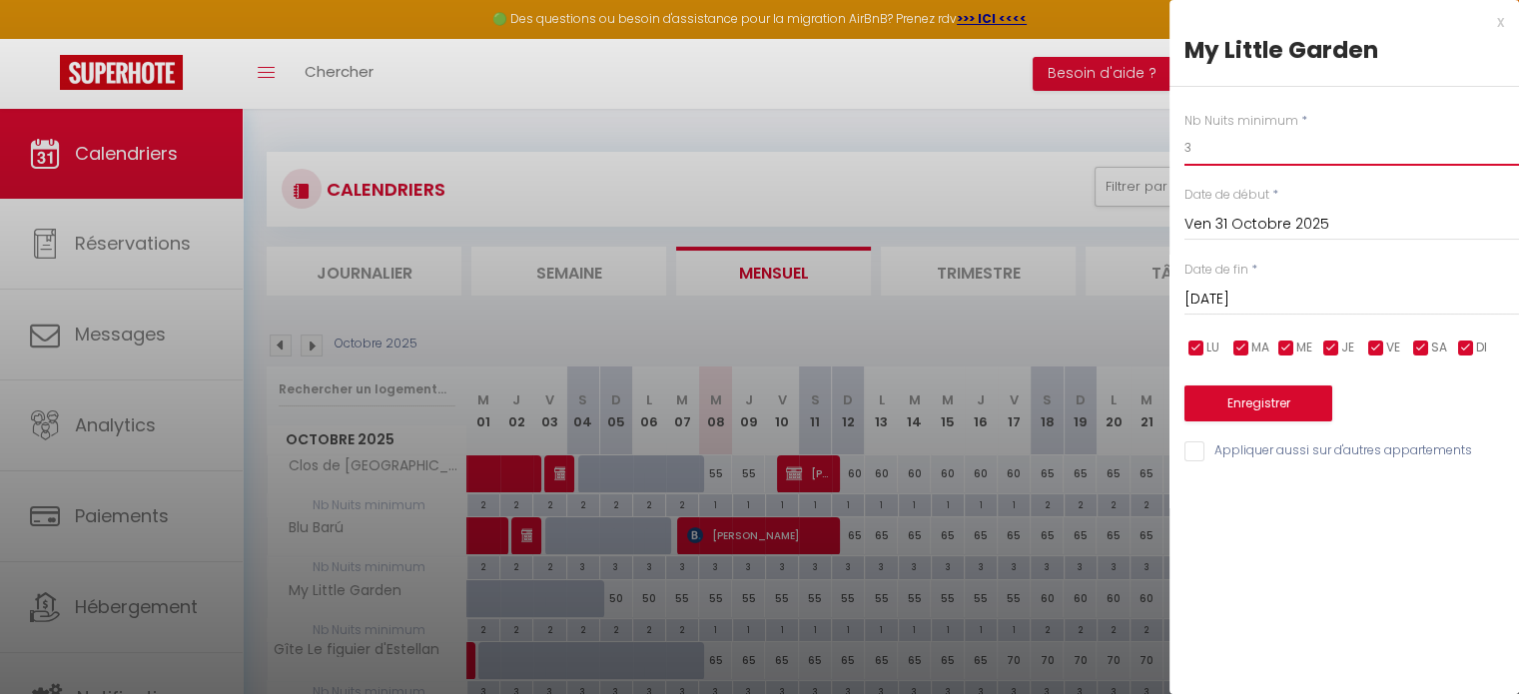
click at [1228, 159] on input "3" at bounding box center [1351, 148] width 335 height 36
type input "2"
click at [1286, 294] on input "Sam 01 Novembre 2025" at bounding box center [1351, 300] width 335 height 26
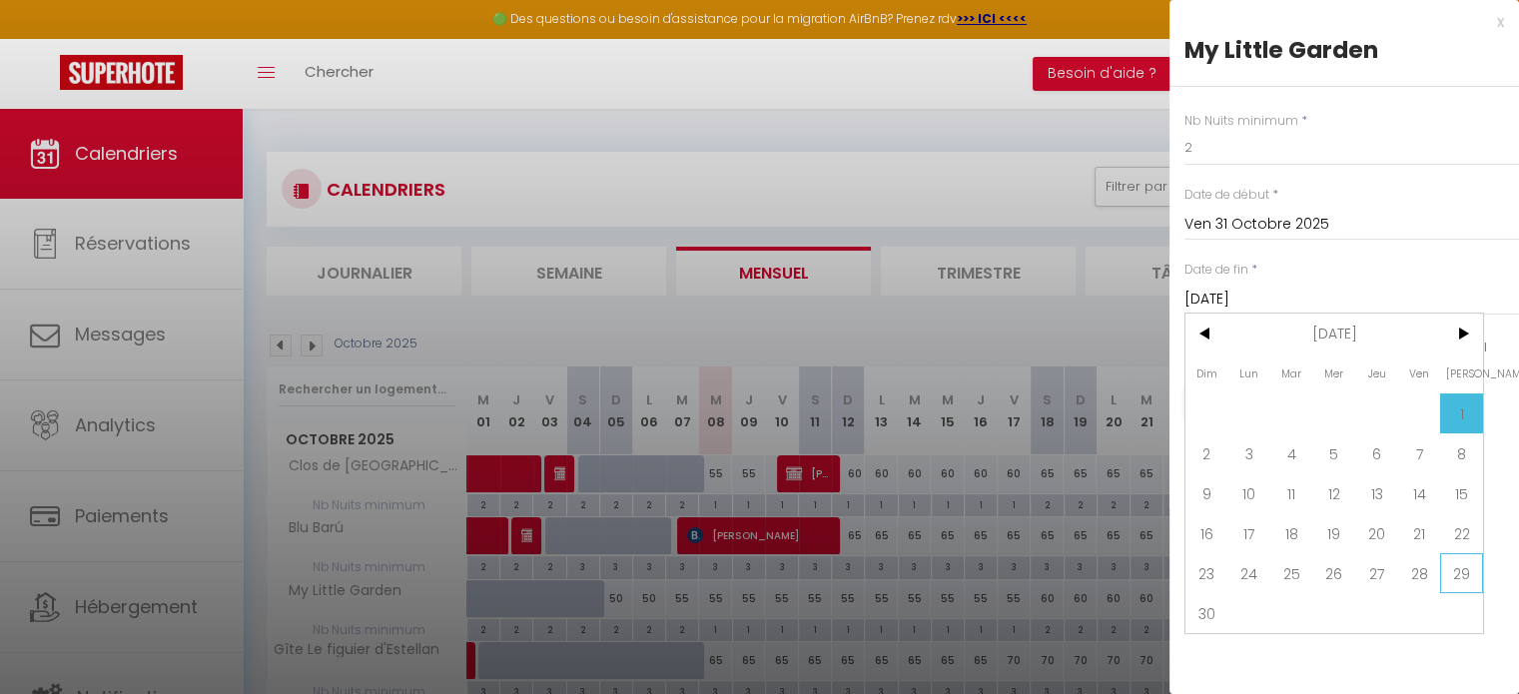
click at [1462, 573] on span "29" at bounding box center [1461, 573] width 43 height 40
type input "Sam 29 Novembre 2025"
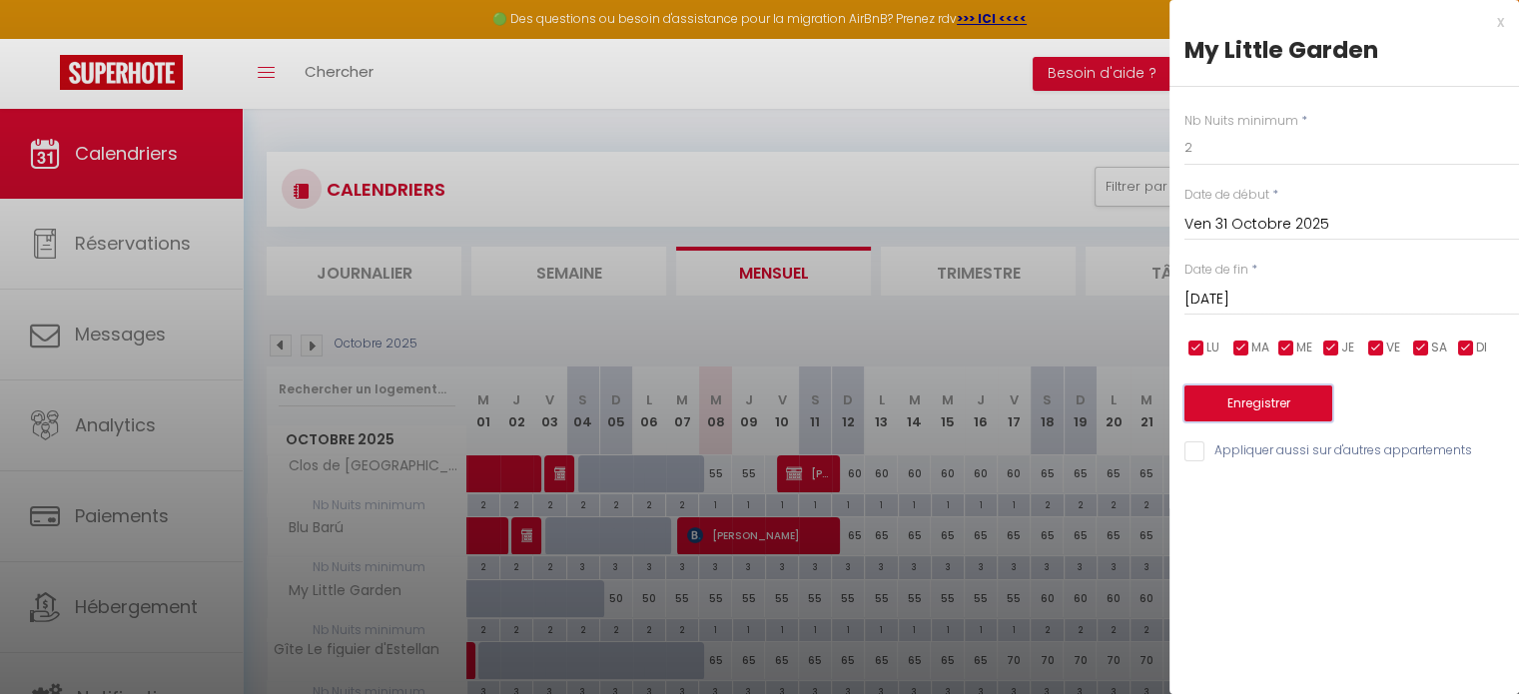
click at [1298, 390] on button "Enregistrer" at bounding box center [1258, 403] width 148 height 36
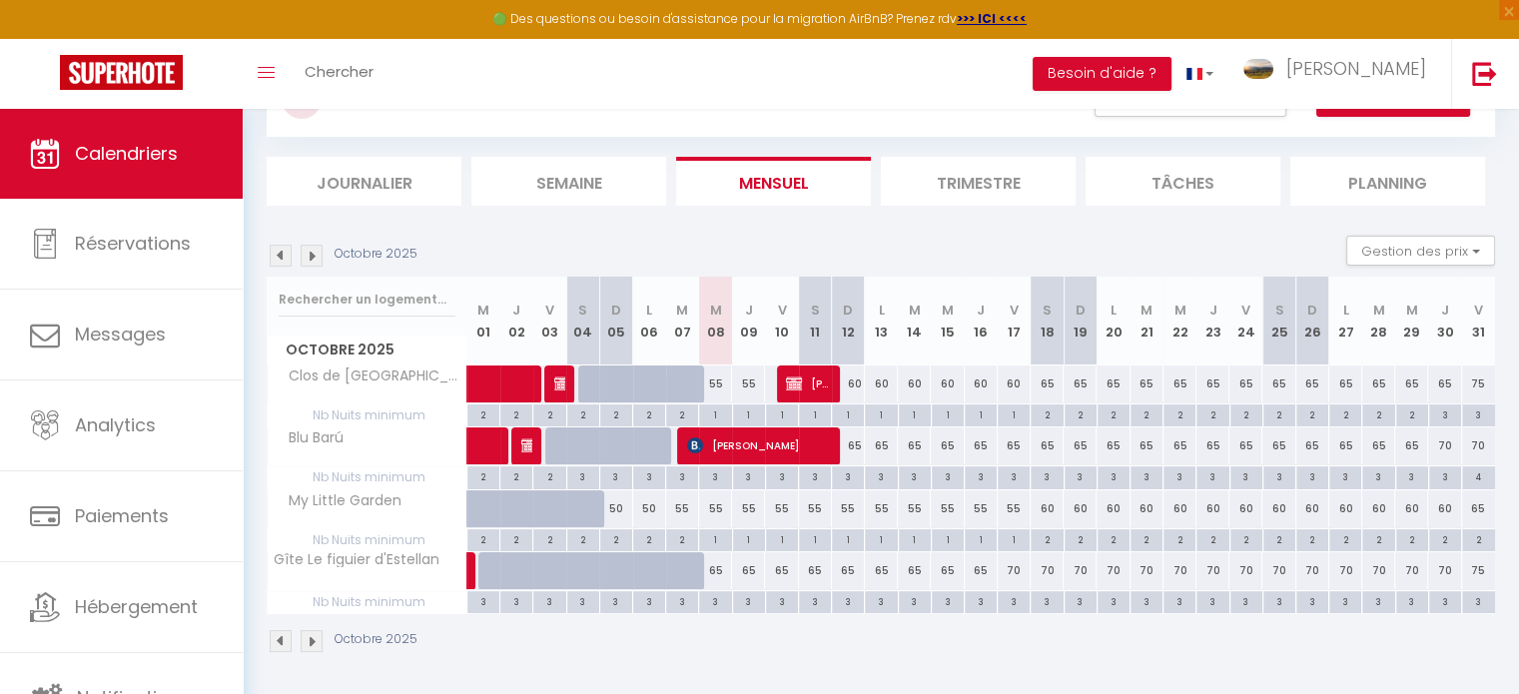
scroll to position [95, 0]
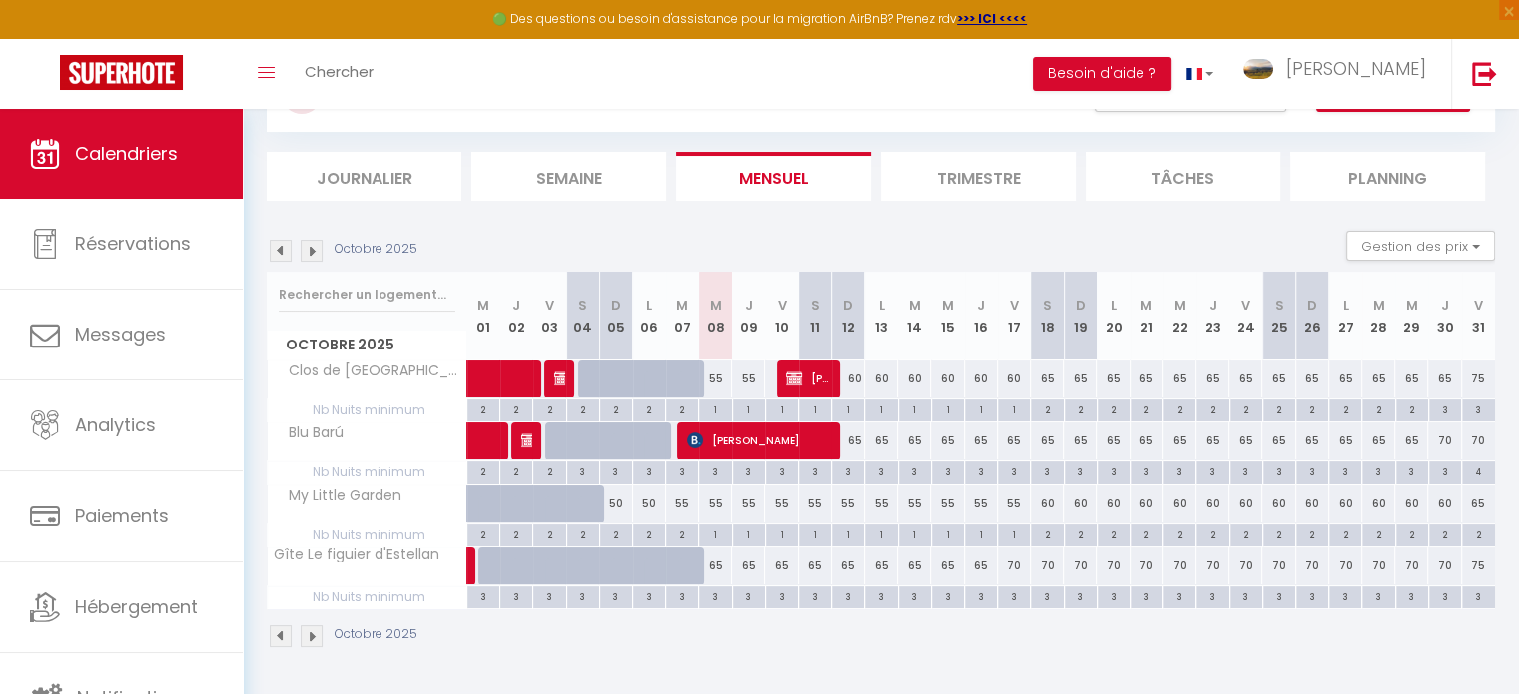
click at [722, 566] on div "65" at bounding box center [715, 565] width 33 height 37
type input "65"
type input "Mer 08 Octobre 2025"
type input "Jeu 09 Octobre 2025"
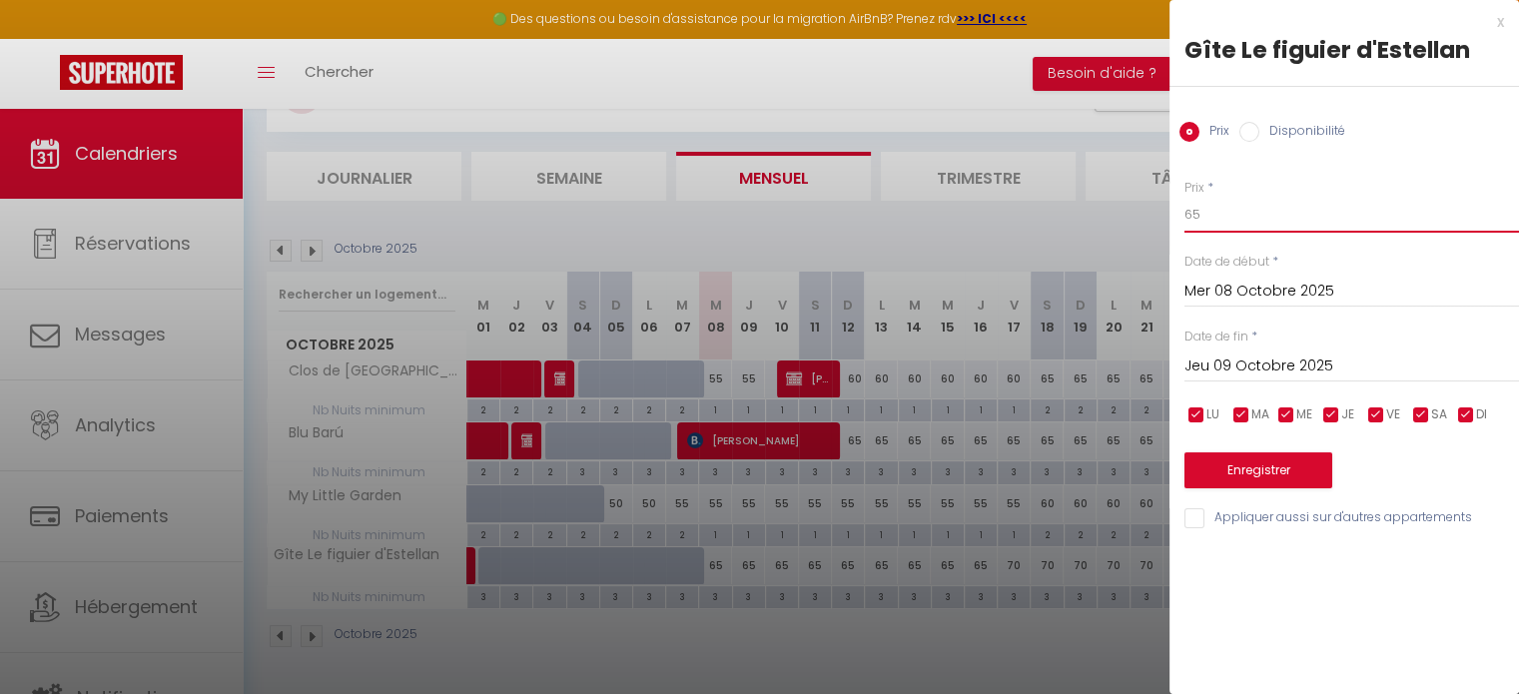
click at [1227, 225] on input "65" at bounding box center [1351, 215] width 335 height 36
type input "60"
click at [1246, 363] on input "Jeu 09 Octobre 2025" at bounding box center [1351, 367] width 335 height 26
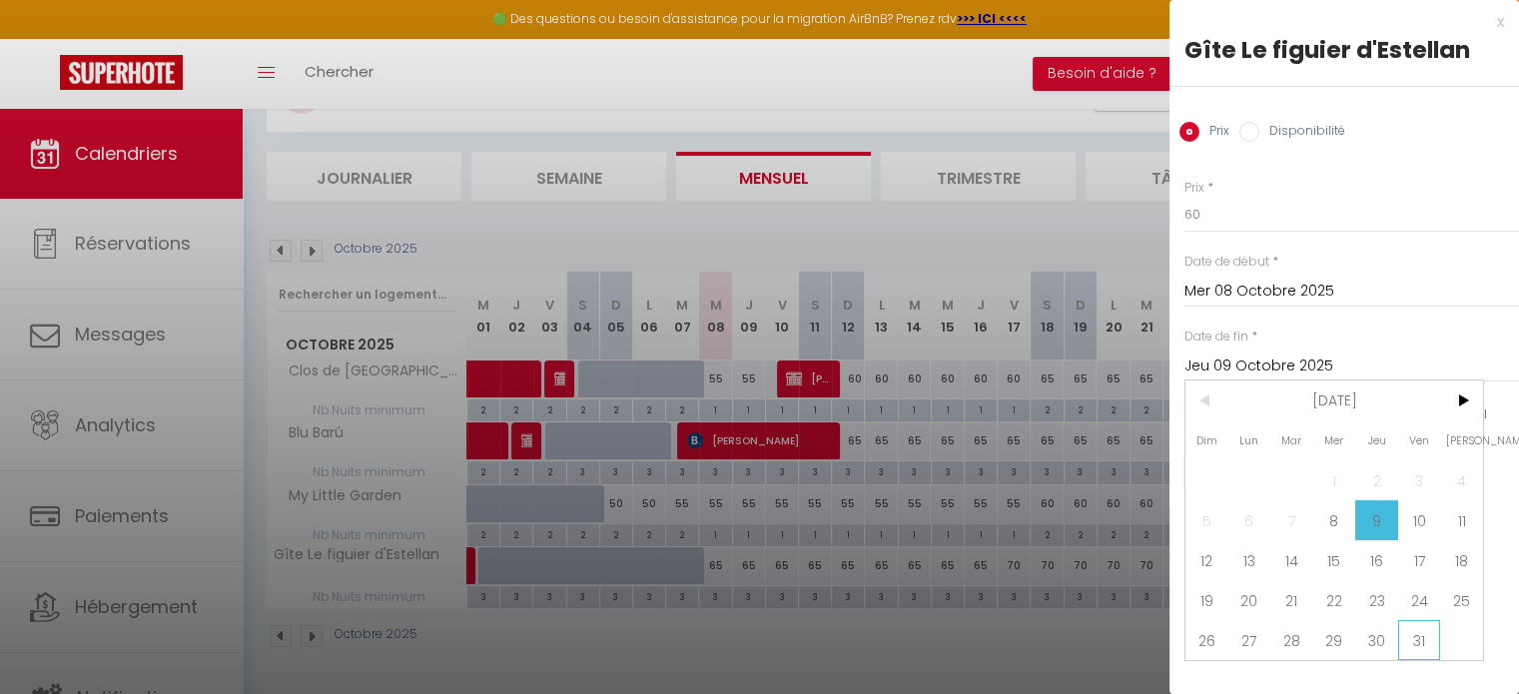
click at [1410, 630] on span "31" at bounding box center [1419, 640] width 43 height 40
type input "Ven 31 Octobre 2025"
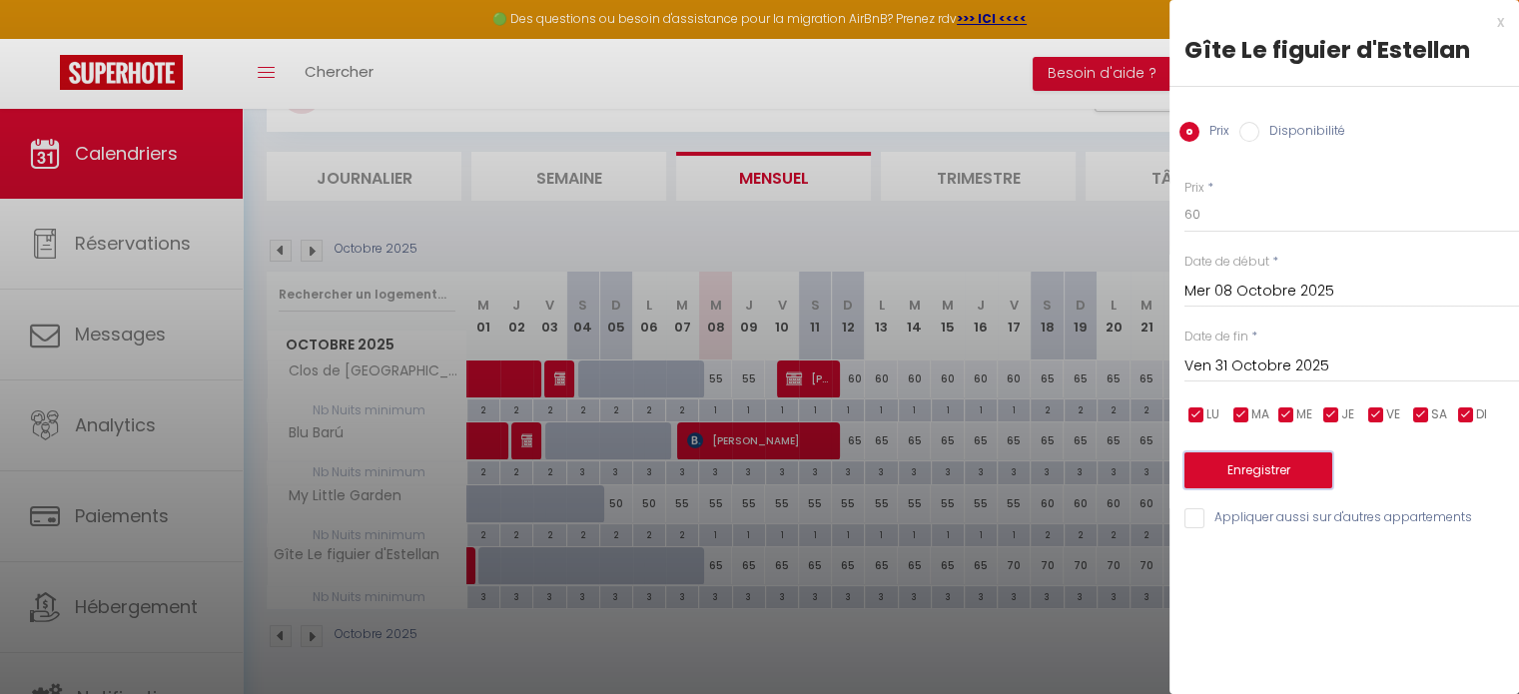
click at [1305, 474] on button "Enregistrer" at bounding box center [1258, 470] width 148 height 36
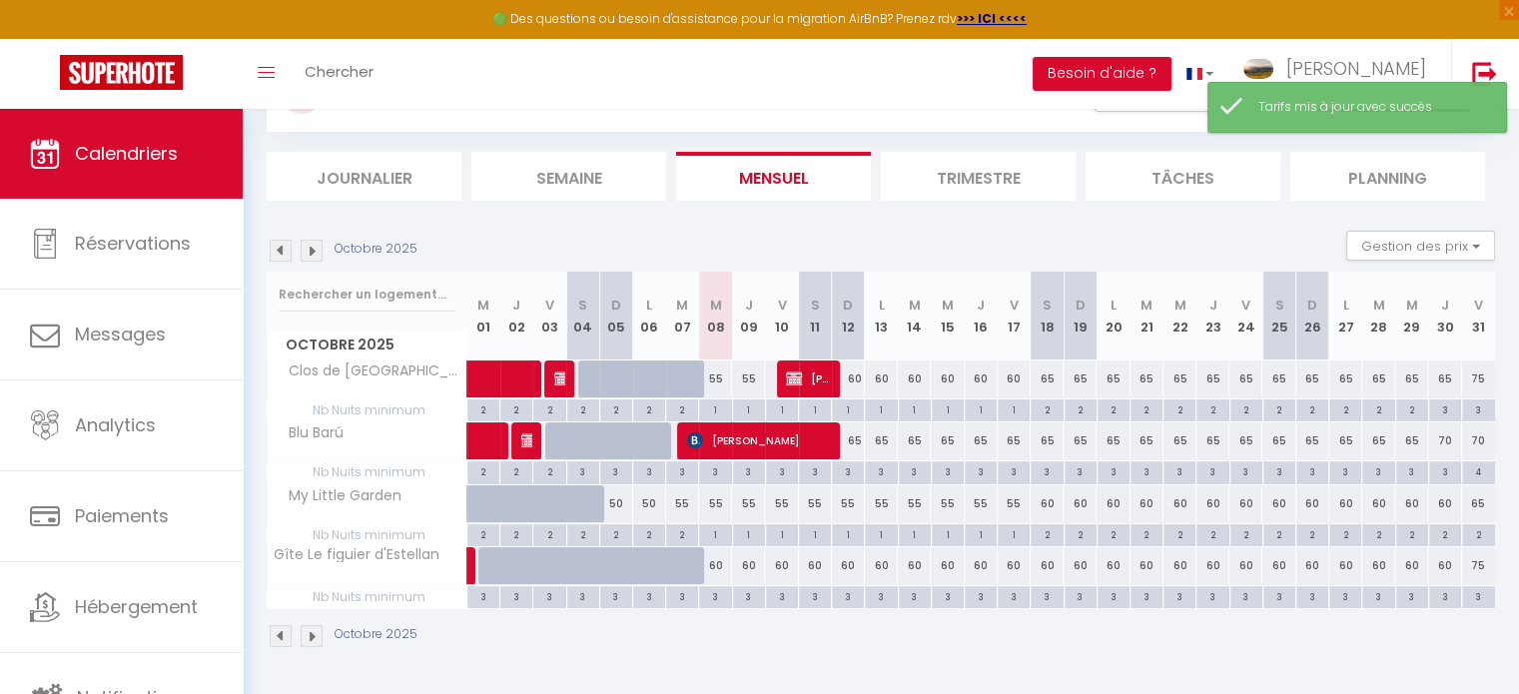
click at [719, 592] on div "3" at bounding box center [715, 595] width 32 height 19
type input "3"
type input "Mer 08 Octobre 2025"
type input "Jeu 09 Octobre 2025"
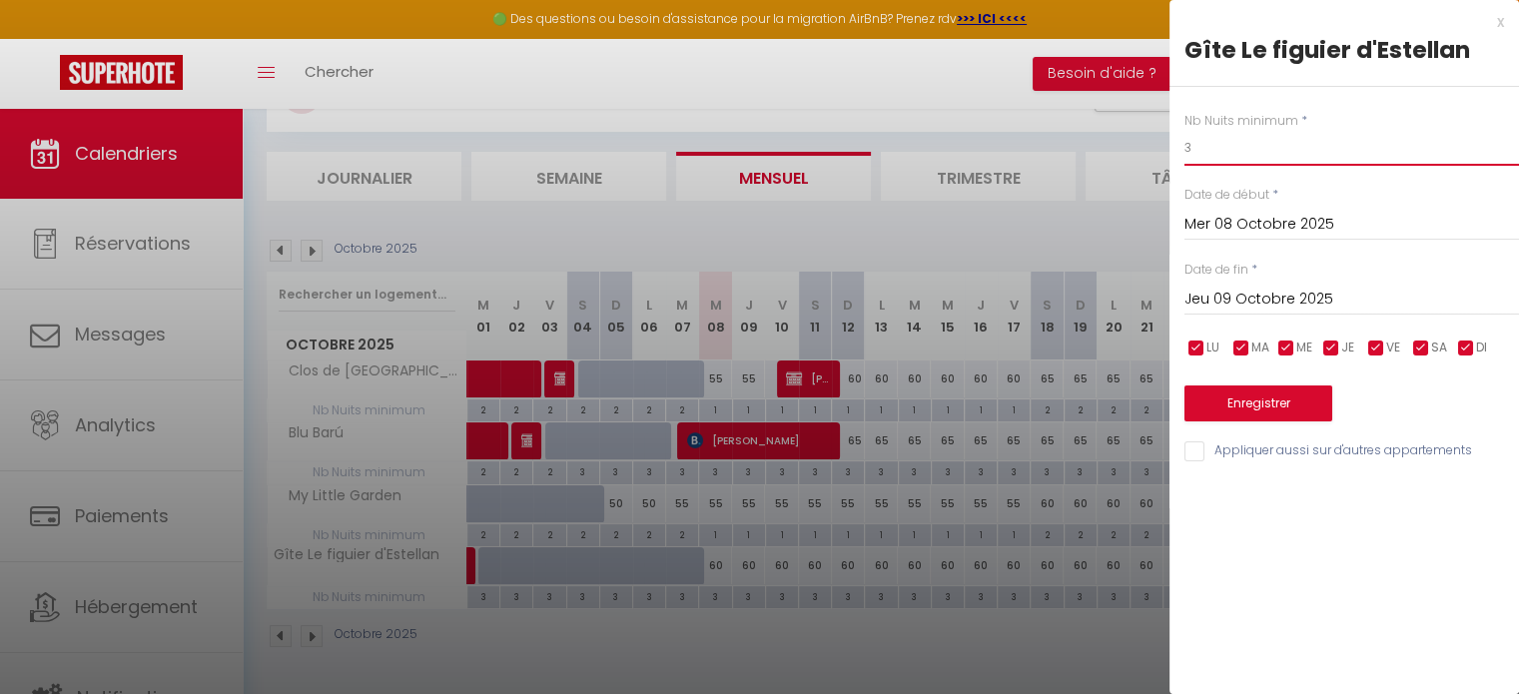
click at [1210, 148] on input "3" at bounding box center [1351, 148] width 335 height 36
type input "2"
click at [1257, 296] on input "Jeu 09 Octobre 2025" at bounding box center [1351, 300] width 335 height 26
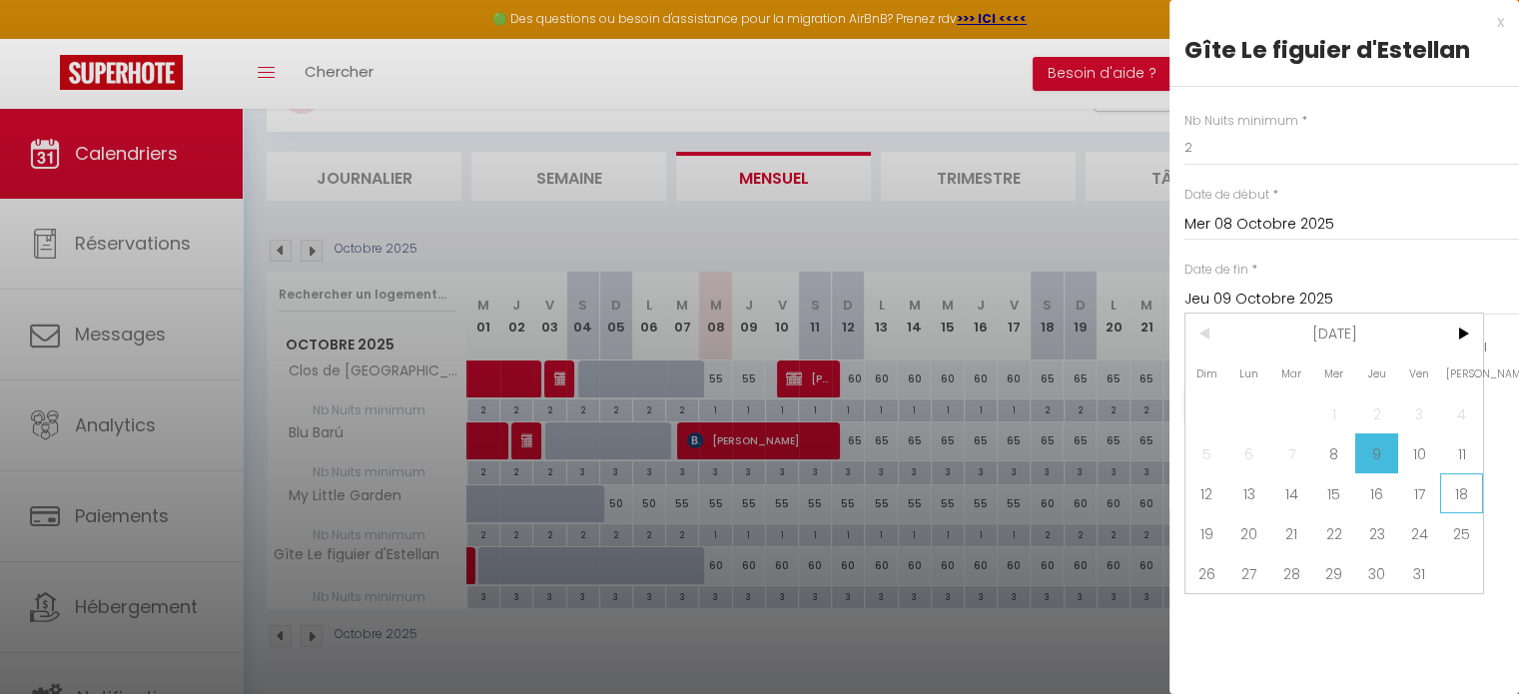
click at [1466, 500] on span "18" at bounding box center [1461, 493] width 43 height 40
type input "Sam 18 Octobre 2025"
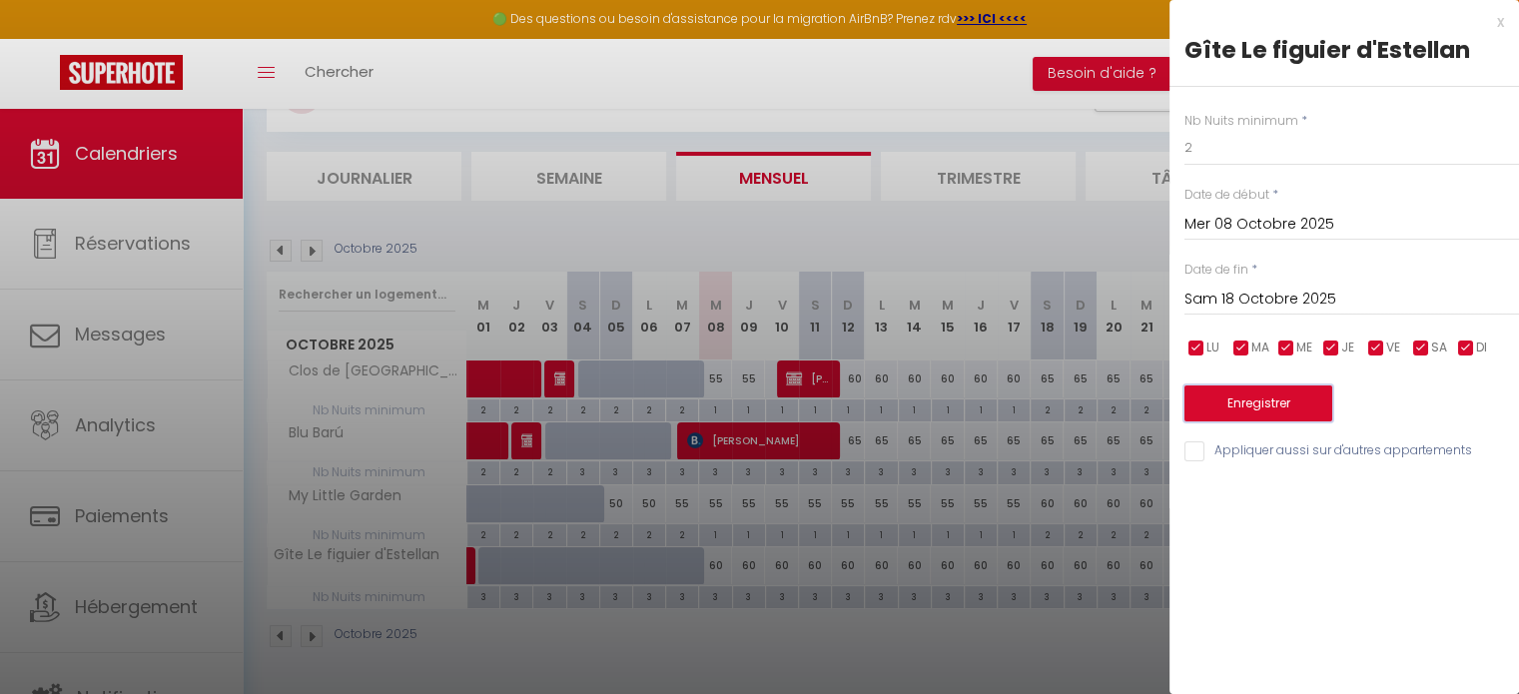
click at [1277, 419] on button "Enregistrer" at bounding box center [1258, 403] width 148 height 36
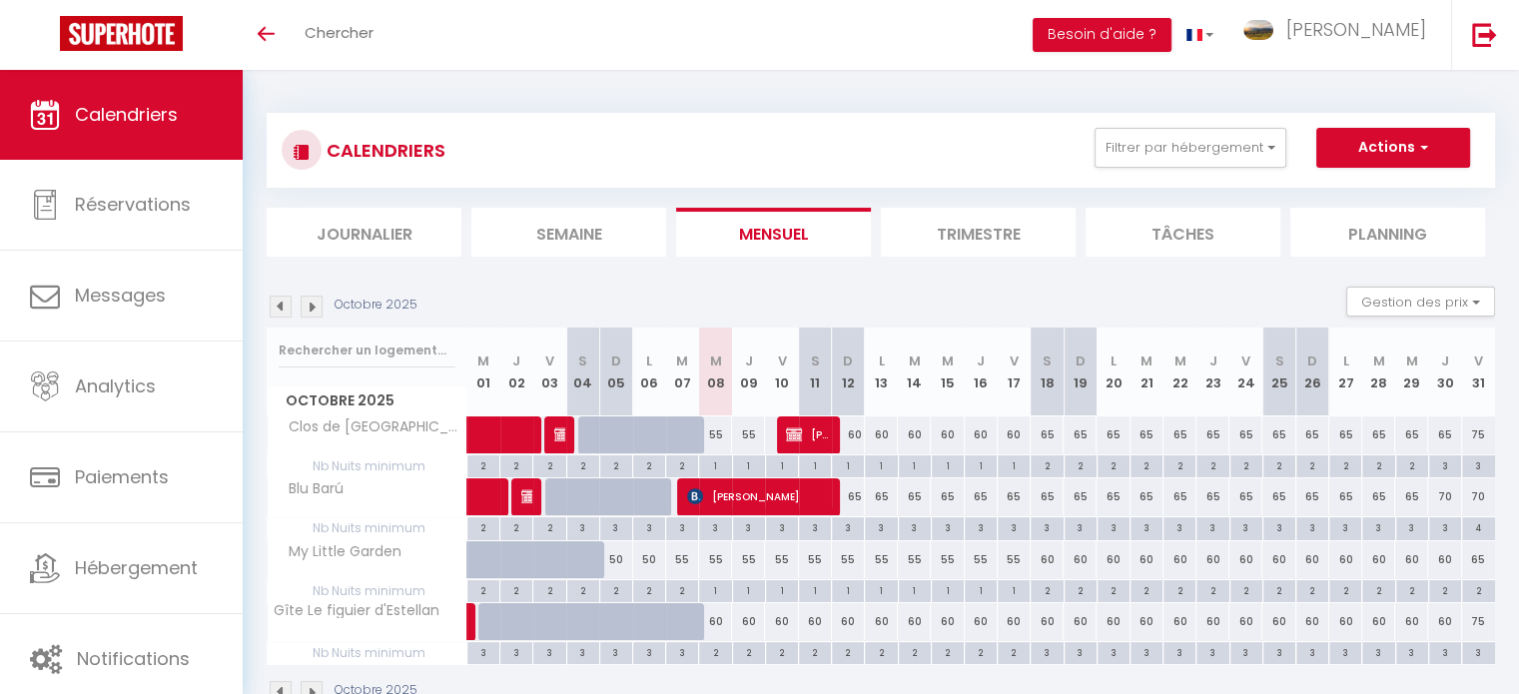
click at [1375, 439] on div "65" at bounding box center [1378, 434] width 33 height 37
type input "65"
select select "1"
type input "Mar 28 Octobre 2025"
type input "Mer 29 Octobre 2025"
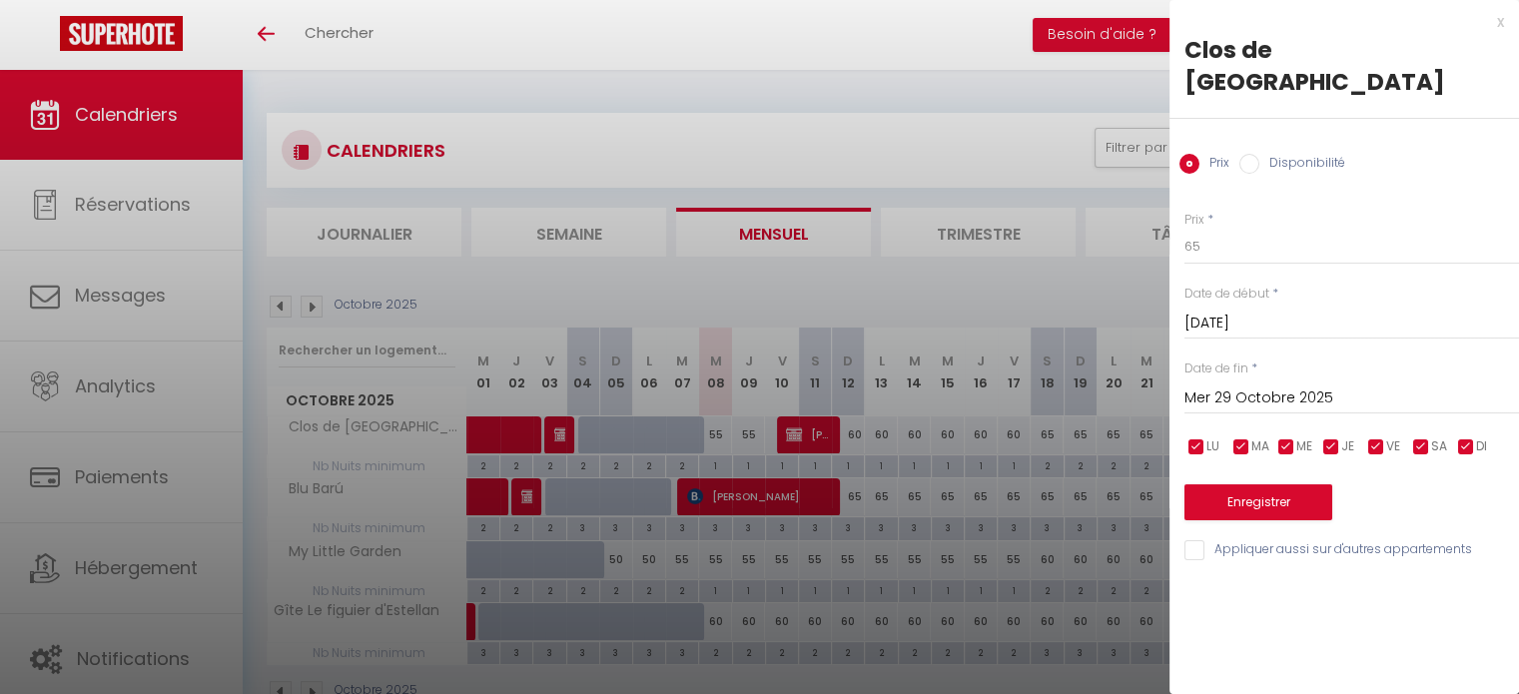
click at [1255, 154] on input "Disponibilité" at bounding box center [1249, 164] width 20 height 20
radio input "true"
radio input "false"
click at [1280, 387] on input "Mer 29 Octobre 2025" at bounding box center [1351, 400] width 335 height 26
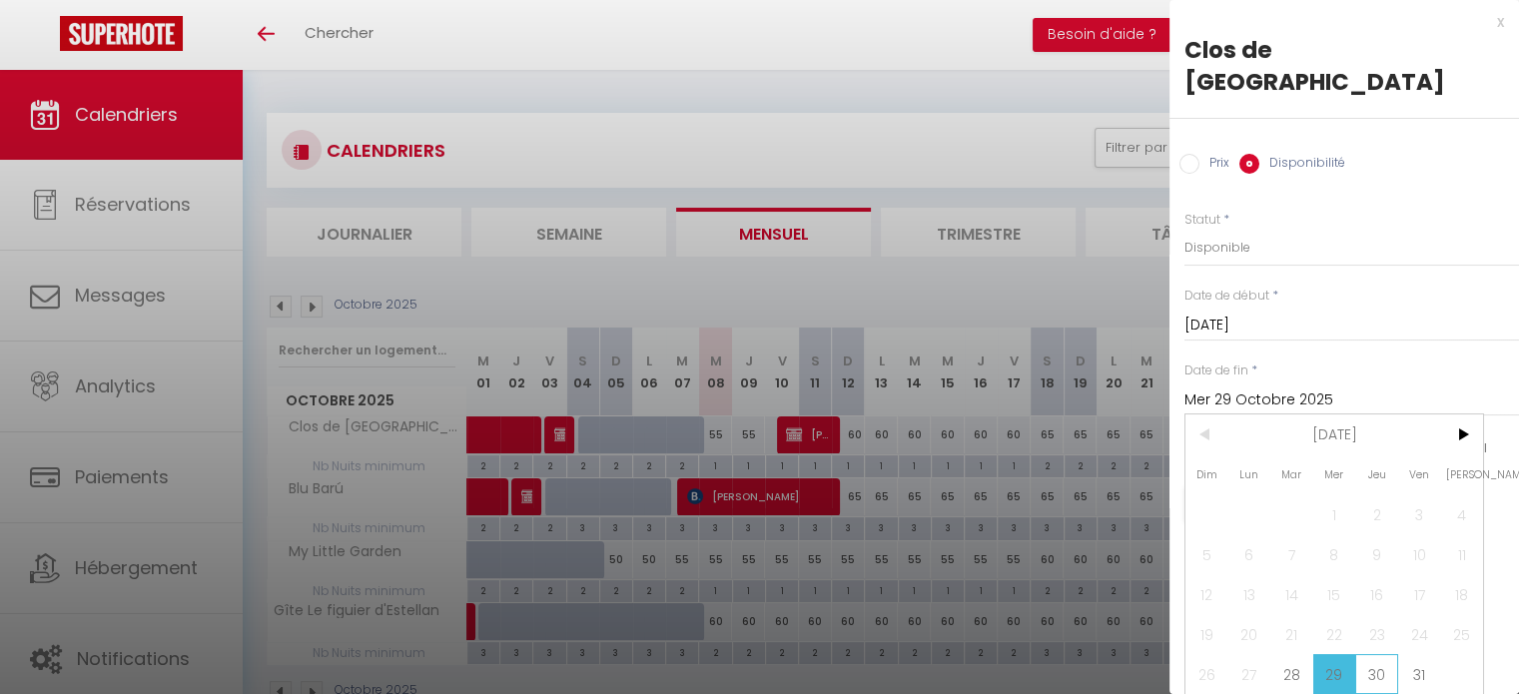
click at [1374, 654] on span "30" at bounding box center [1376, 674] width 43 height 40
type input "Jeu 30 Octobre 2025"
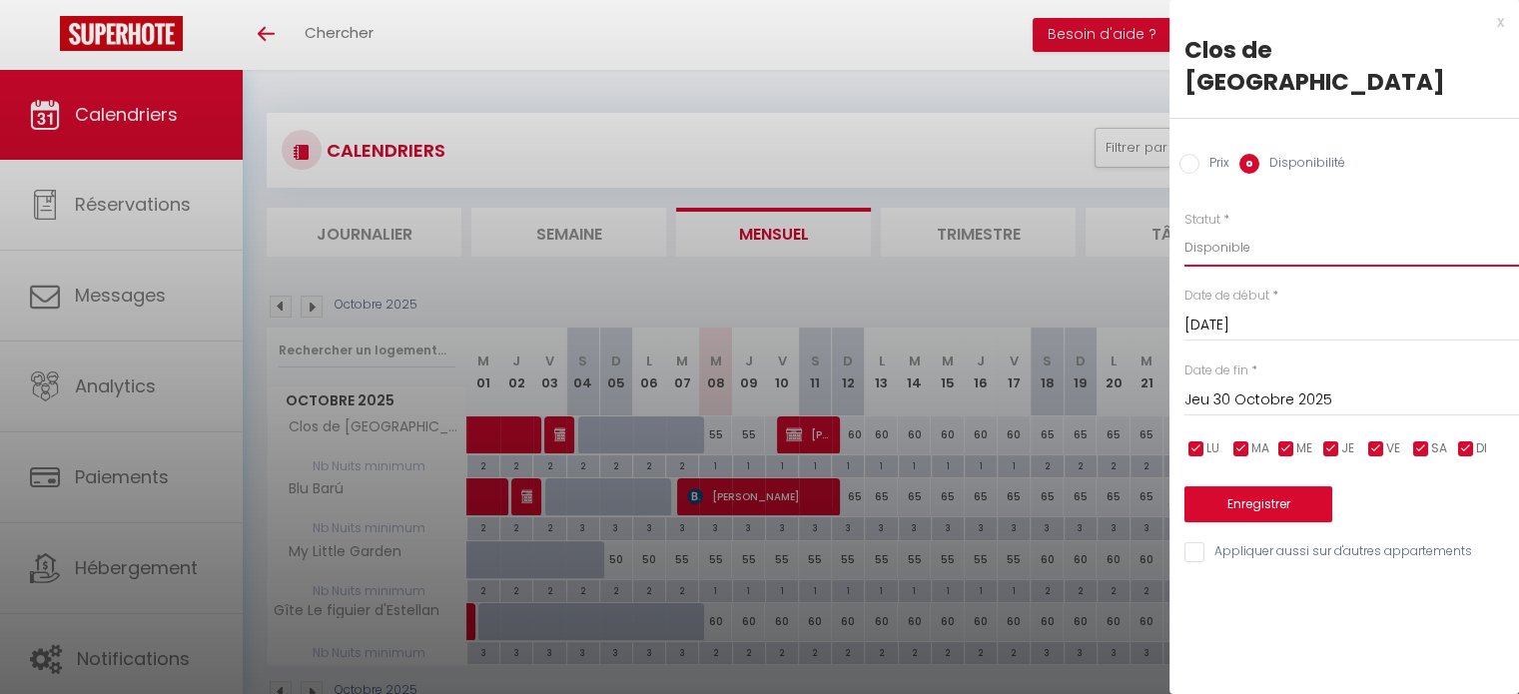
click at [1237, 229] on select "Disponible Indisponible" at bounding box center [1351, 248] width 335 height 38
select select "0"
click at [1184, 229] on select "Disponible Indisponible" at bounding box center [1351, 248] width 335 height 38
click at [1261, 486] on button "Enregistrer" at bounding box center [1258, 504] width 148 height 36
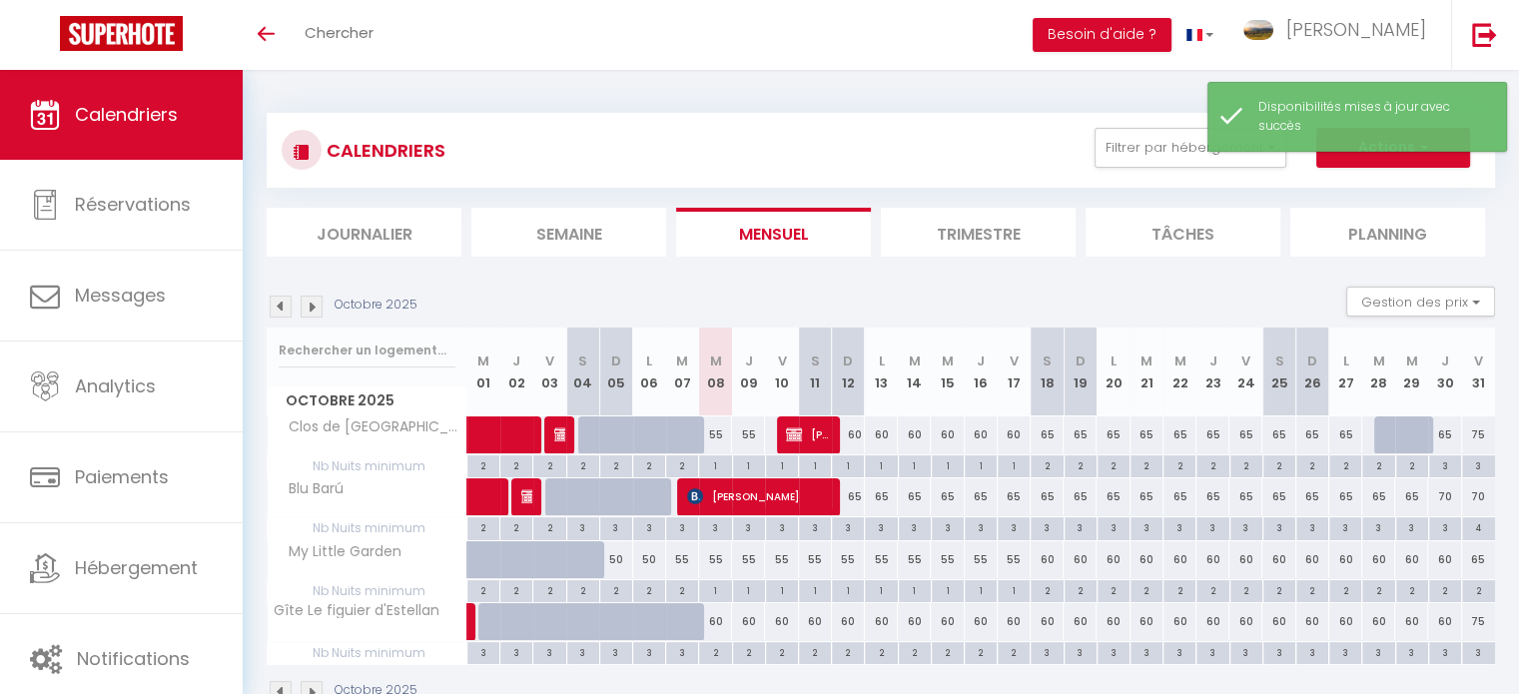
click at [1342, 433] on div "65" at bounding box center [1345, 434] width 33 height 37
select select "1"
type input "Lun 27 Octobre 2025"
type input "Mar 28 Octobre 2025"
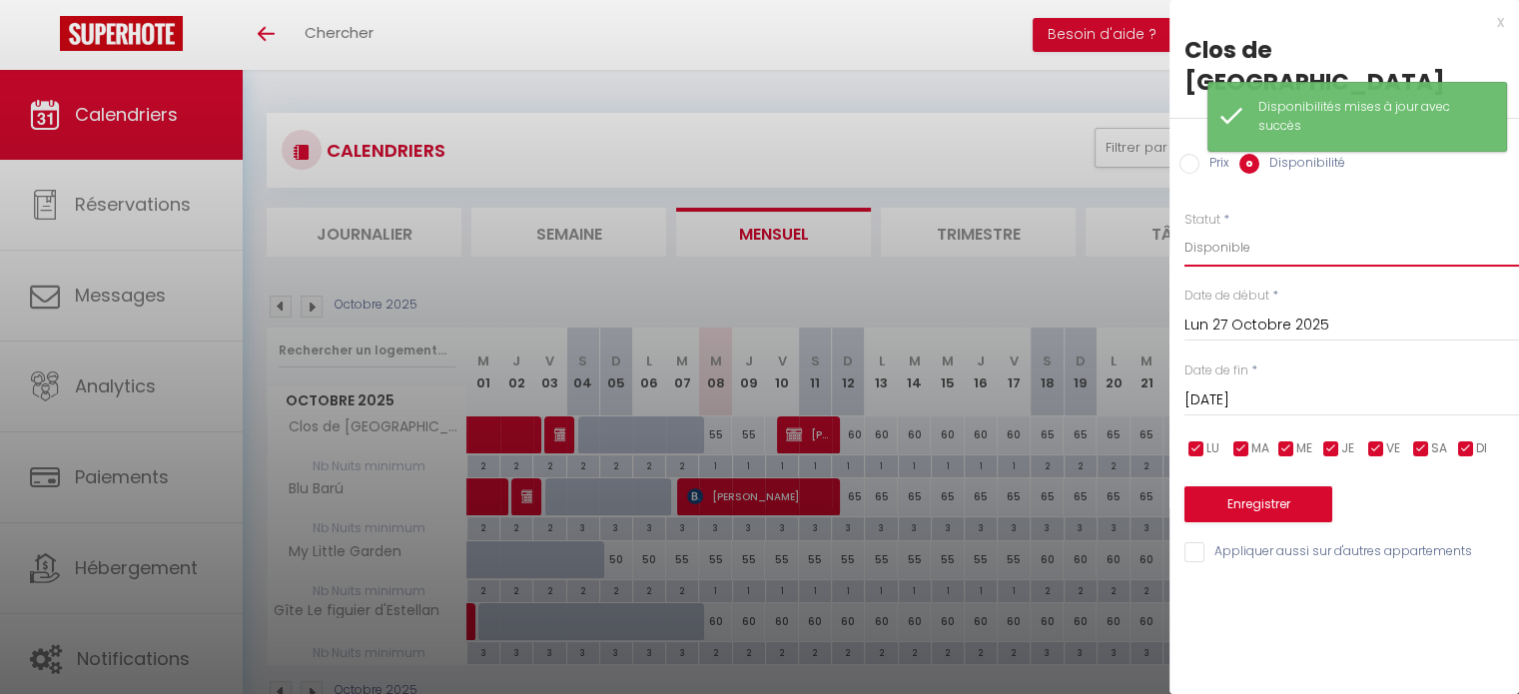
click at [1244, 229] on select "Disponible Indisponible" at bounding box center [1351, 248] width 335 height 38
select select "0"
click at [1184, 229] on select "Disponible Indisponible" at bounding box center [1351, 248] width 335 height 38
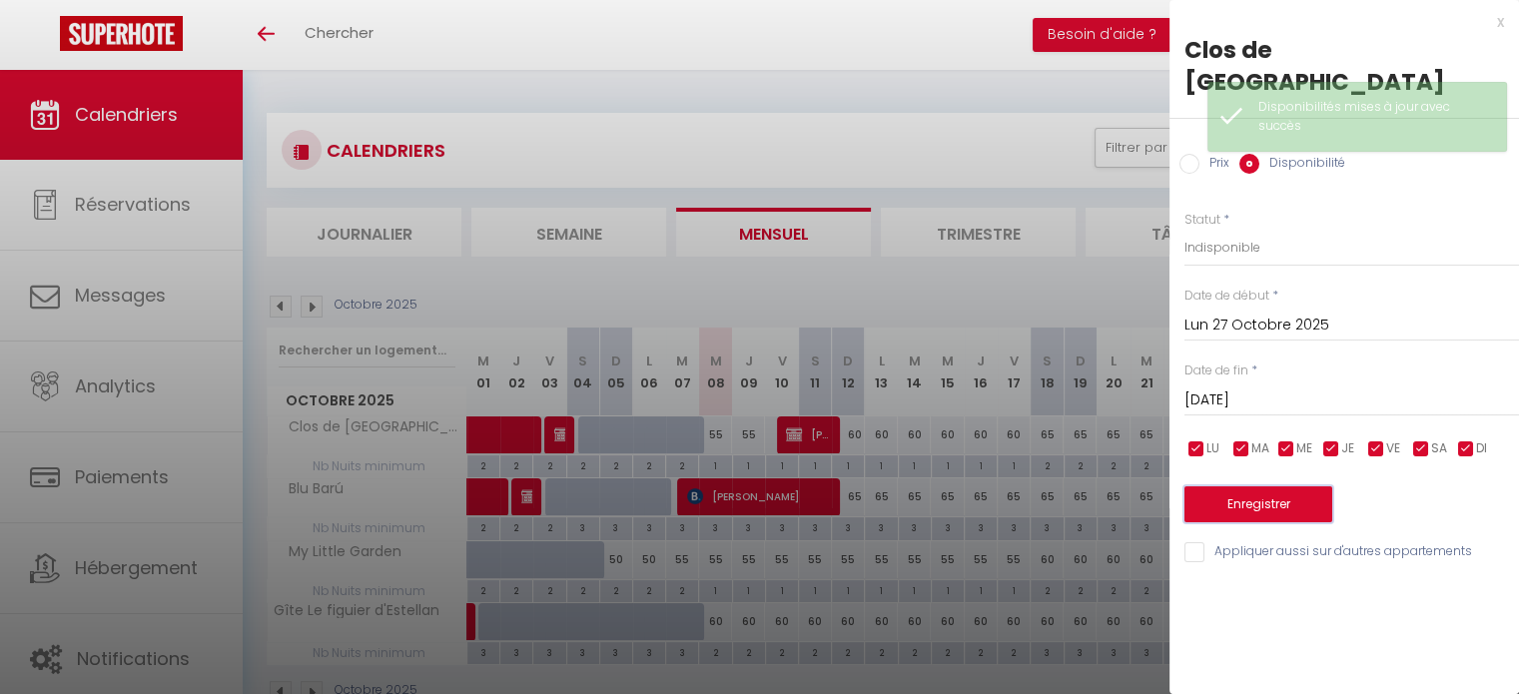
click at [1267, 486] on button "Enregistrer" at bounding box center [1258, 504] width 148 height 36
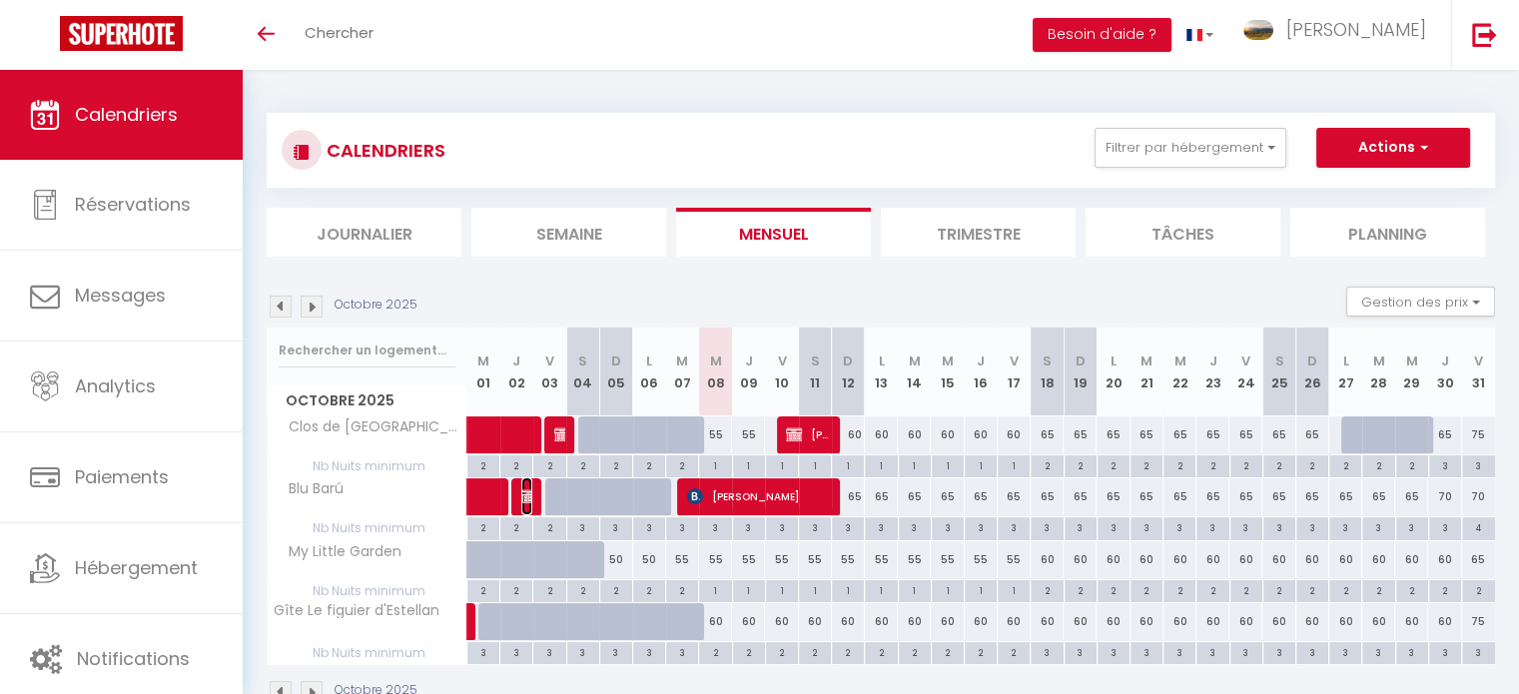
click at [523, 488] on img at bounding box center [529, 496] width 16 height 16
select select "OK"
select select "KO"
select select "0"
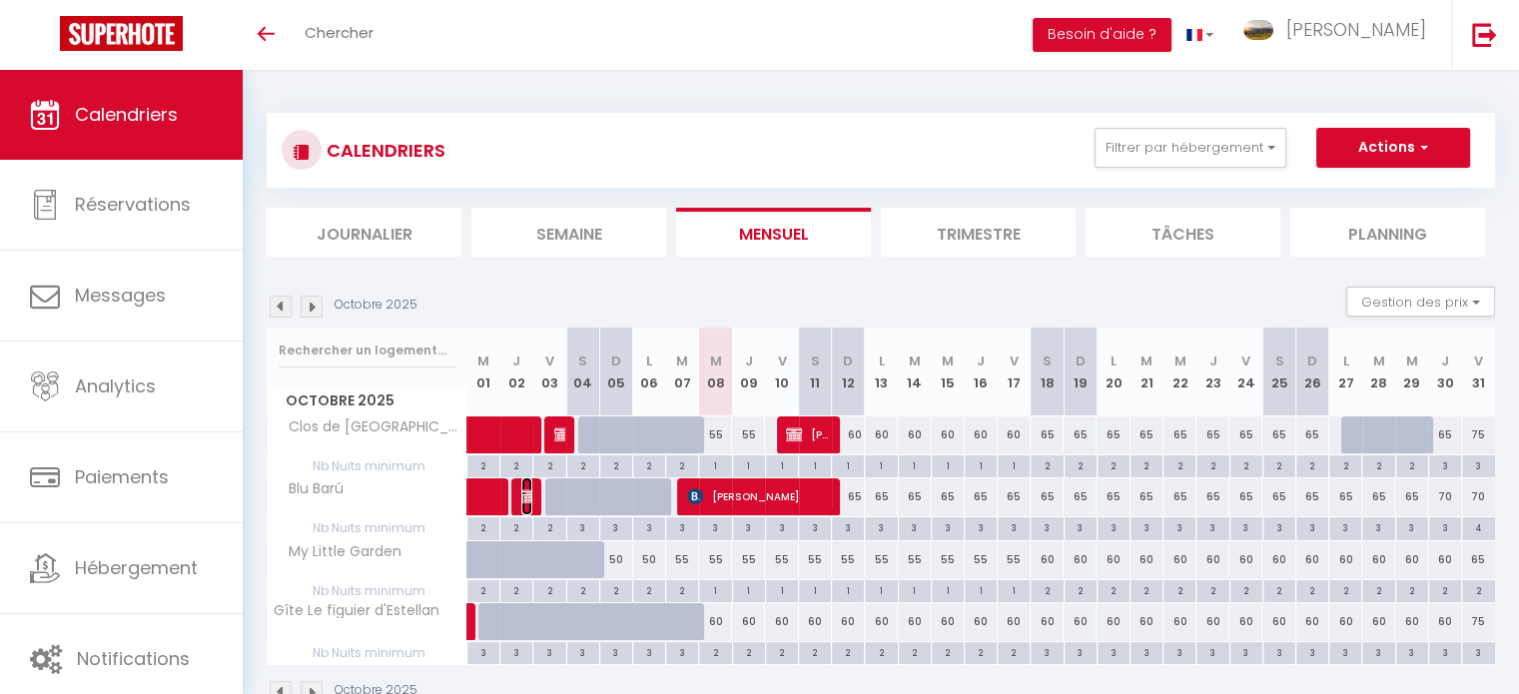
select select "0"
select select
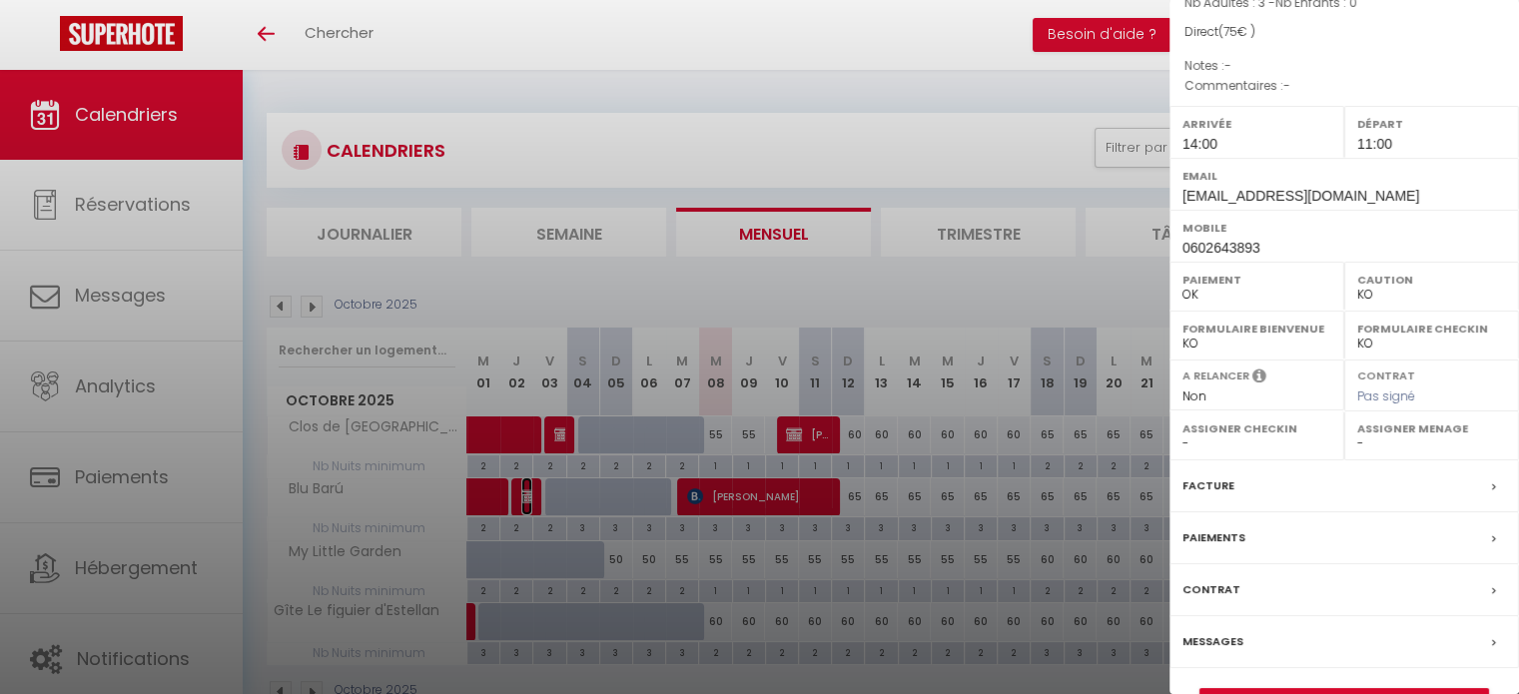
scroll to position [233, 0]
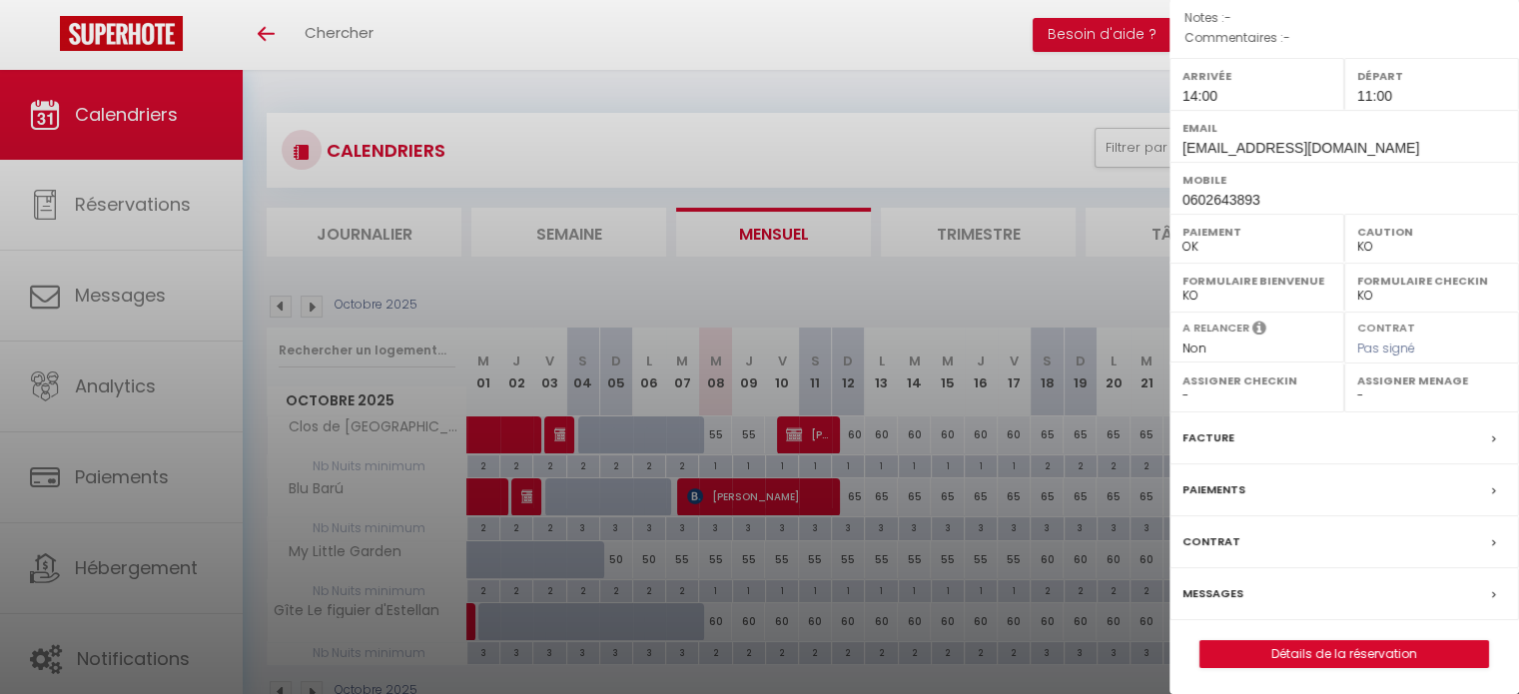
click at [1253, 483] on div "Paiements" at bounding box center [1344, 490] width 350 height 52
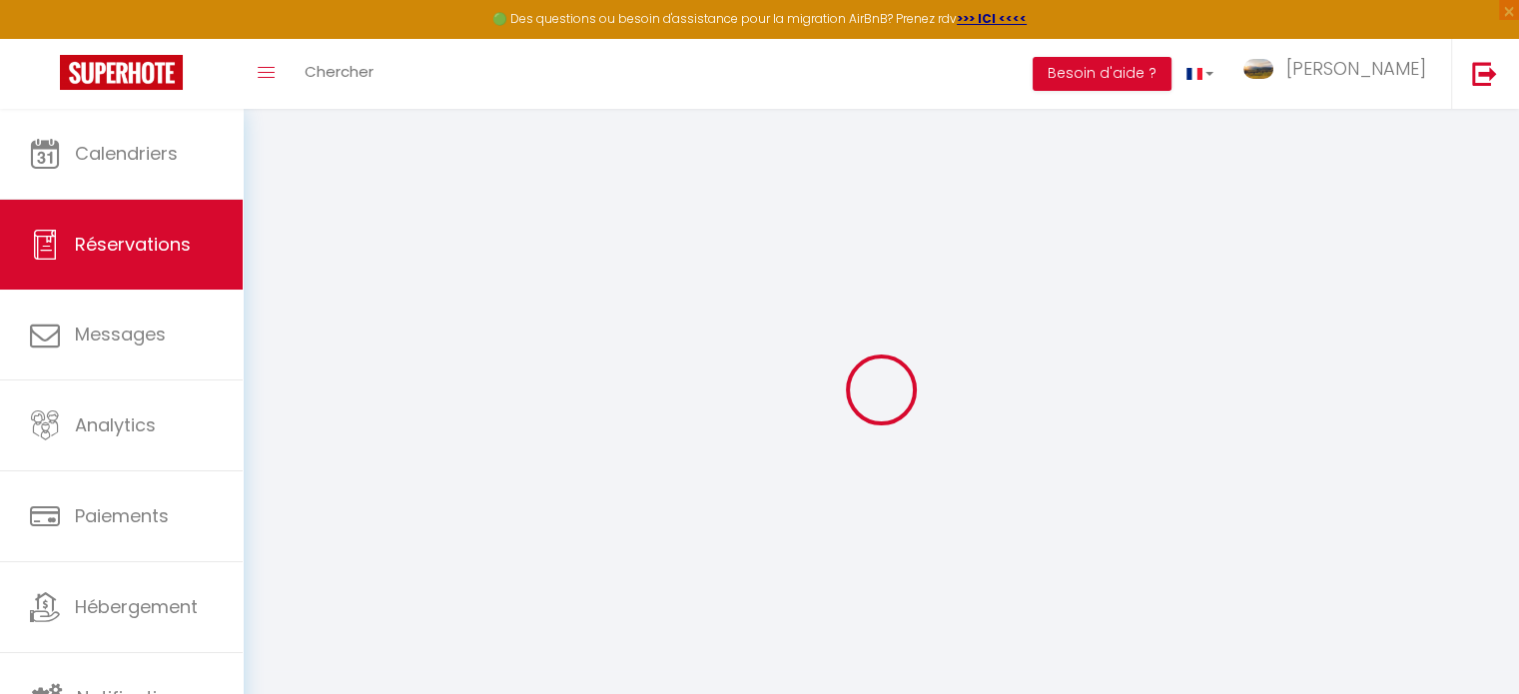
select select
checkbox input "false"
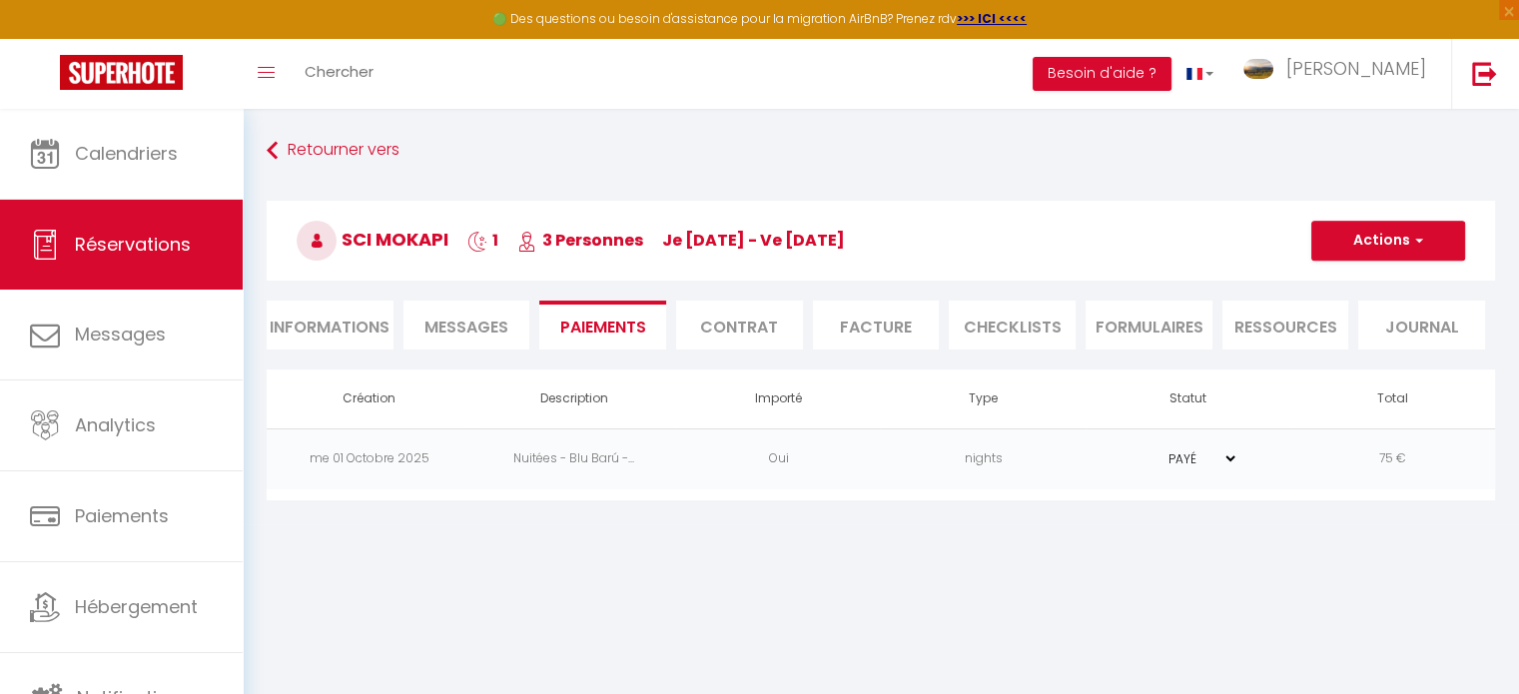
click at [859, 331] on li "Facture" at bounding box center [876, 325] width 127 height 49
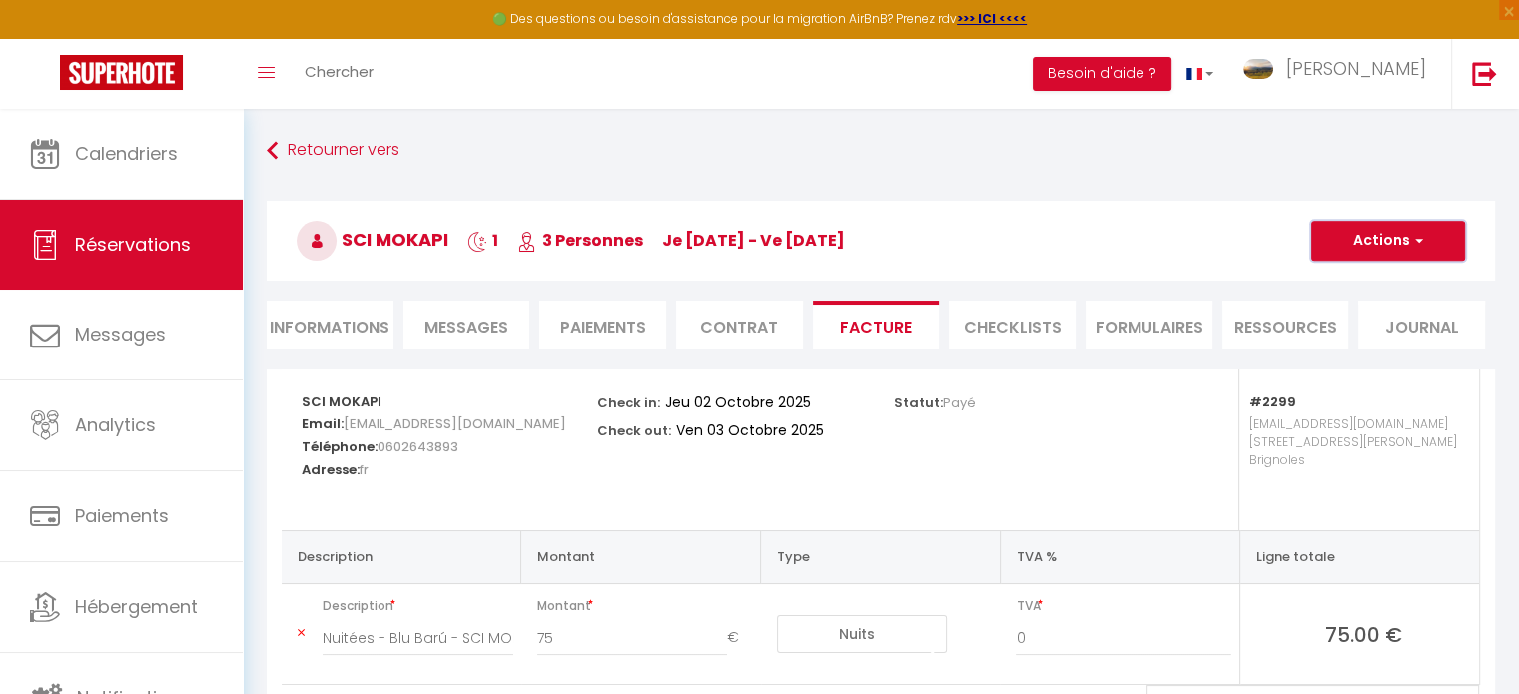
click at [1388, 240] on button "Actions" at bounding box center [1388, 241] width 154 height 40
click at [1362, 309] on link "Aperçu et éditer" at bounding box center [1373, 311] width 168 height 26
click at [1424, 234] on button "Actions" at bounding box center [1388, 241] width 154 height 40
click at [1367, 274] on link "Enregistrer" at bounding box center [1373, 285] width 168 height 26
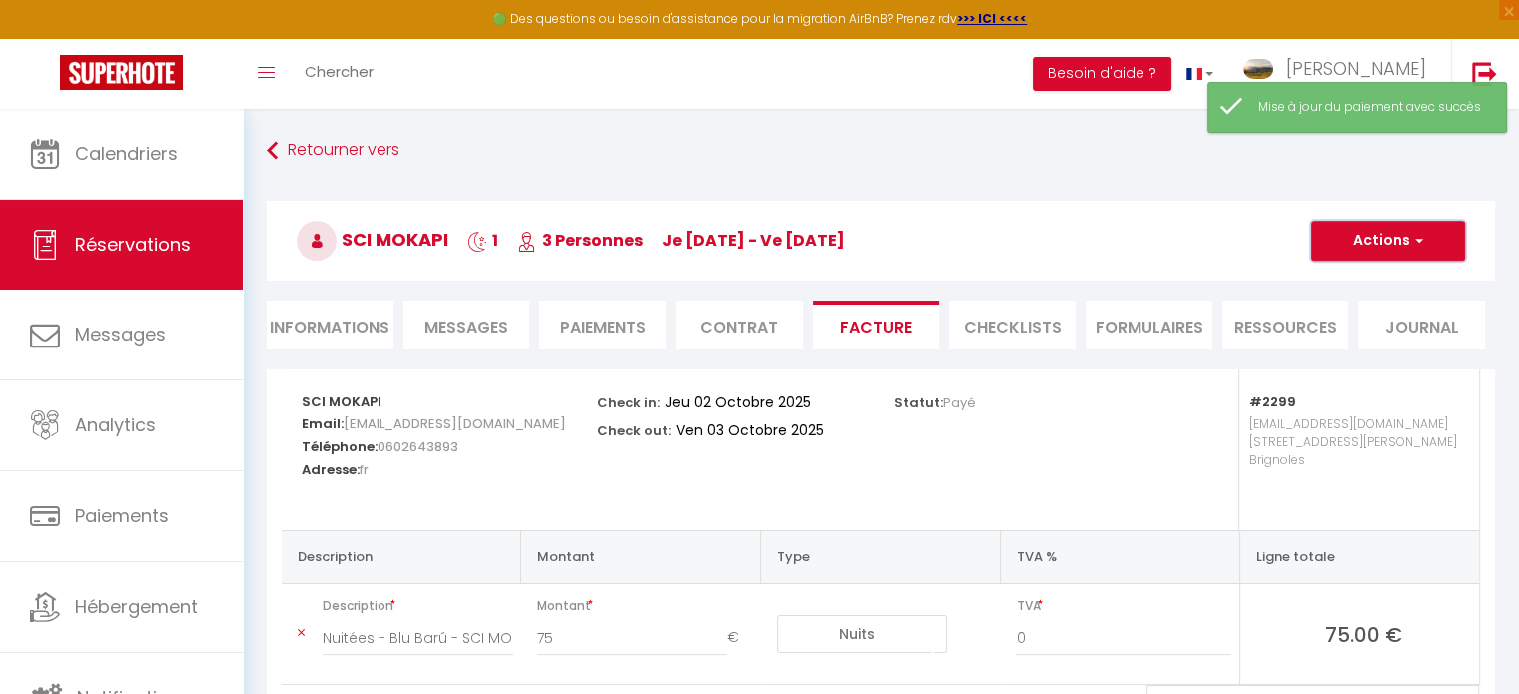
click at [1402, 232] on button "Actions" at bounding box center [1388, 241] width 154 height 40
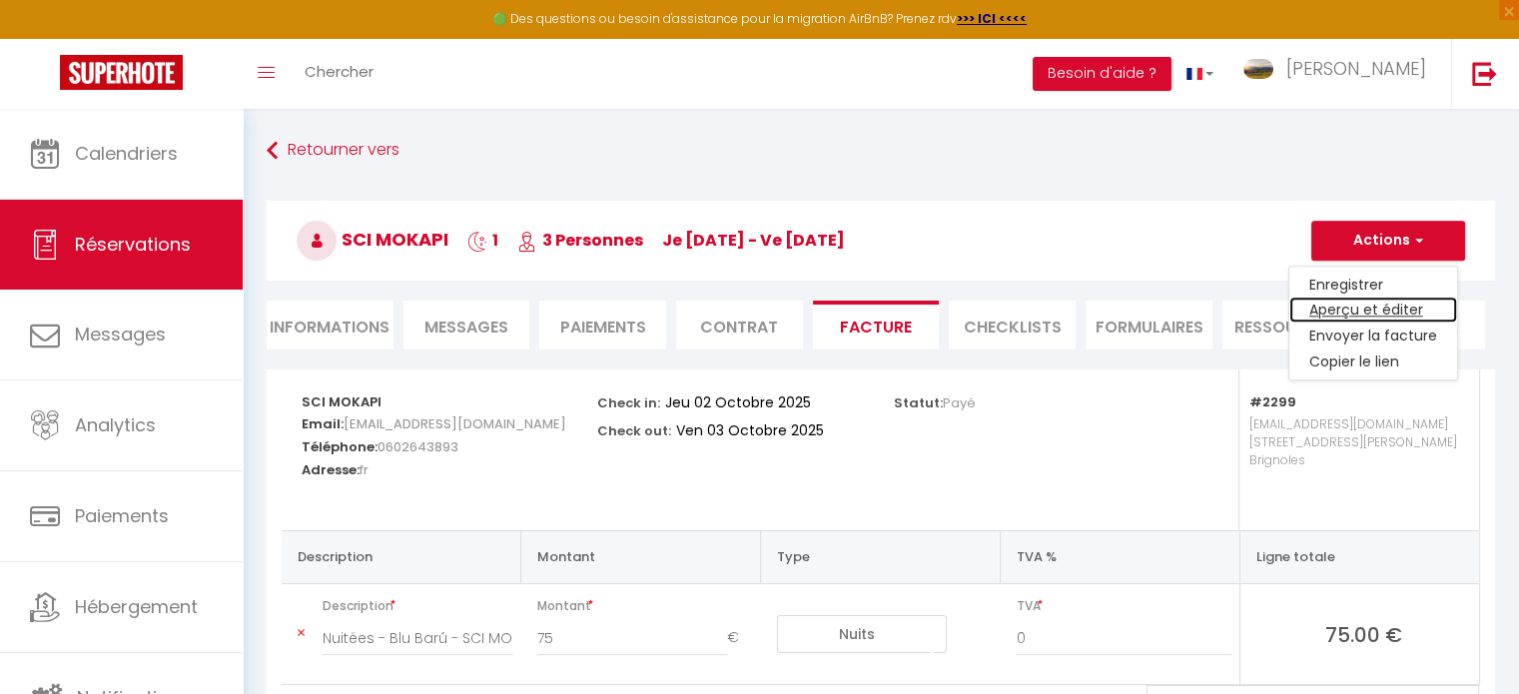
click at [1388, 311] on link "Aperçu et éditer" at bounding box center [1373, 311] width 168 height 26
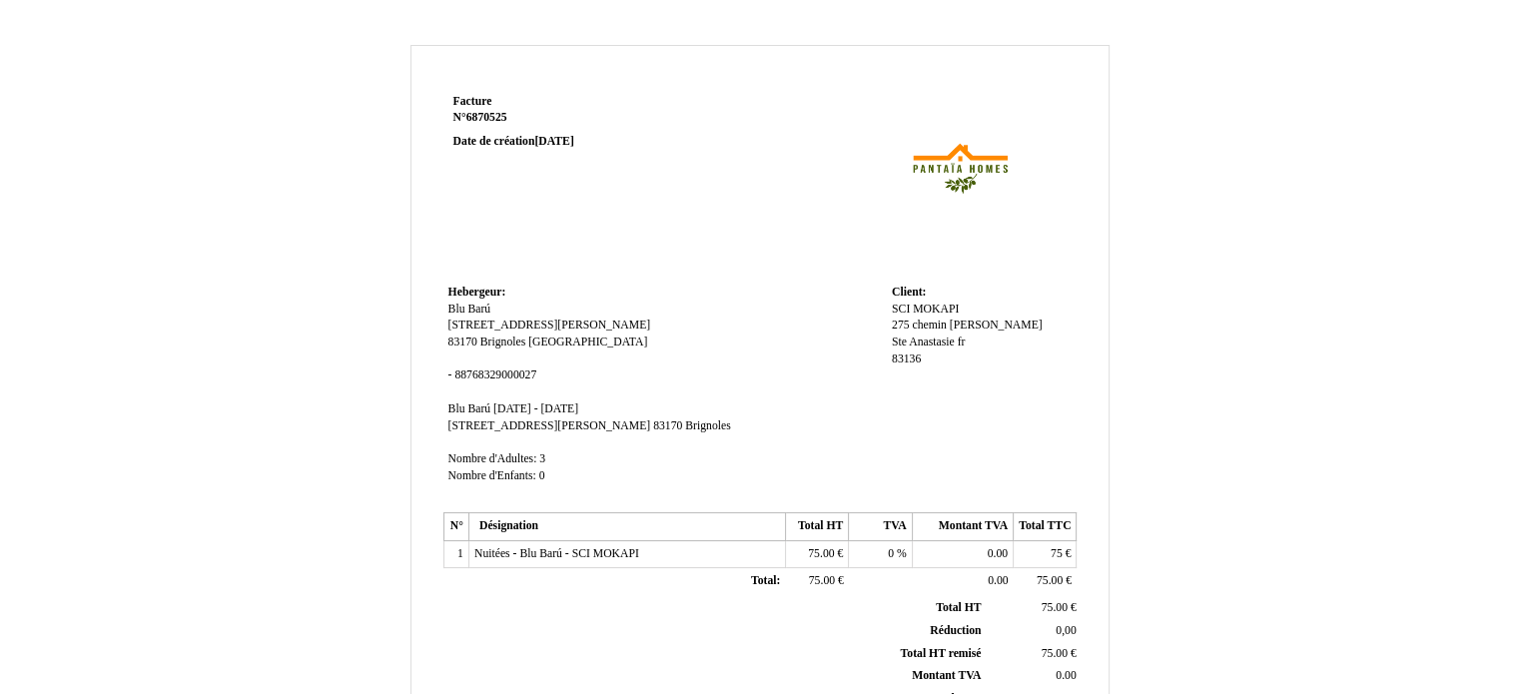
drag, startPoint x: 521, startPoint y: 114, endPoint x: 450, endPoint y: 114, distance: 70.9
click at [450, 114] on td "Facture Facture N° 6870525 6870525 Date de création [DATE]" at bounding box center [570, 184] width 254 height 191
copy strong "N° 6870525"
